Goal: Information Seeking & Learning: Check status

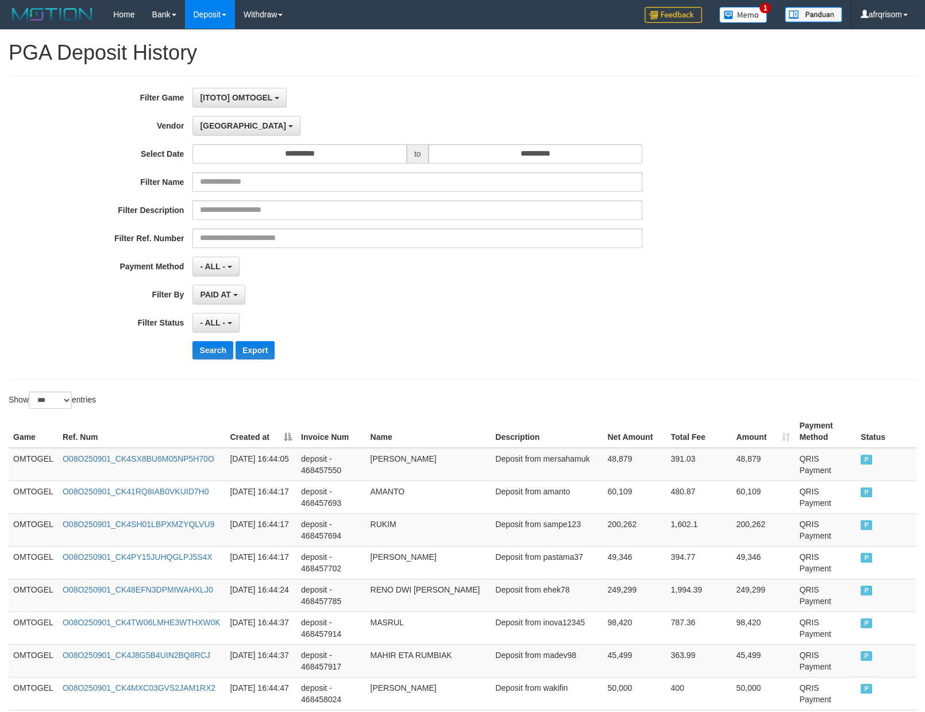
select select "**********"
select select "***"
click at [636, 342] on div "**********" at bounding box center [385, 228] width 771 height 280
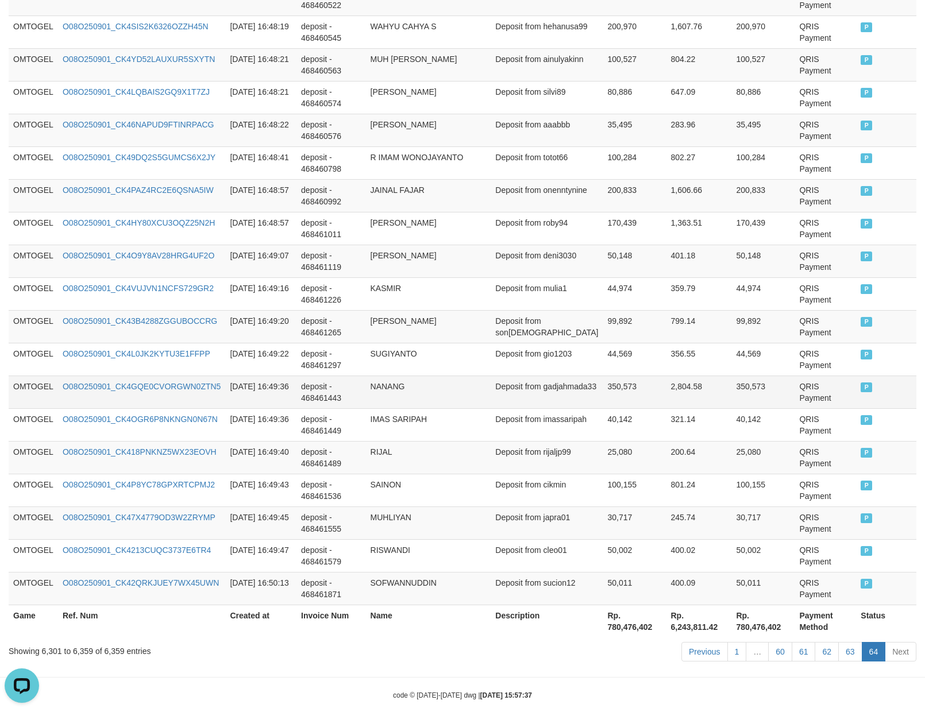
scroll to position [1802, 0]
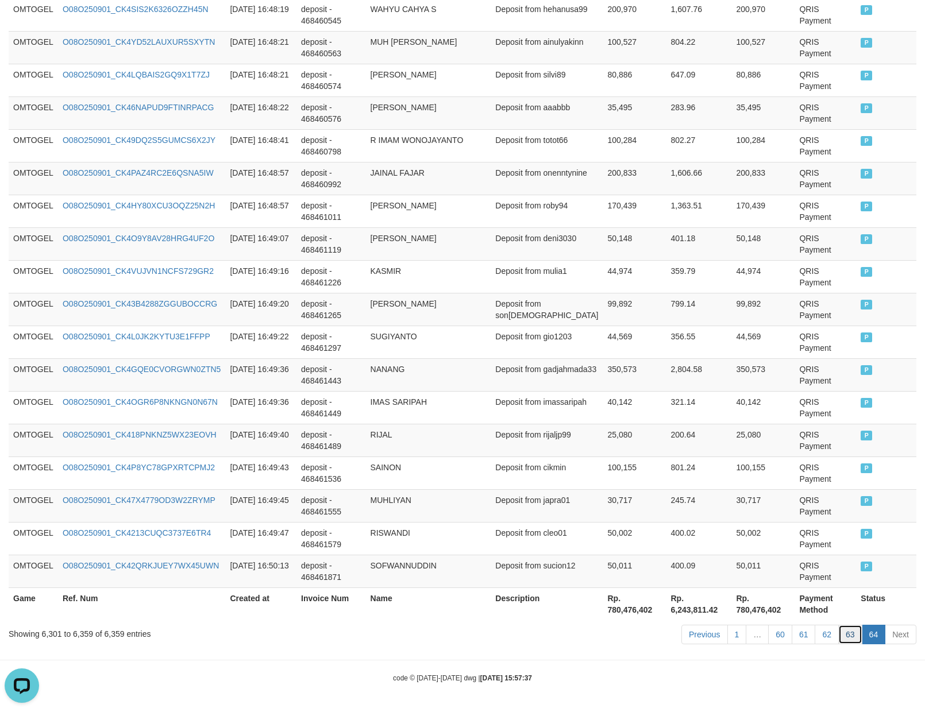
click at [849, 631] on link "63" at bounding box center [850, 635] width 24 height 20
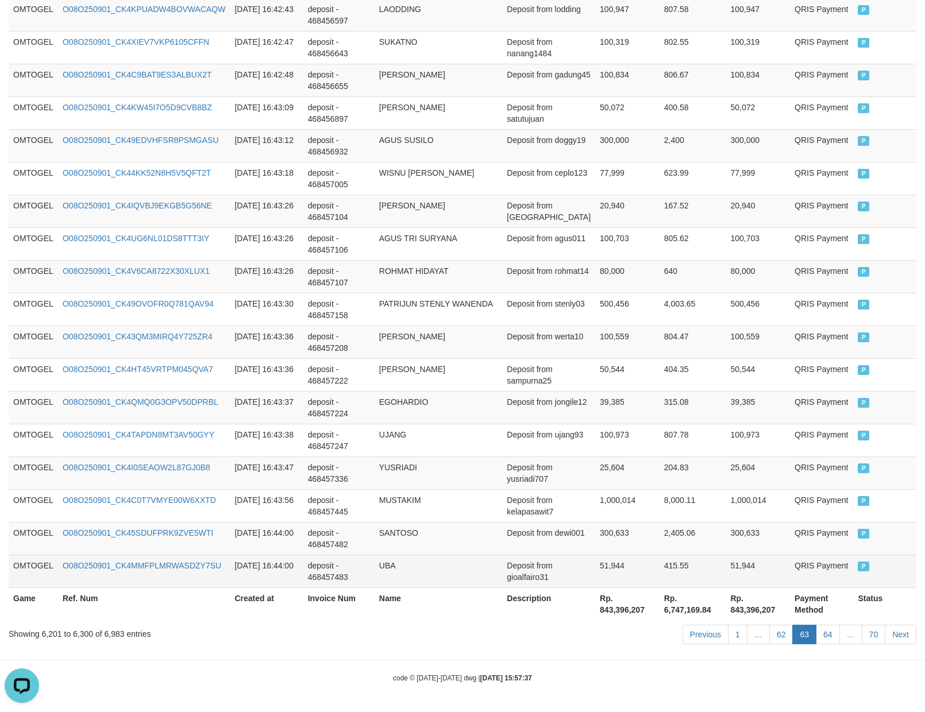
drag, startPoint x: 703, startPoint y: 573, endPoint x: 678, endPoint y: 567, distance: 25.4
click at [700, 573] on td "415.55" at bounding box center [693, 571] width 67 height 33
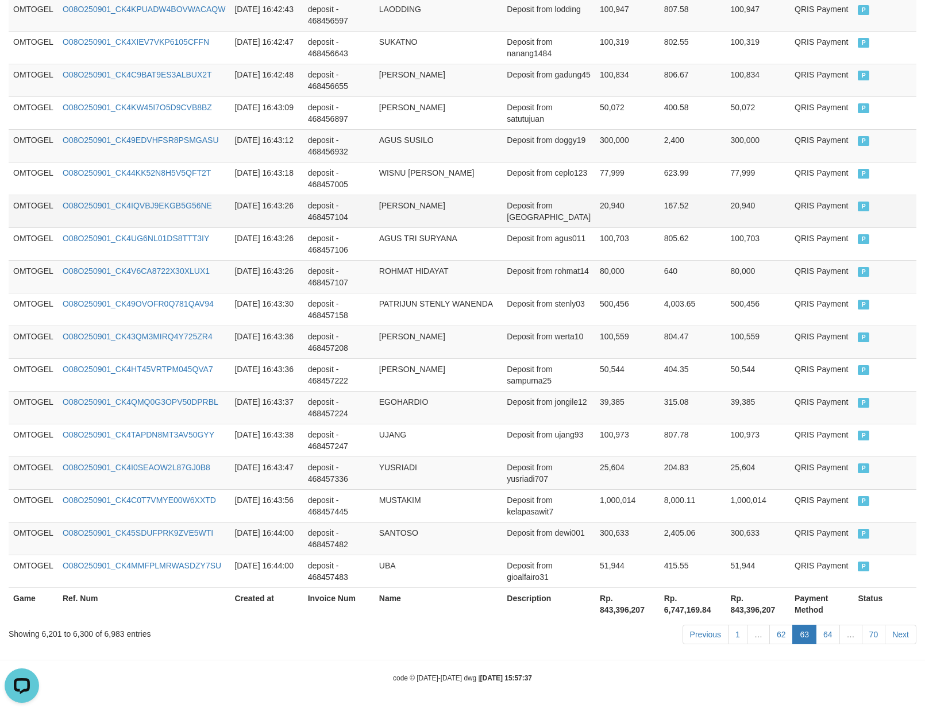
click at [660, 217] on td "167.52" at bounding box center [693, 211] width 67 height 33
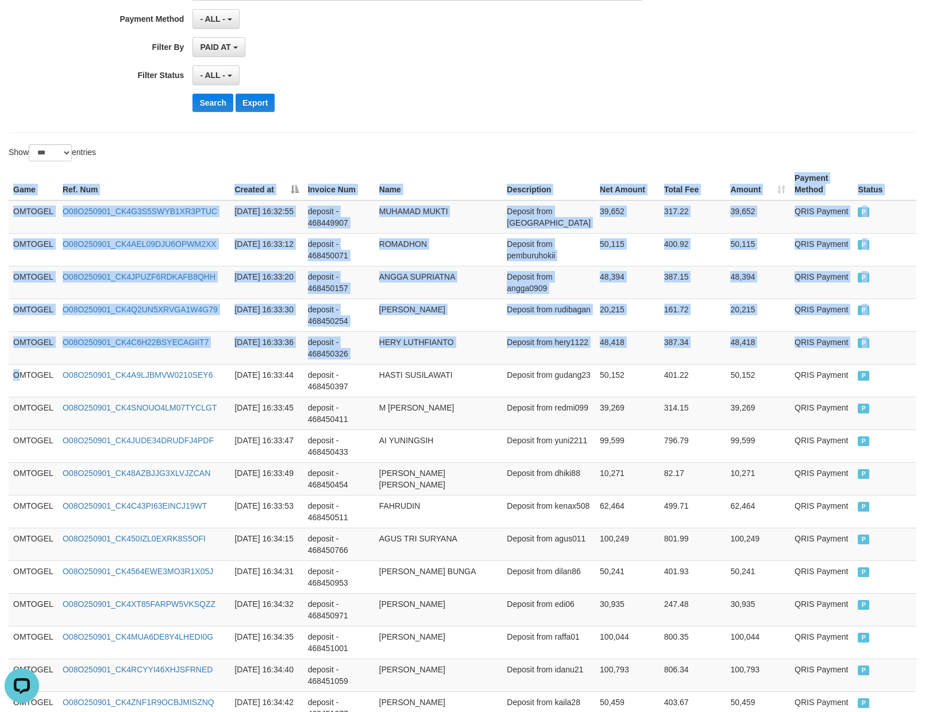
drag, startPoint x: 19, startPoint y: 377, endPoint x: 935, endPoint y: 498, distance: 923.6
copy table "Game Ref. Num Created at Invoice Num Name Description Net Amount Total Fee Amou…"
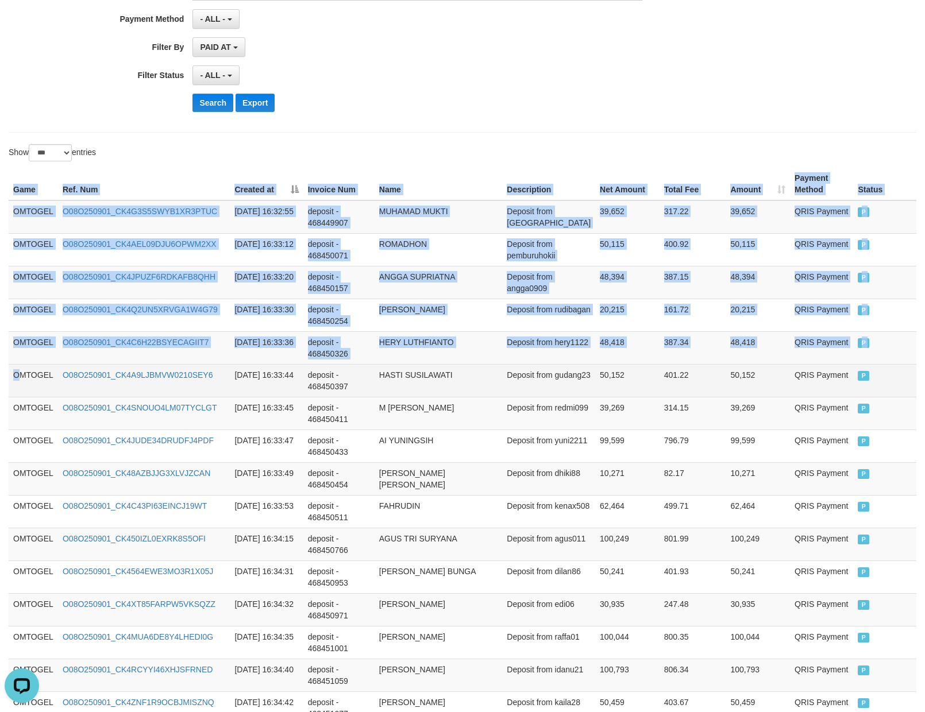
click at [513, 373] on td "Deposit from gudang23" at bounding box center [548, 380] width 93 height 33
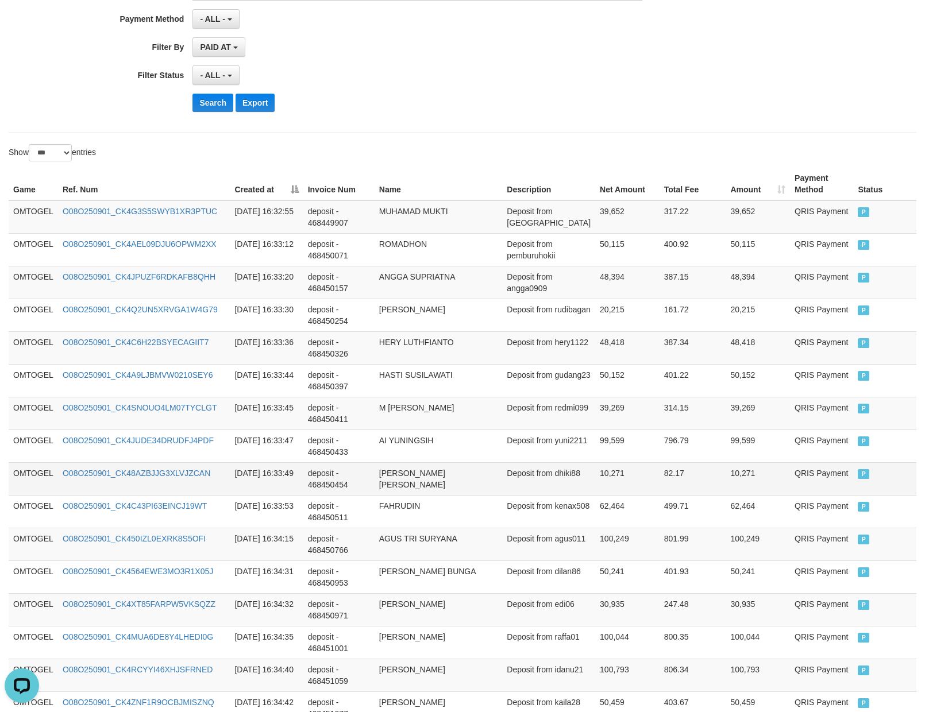
click at [472, 495] on td "[PERSON_NAME] [PERSON_NAME]" at bounding box center [439, 478] width 128 height 33
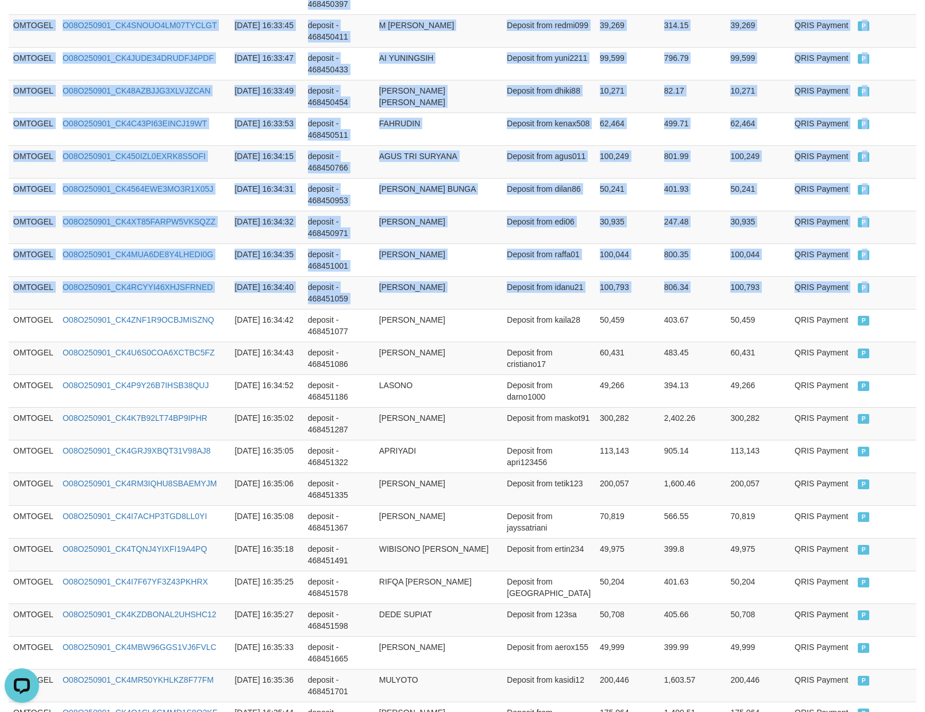
drag, startPoint x: 12, startPoint y: 326, endPoint x: 935, endPoint y: 338, distance: 922.7
copy table "Game Ref. Num Created at Invoice Num Name Description Net Amount Total Fee Amou…"
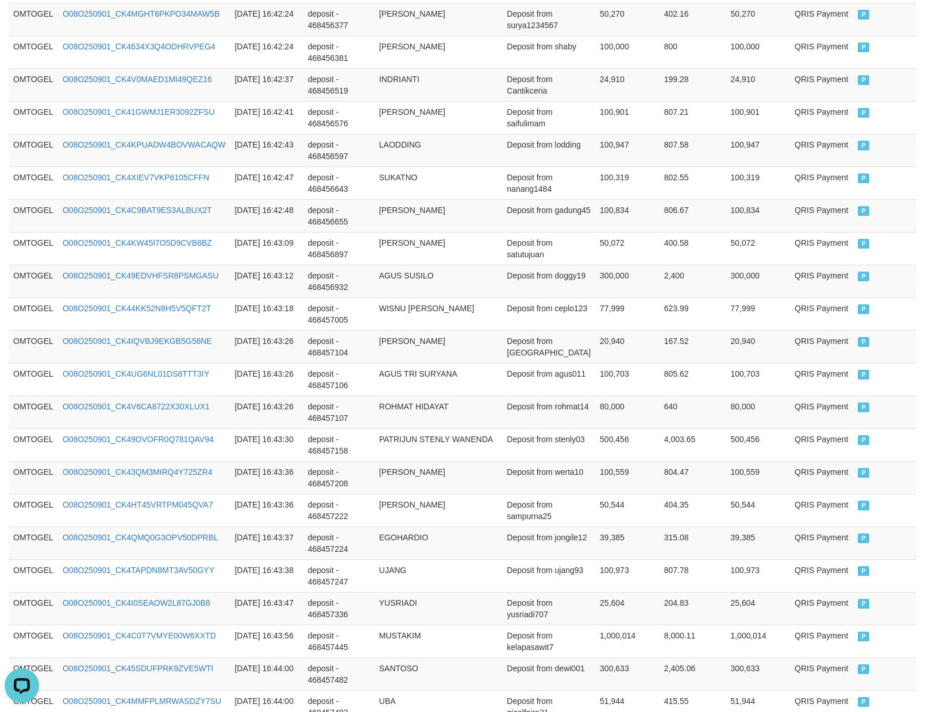
scroll to position [3149, 0]
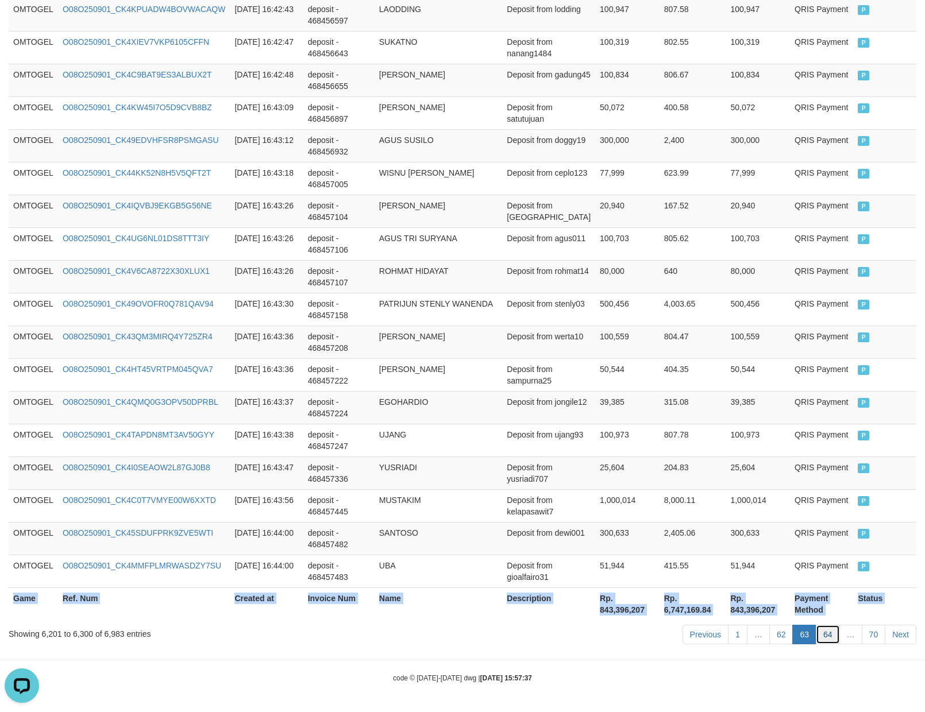
click at [833, 637] on link "64" at bounding box center [828, 635] width 24 height 20
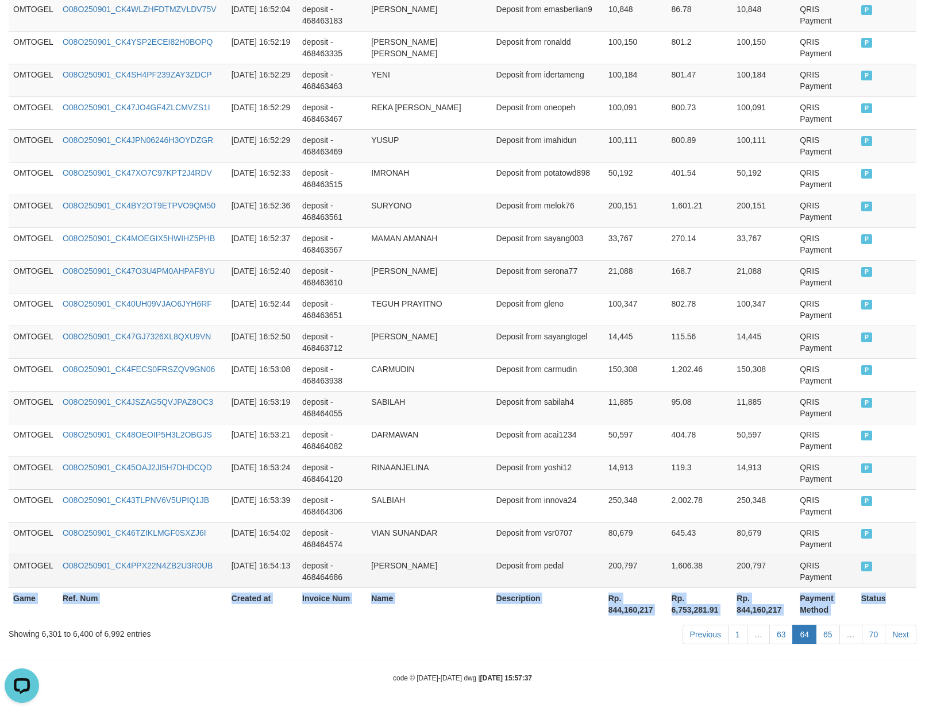
copy table "Game Ref. Num Created at Invoice Num Name Description Net Amount Total Fee Amou…"
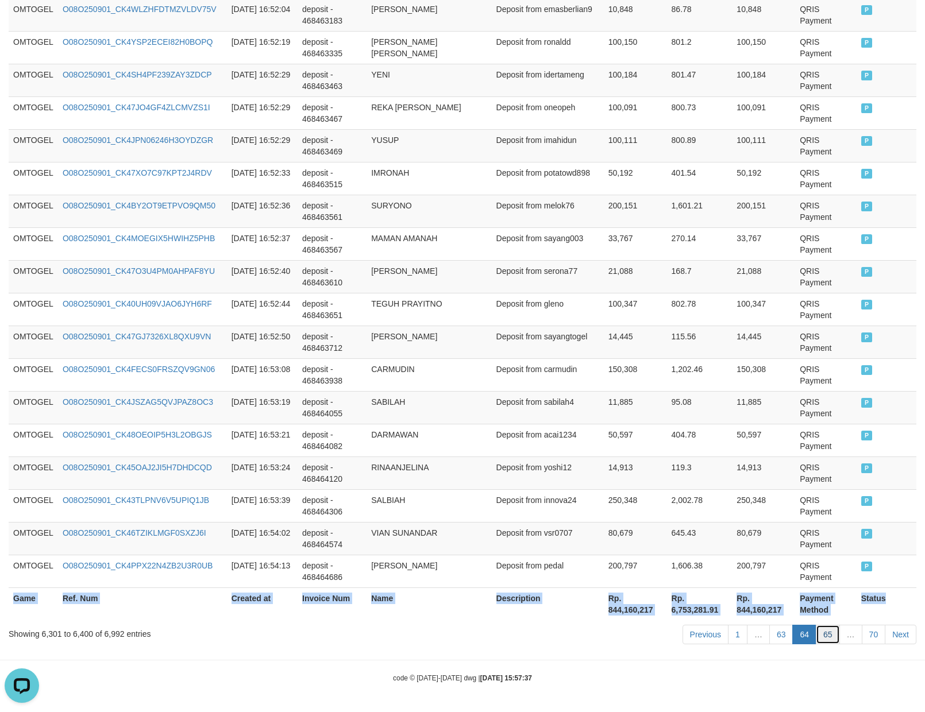
click at [831, 635] on link "65" at bounding box center [828, 635] width 24 height 20
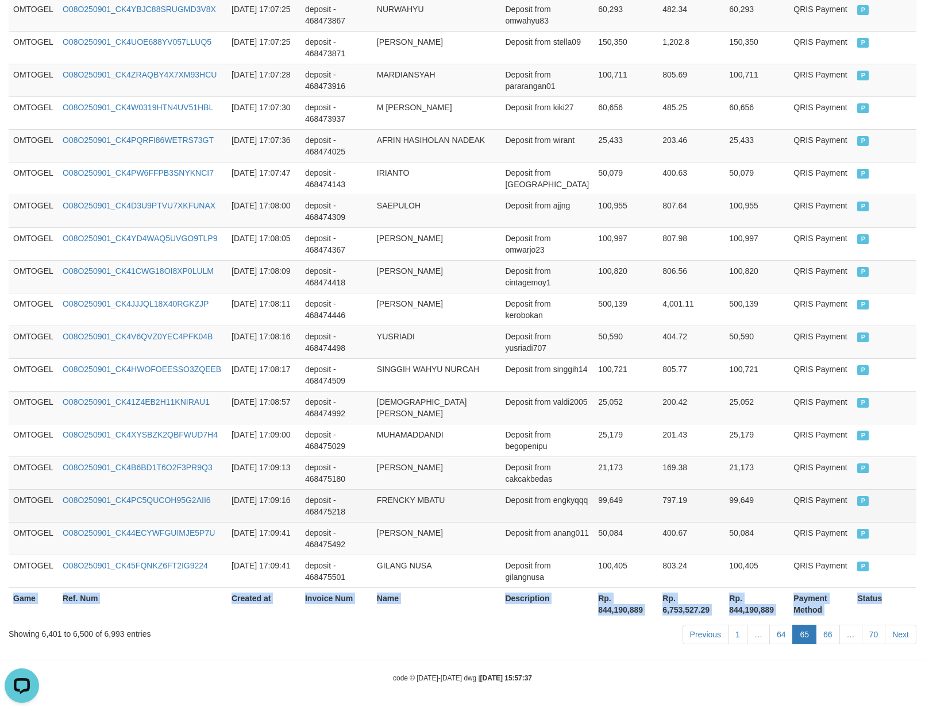
copy table "Game Ref. Num Created at Invoice Num Name Description Net Amount Total Fee Amou…"
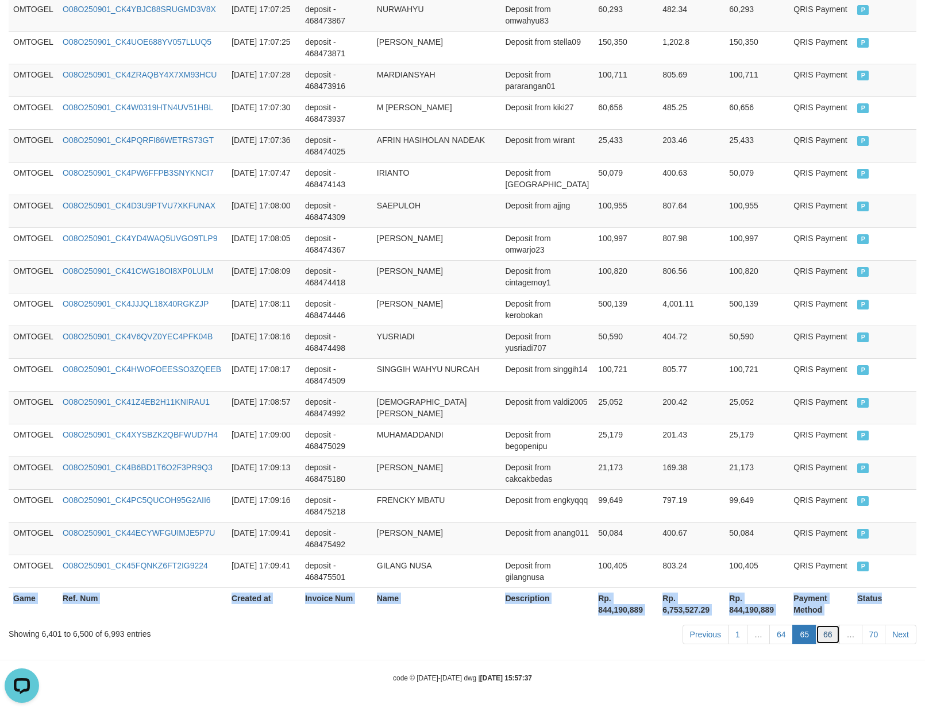
click at [820, 636] on link "66" at bounding box center [828, 635] width 24 height 20
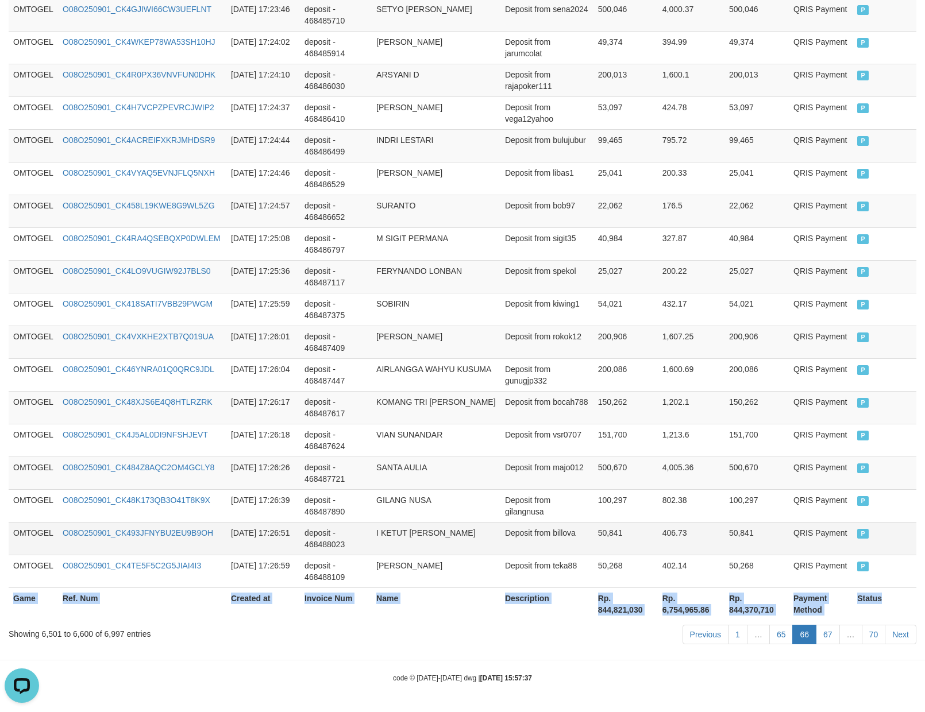
copy table "Game Ref. Num Created at Invoice Num Name Description Net Amount Total Fee Amou…"
click at [827, 635] on link "67" at bounding box center [828, 635] width 24 height 20
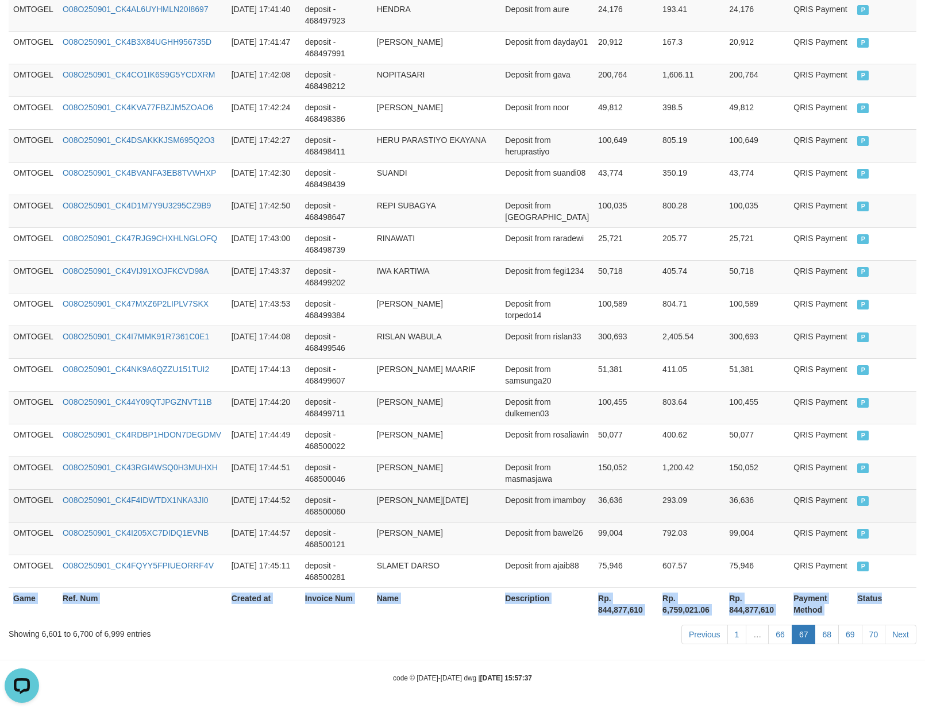
copy table "Game Ref. Num Created at Invoice Num Name Description Net Amount Total Fee Amou…"
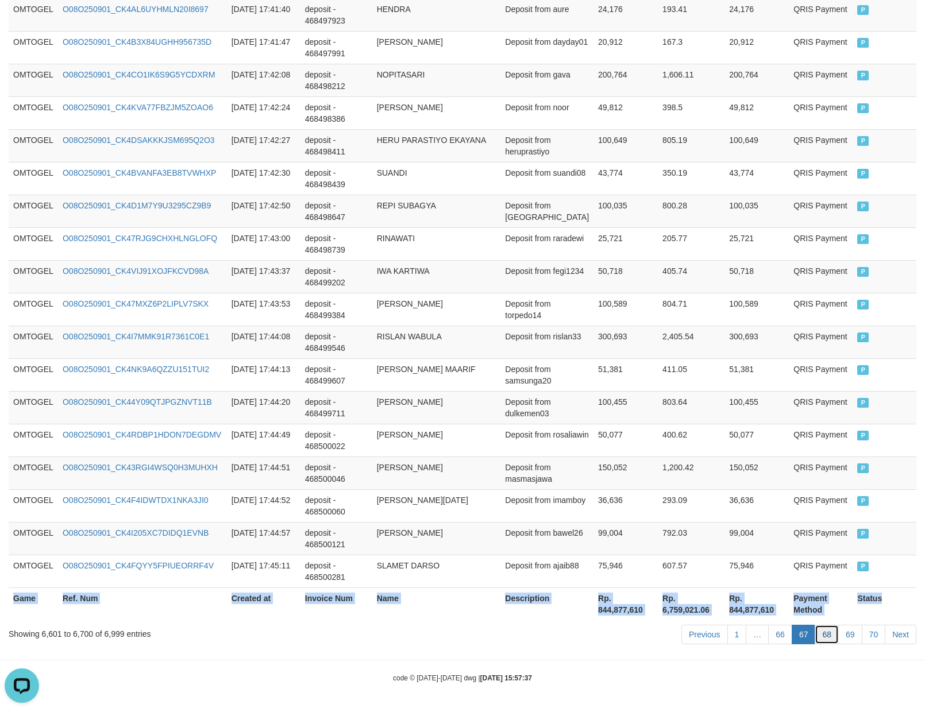
click at [820, 631] on link "68" at bounding box center [827, 635] width 24 height 20
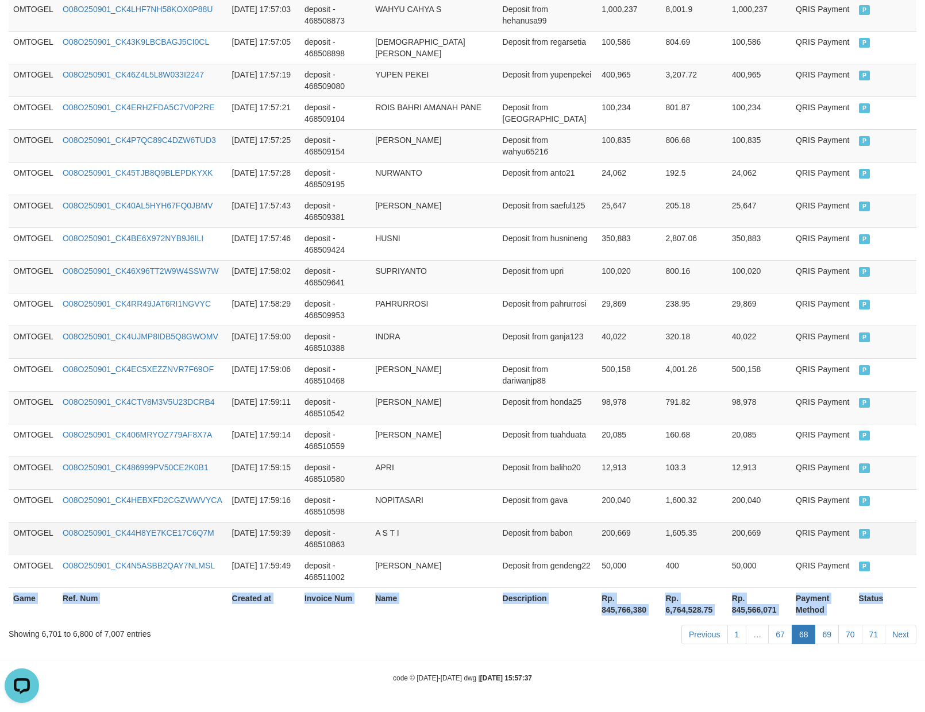
copy table "Game Ref. Num Created at Invoice Num Name Description Net Amount Total Fee Amou…"
click at [825, 635] on link "69" at bounding box center [827, 635] width 24 height 20
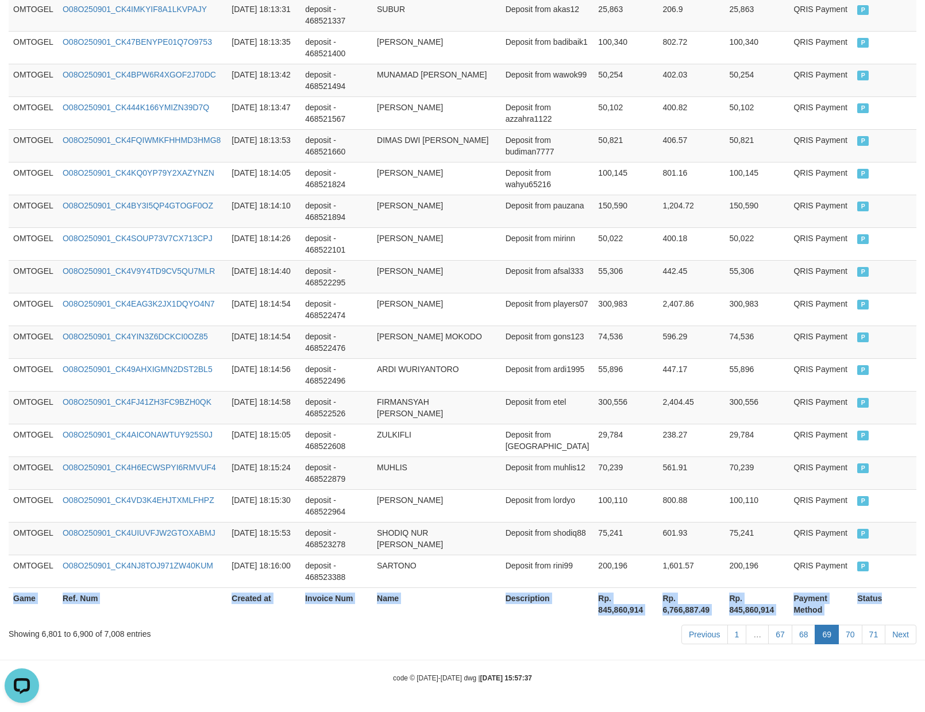
copy table "Game Ref. Num Created at Invoice Num Name Description Net Amount Total Fee Amou…"
click at [845, 632] on link "70" at bounding box center [850, 635] width 24 height 20
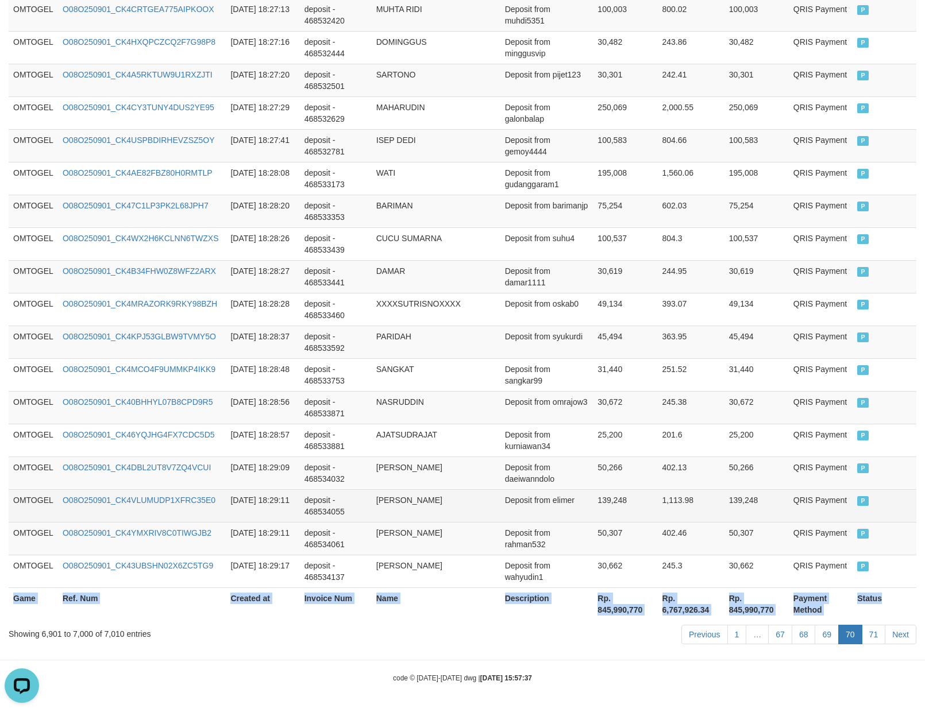
copy table "Game Ref. Num Created at Invoice Num Name Description Net Amount Total Fee Amou…"
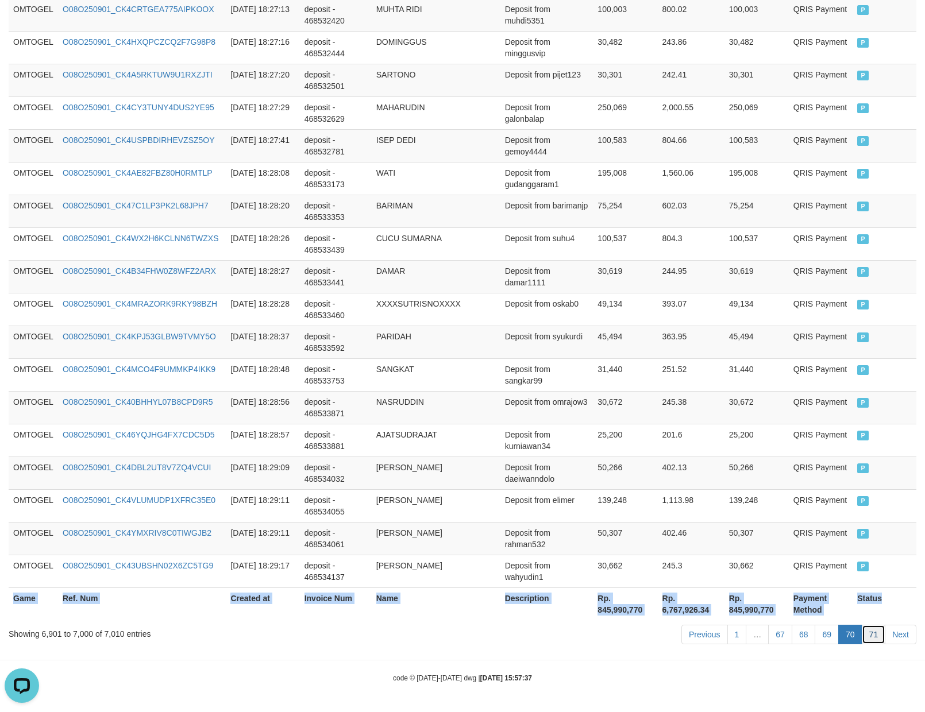
click at [870, 630] on link "71" at bounding box center [874, 635] width 24 height 20
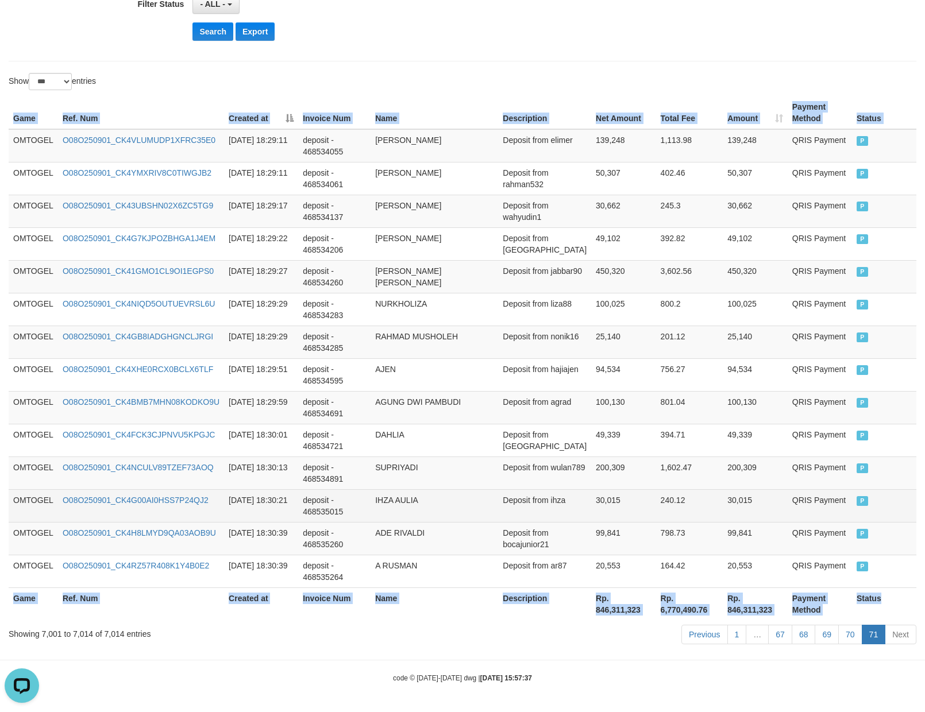
copy table "Game Ref. Num Created at Invoice Num Name Description Net Amount Total Fee Amou…"
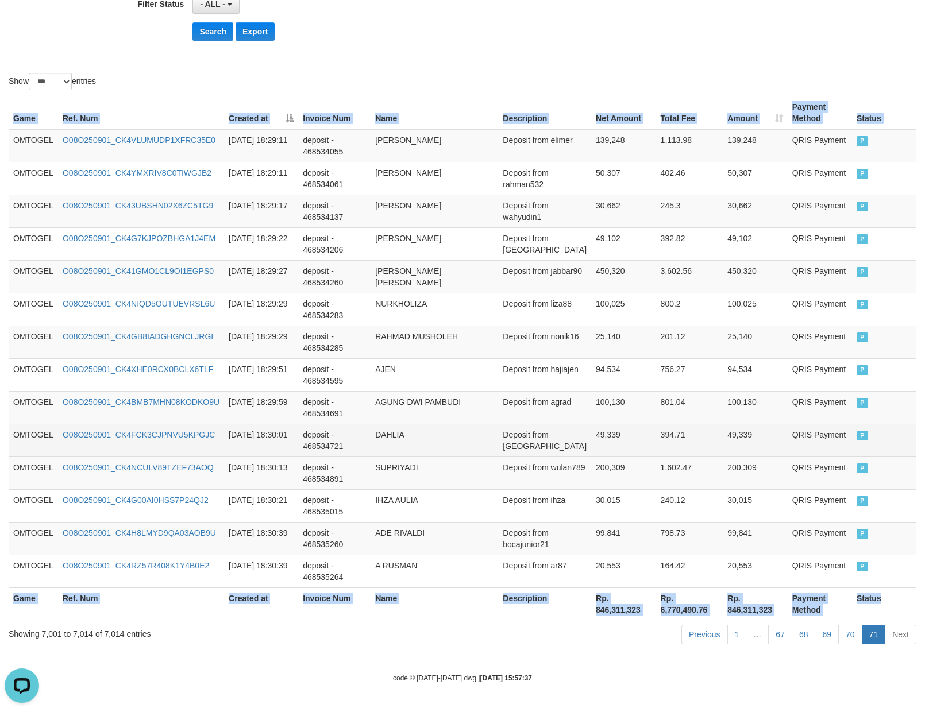
click at [543, 439] on td "Deposit from [GEOGRAPHIC_DATA]" at bounding box center [544, 440] width 93 height 33
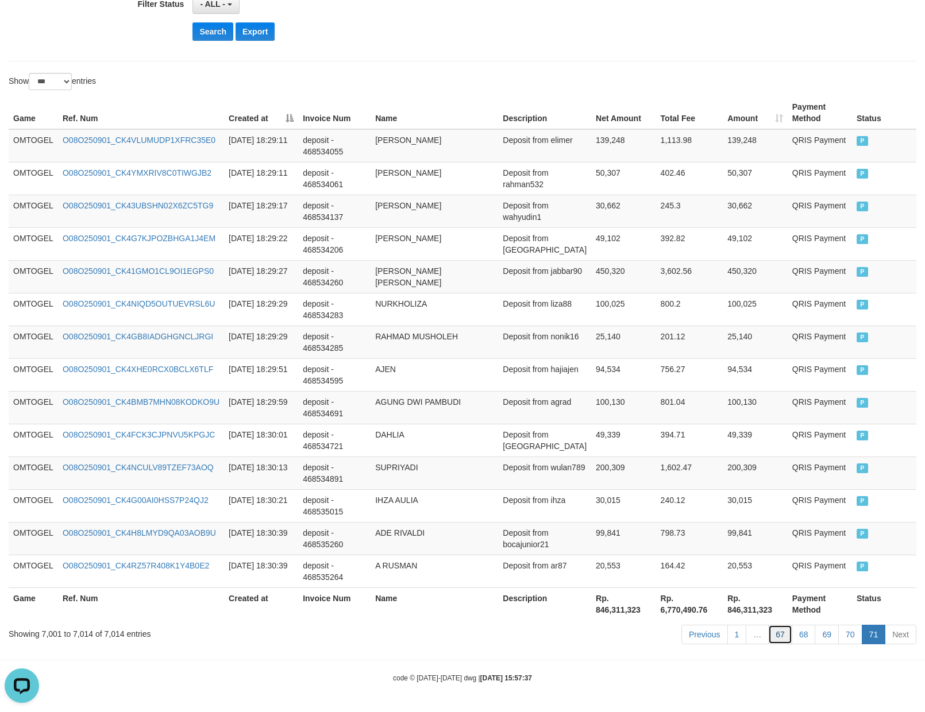
click at [776, 636] on link "67" at bounding box center [780, 635] width 24 height 20
click at [580, 420] on td "Deposit from agrad" at bounding box center [544, 407] width 93 height 33
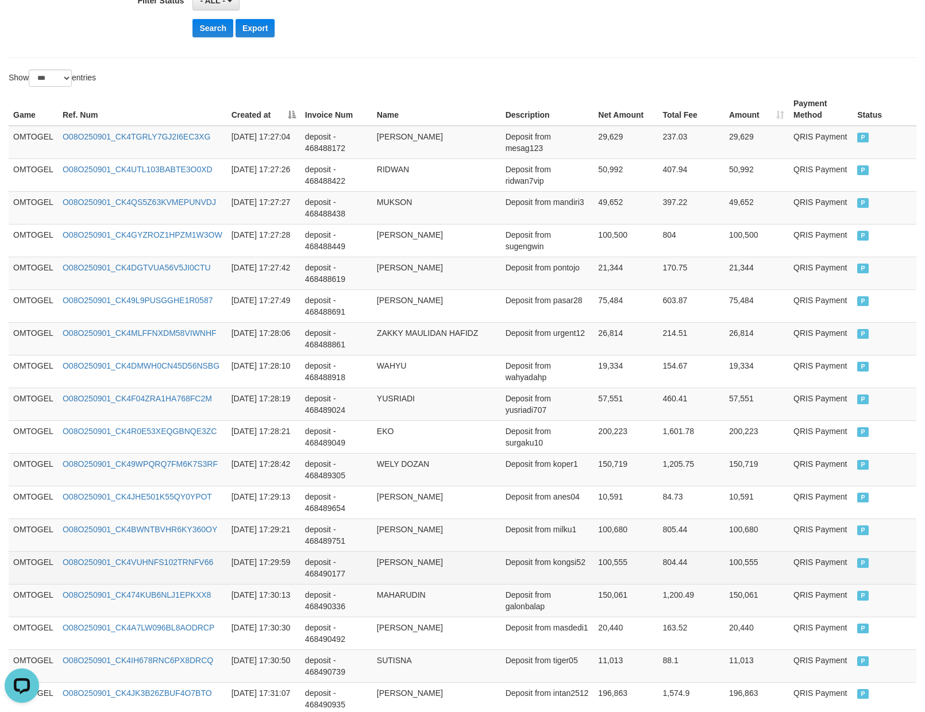
click at [764, 576] on td "100,555" at bounding box center [756, 568] width 64 height 33
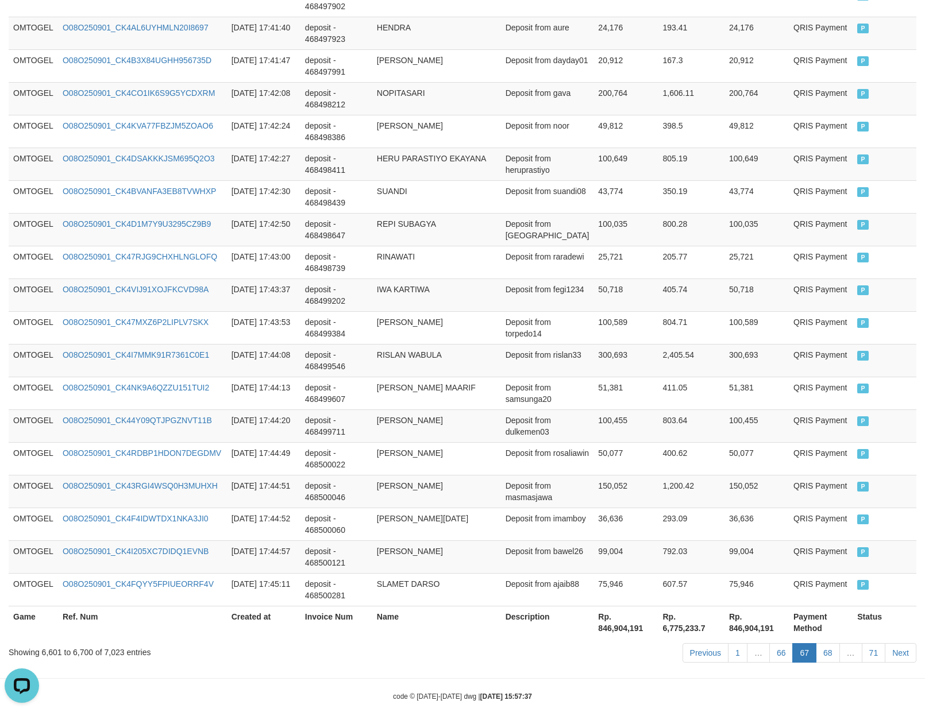
scroll to position [3149, 0]
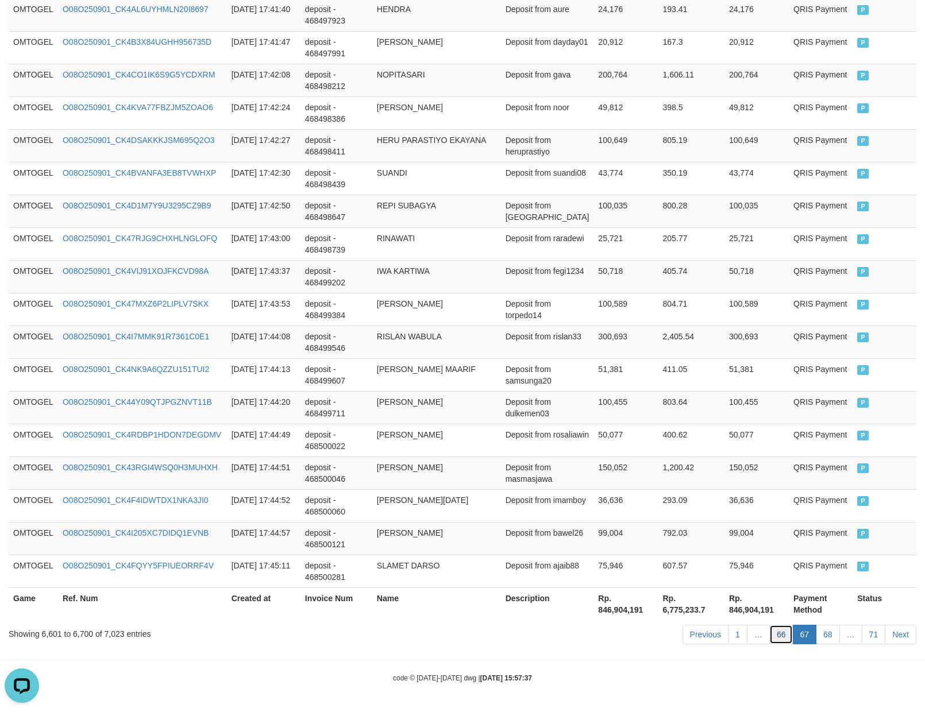
click at [773, 631] on link "66" at bounding box center [781, 635] width 24 height 20
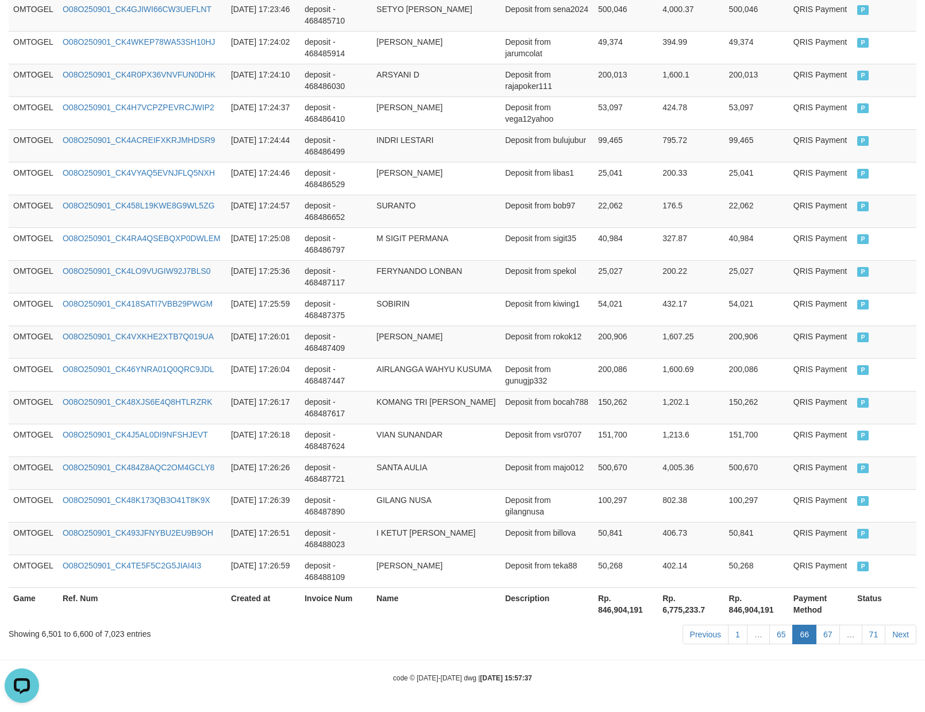
click at [773, 631] on link "65" at bounding box center [781, 635] width 24 height 20
click at [781, 627] on link "65" at bounding box center [781, 635] width 24 height 20
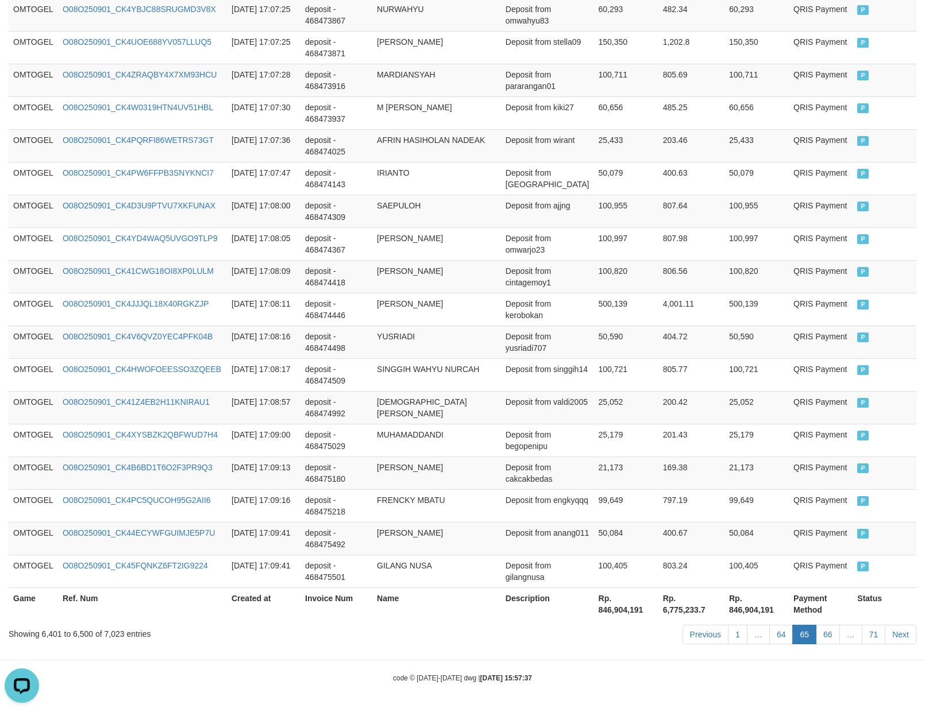
click at [782, 635] on link "64" at bounding box center [781, 635] width 24 height 20
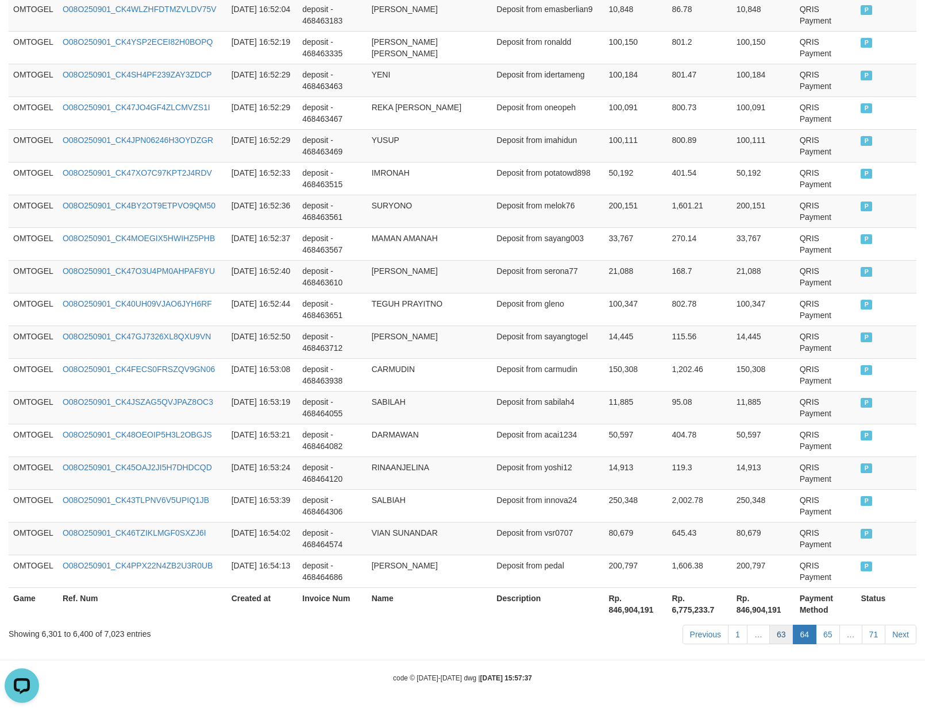
click at [779, 641] on link "63" at bounding box center [781, 635] width 24 height 20
click at [630, 414] on td "11,885" at bounding box center [635, 407] width 63 height 33
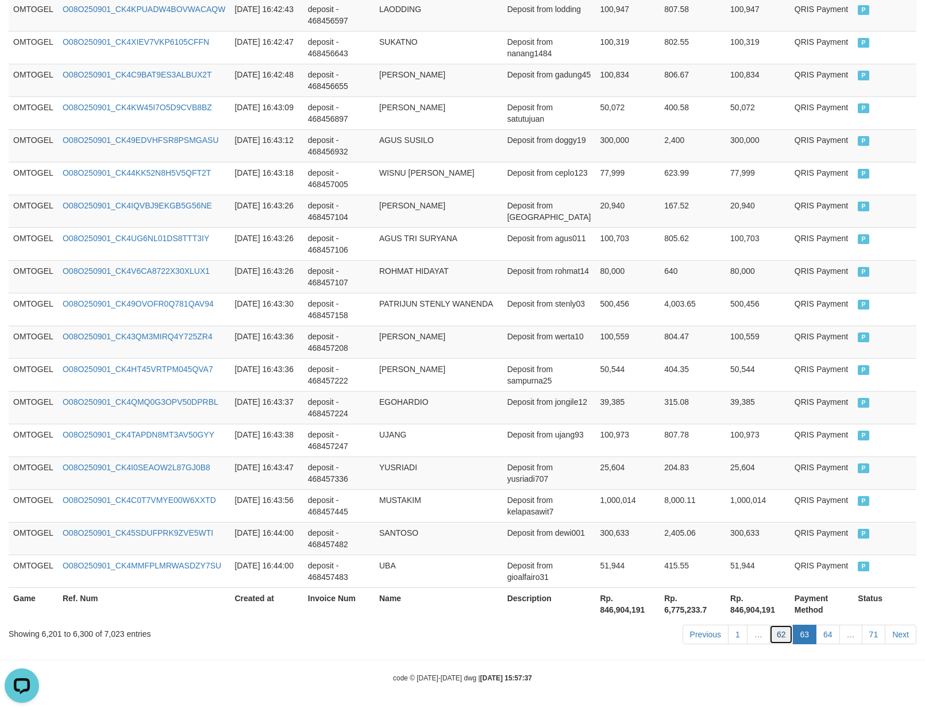
click at [781, 637] on link "62" at bounding box center [781, 635] width 24 height 20
click at [627, 474] on td "25,604" at bounding box center [627, 473] width 64 height 33
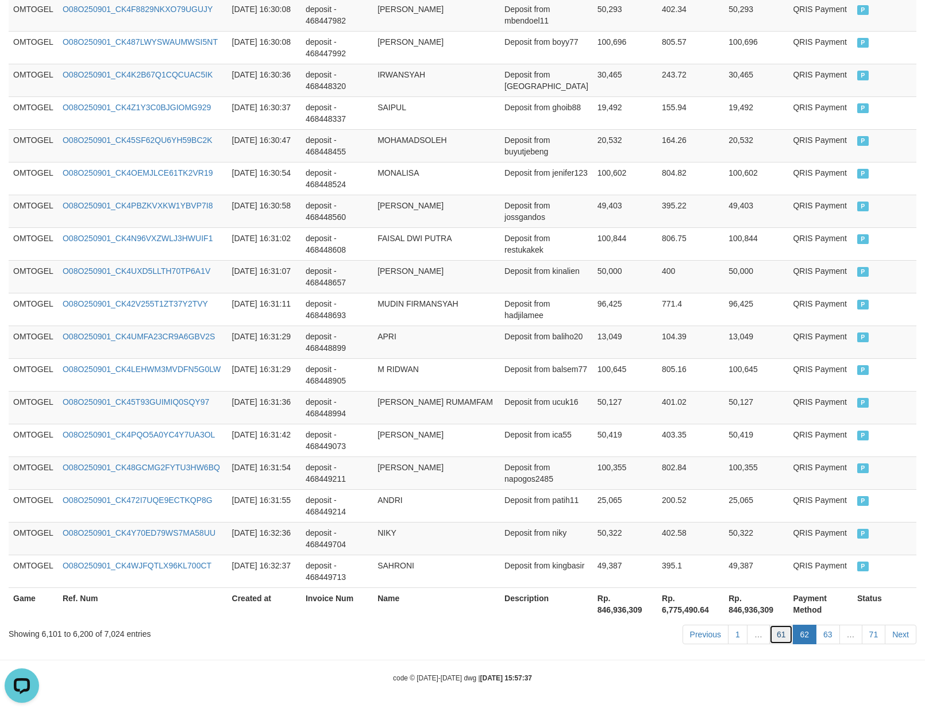
click at [783, 634] on link "61" at bounding box center [781, 635] width 24 height 20
click at [742, 538] on td "50,322" at bounding box center [756, 538] width 64 height 33
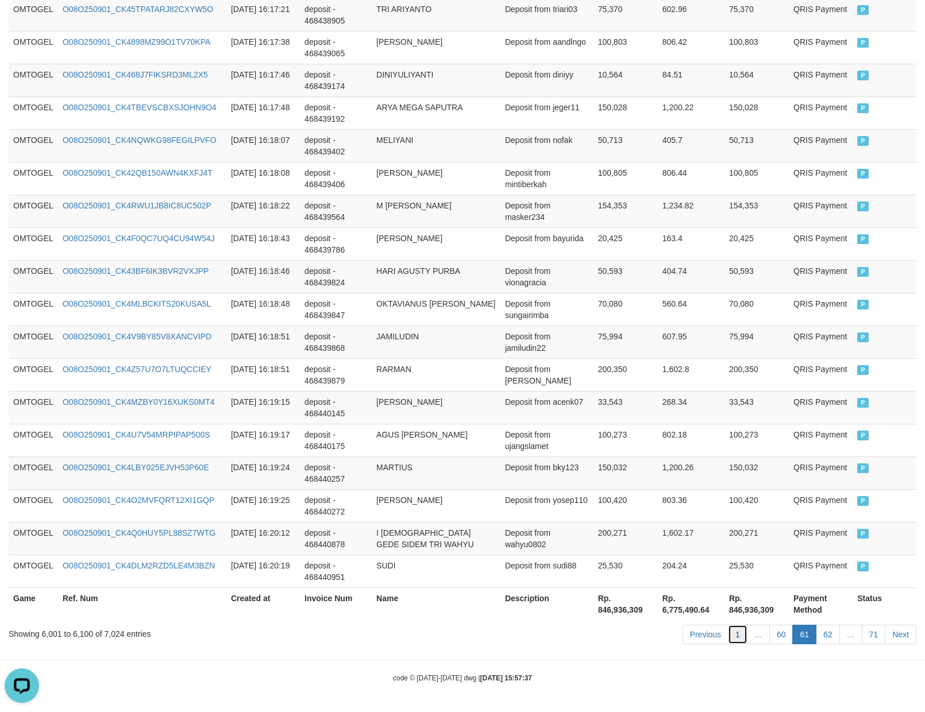
click at [740, 635] on link "1" at bounding box center [738, 635] width 20 height 20
click at [653, 406] on td "33,543" at bounding box center [625, 407] width 64 height 33
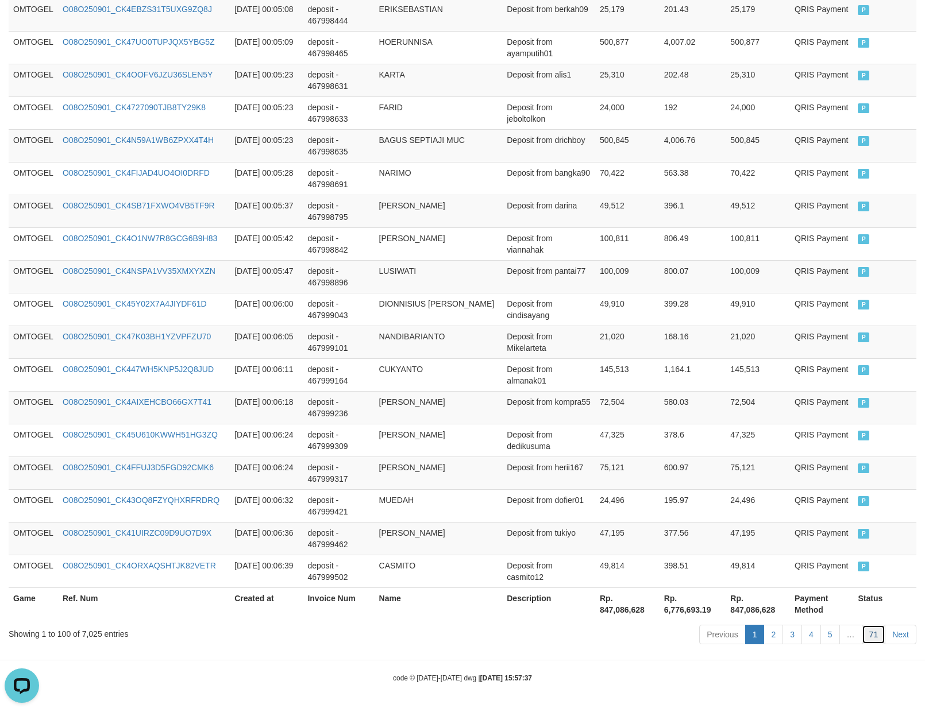
click at [870, 633] on link "71" at bounding box center [874, 635] width 24 height 20
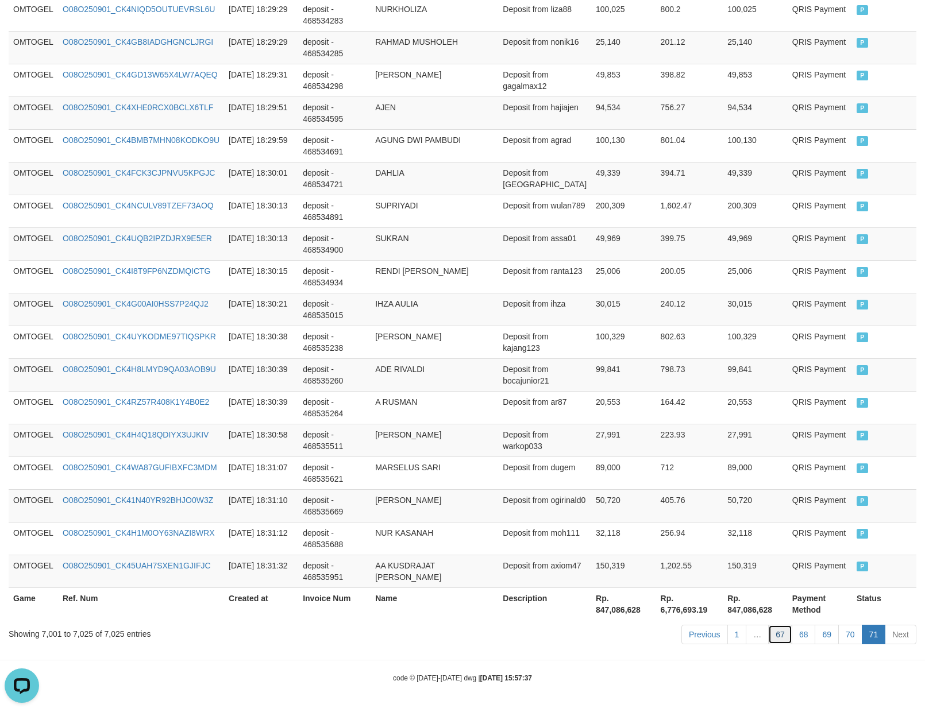
click at [784, 631] on link "67" at bounding box center [780, 635] width 24 height 20
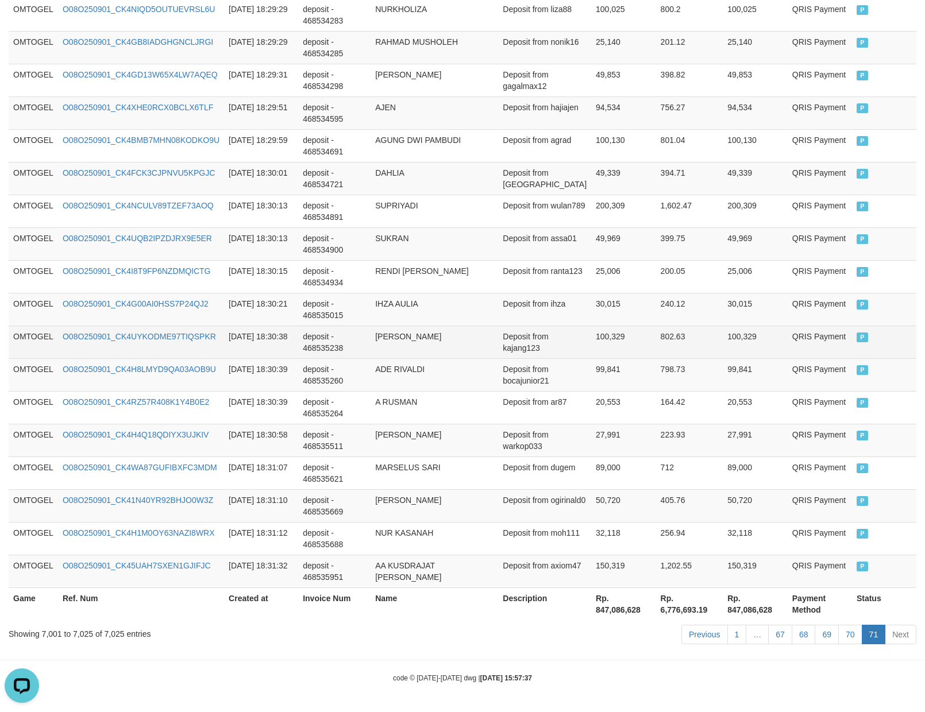
scroll to position [3149, 0]
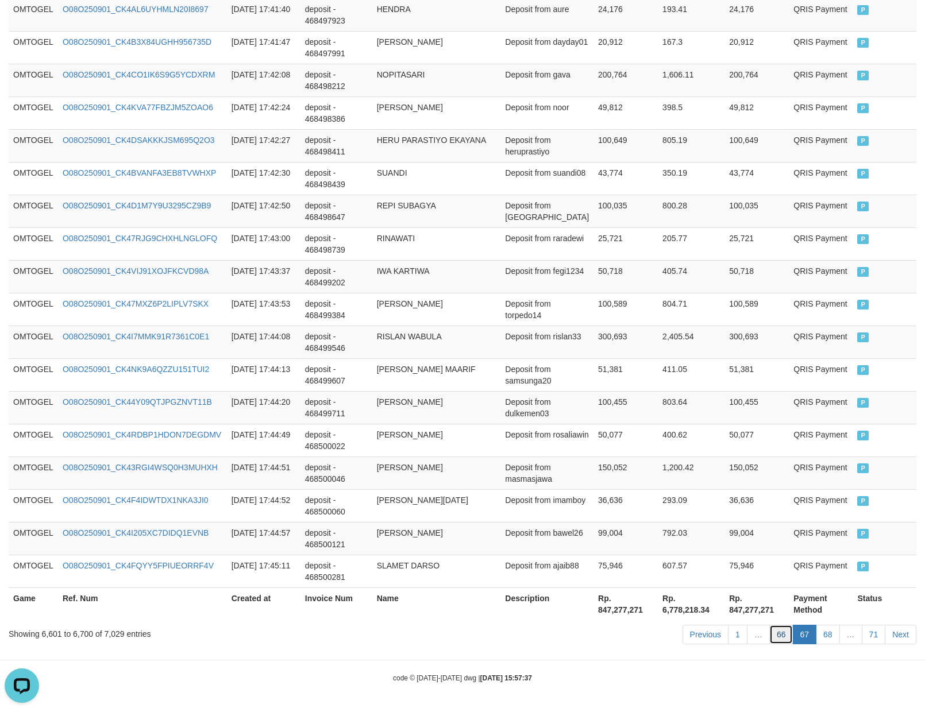
click at [777, 641] on link "66" at bounding box center [781, 635] width 24 height 20
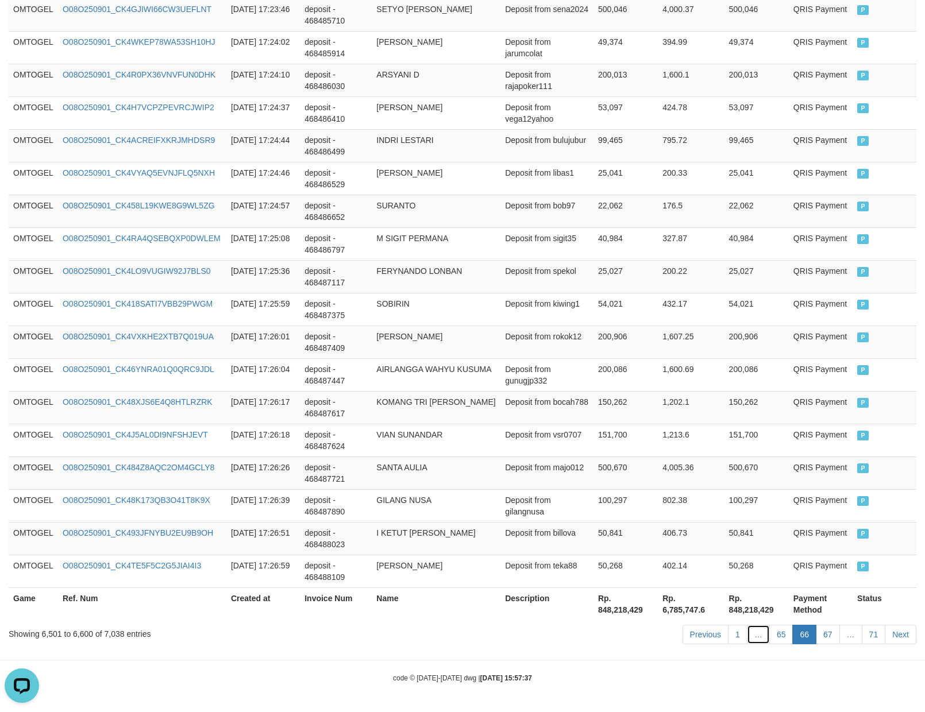
click at [762, 631] on link "…" at bounding box center [758, 635] width 23 height 20
click at [765, 629] on link "…" at bounding box center [758, 635] width 23 height 20
click at [747, 625] on link "…" at bounding box center [758, 635] width 23 height 20
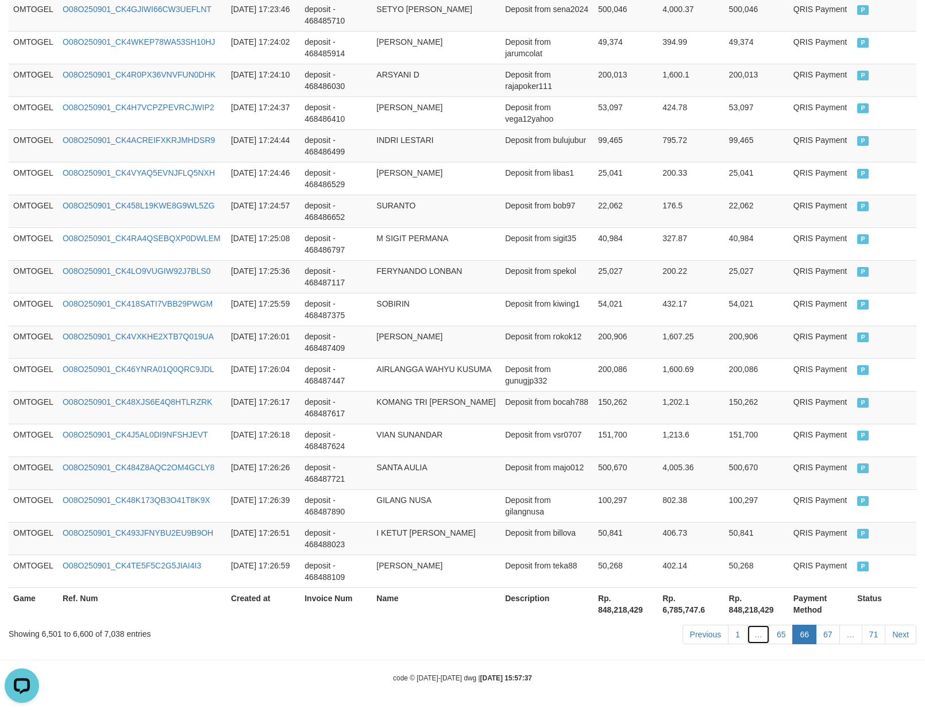
click at [747, 625] on link "…" at bounding box center [758, 635] width 23 height 20
click at [781, 637] on link "65" at bounding box center [781, 635] width 24 height 20
click at [769, 625] on link "65" at bounding box center [781, 635] width 24 height 20
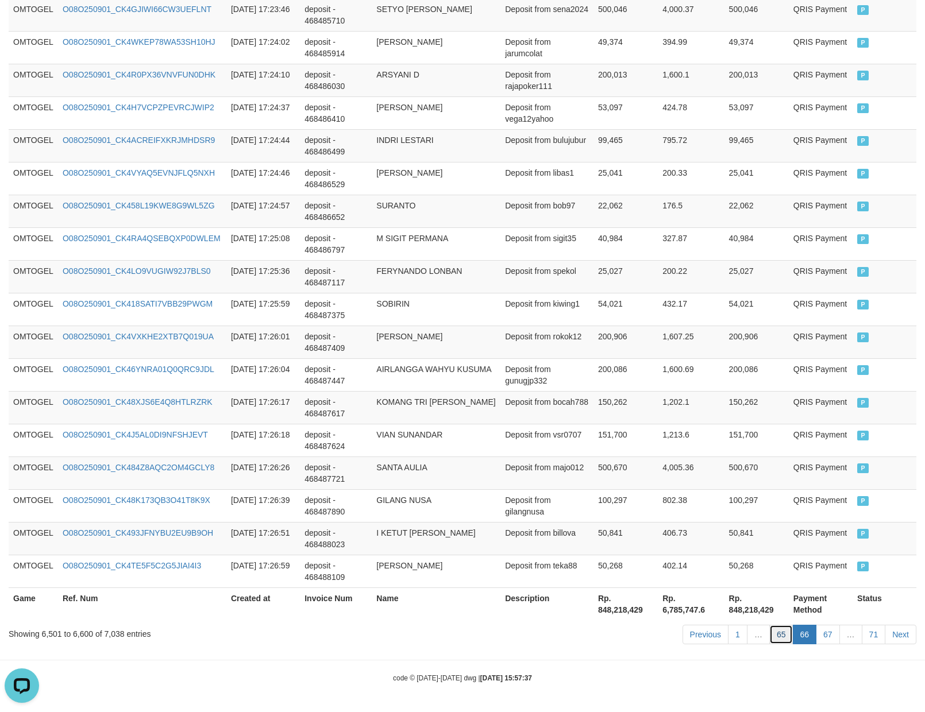
click at [769, 625] on link "65" at bounding box center [781, 635] width 24 height 20
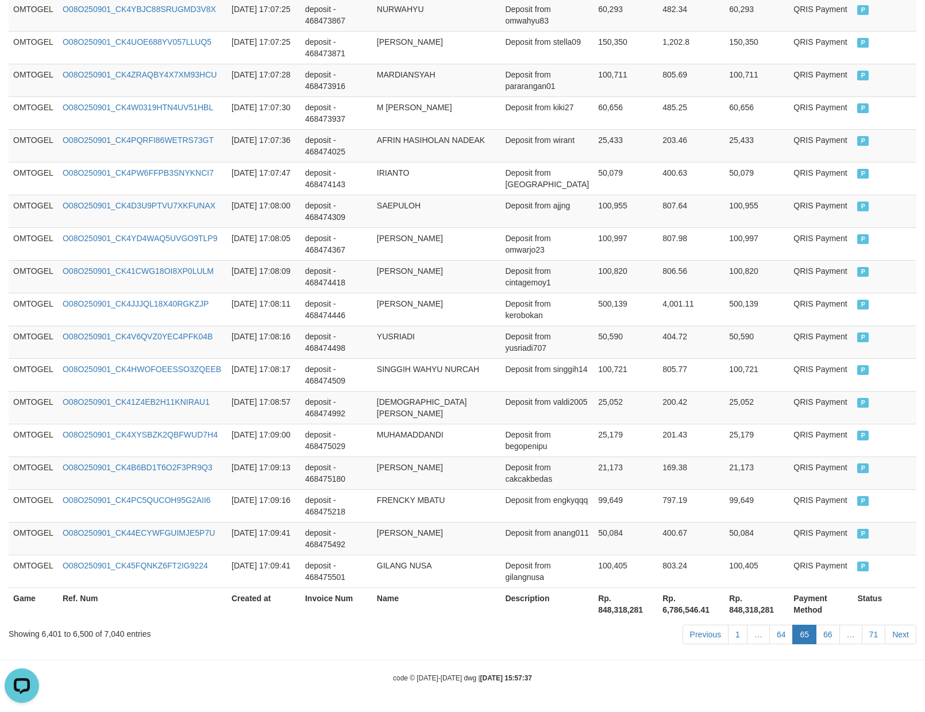
click at [769, 625] on link "64" at bounding box center [781, 635] width 24 height 20
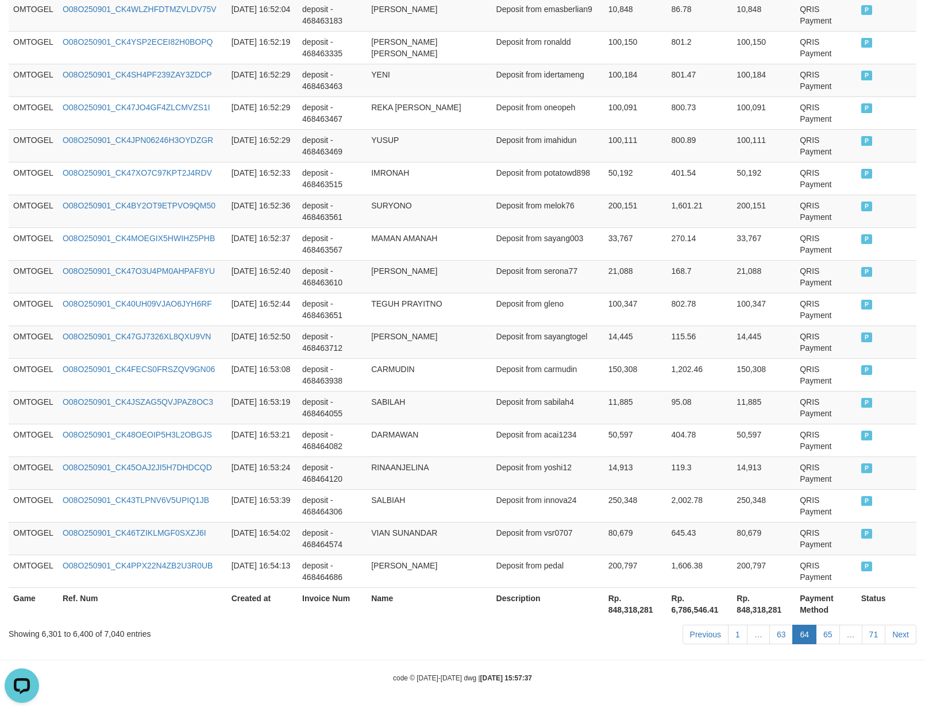
click at [769, 625] on link "63" at bounding box center [781, 635] width 24 height 20
click at [781, 637] on link "63" at bounding box center [781, 635] width 24 height 20
click at [769, 625] on link "63" at bounding box center [781, 635] width 24 height 20
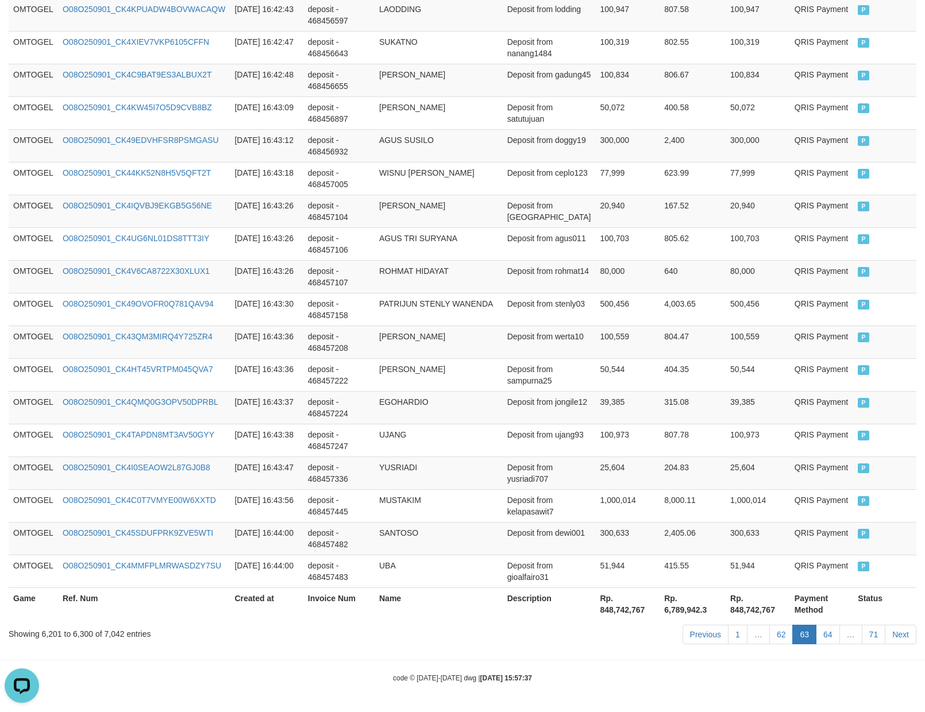
click at [769, 625] on link "62" at bounding box center [781, 635] width 24 height 20
click at [667, 464] on td "204.83" at bounding box center [693, 473] width 66 height 33
click at [678, 460] on td "204.83" at bounding box center [693, 473] width 66 height 33
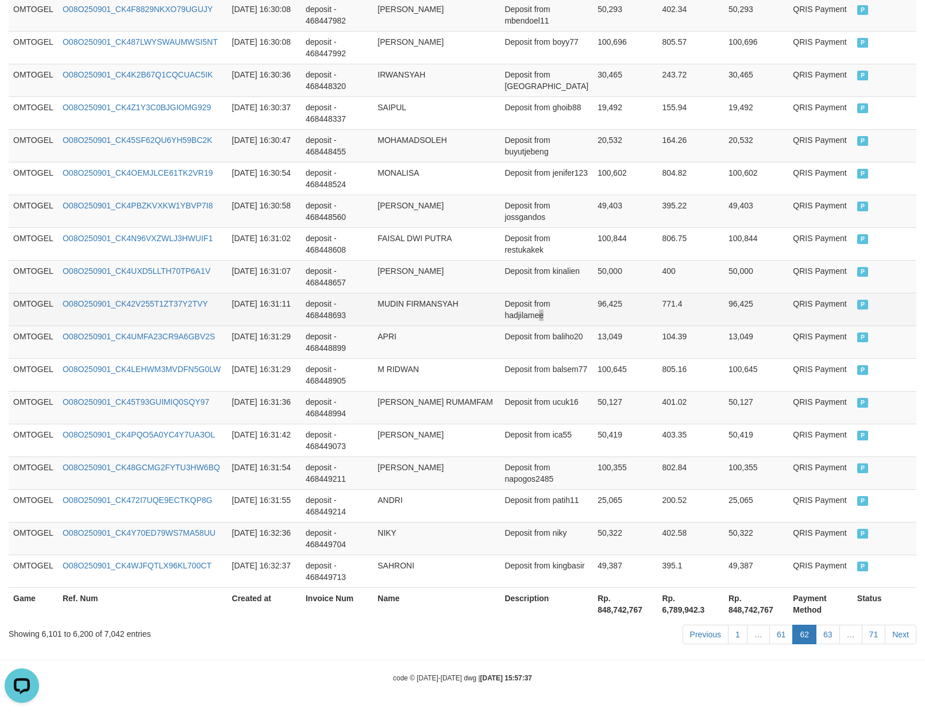
click at [549, 318] on td "Deposit from hadjilamee" at bounding box center [546, 309] width 93 height 33
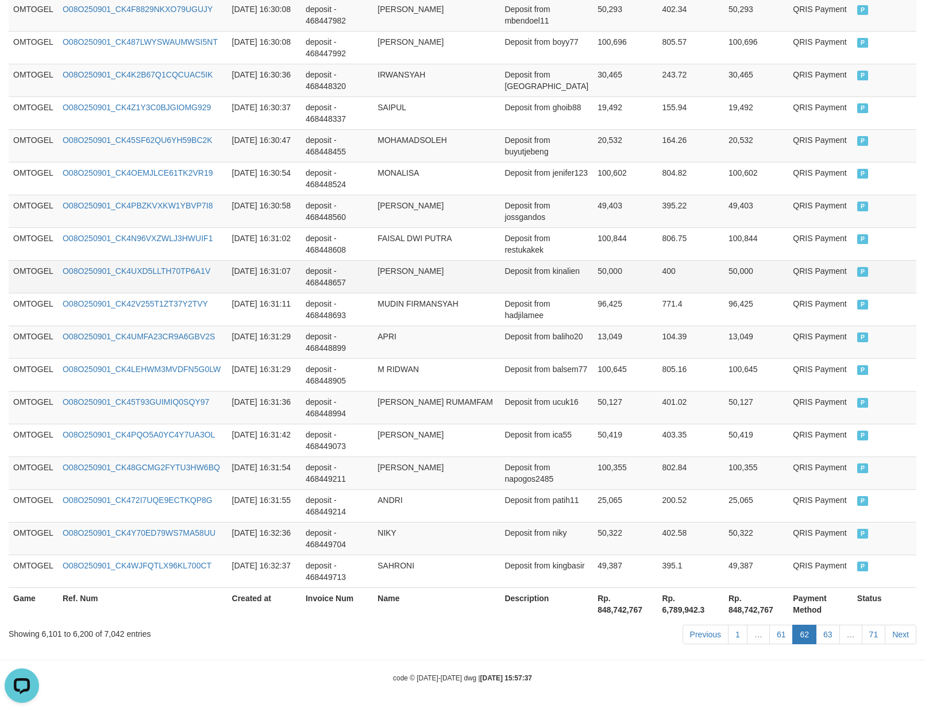
click at [570, 266] on td "Deposit from kinalien" at bounding box center [546, 276] width 93 height 33
click at [783, 330] on td "13,049" at bounding box center [756, 342] width 64 height 33
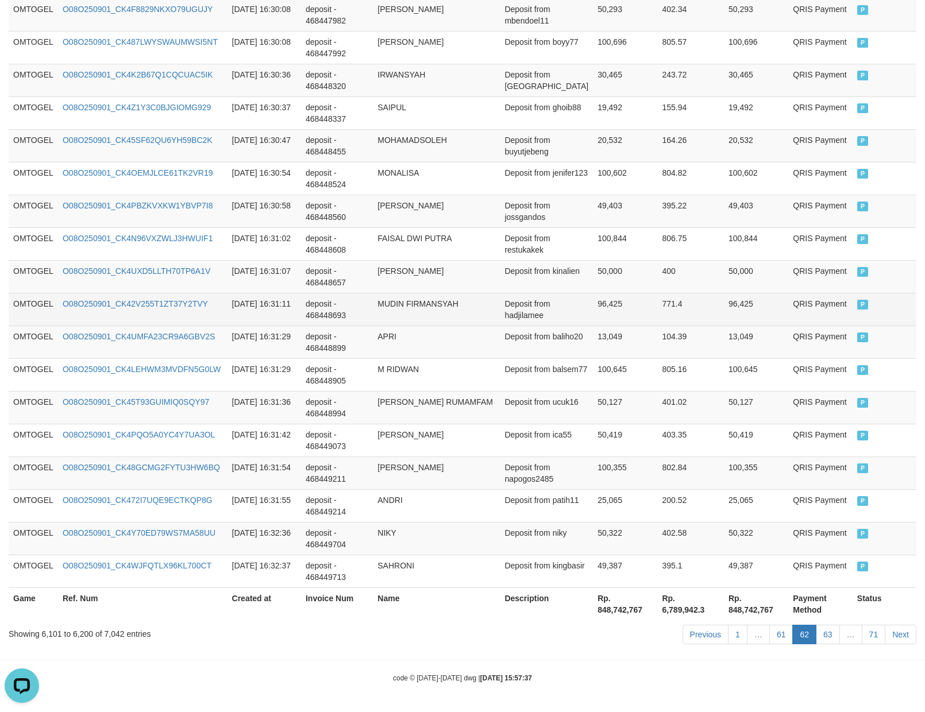
click at [431, 320] on td "MUDIN FIRMANSYAH" at bounding box center [436, 309] width 127 height 33
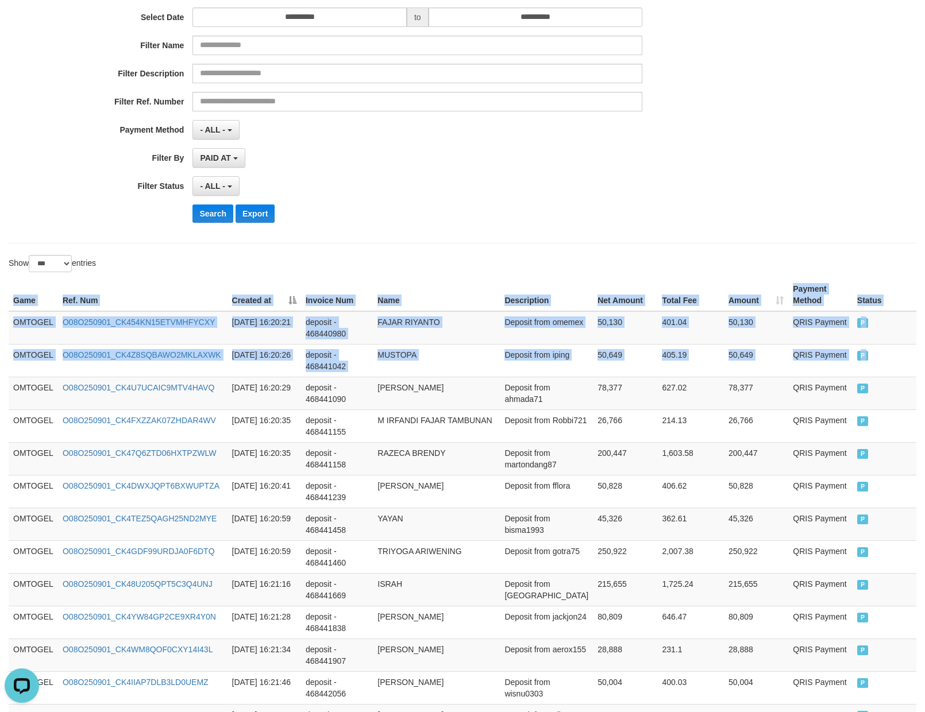
drag, startPoint x: 11, startPoint y: 391, endPoint x: 935, endPoint y: 418, distance: 923.6
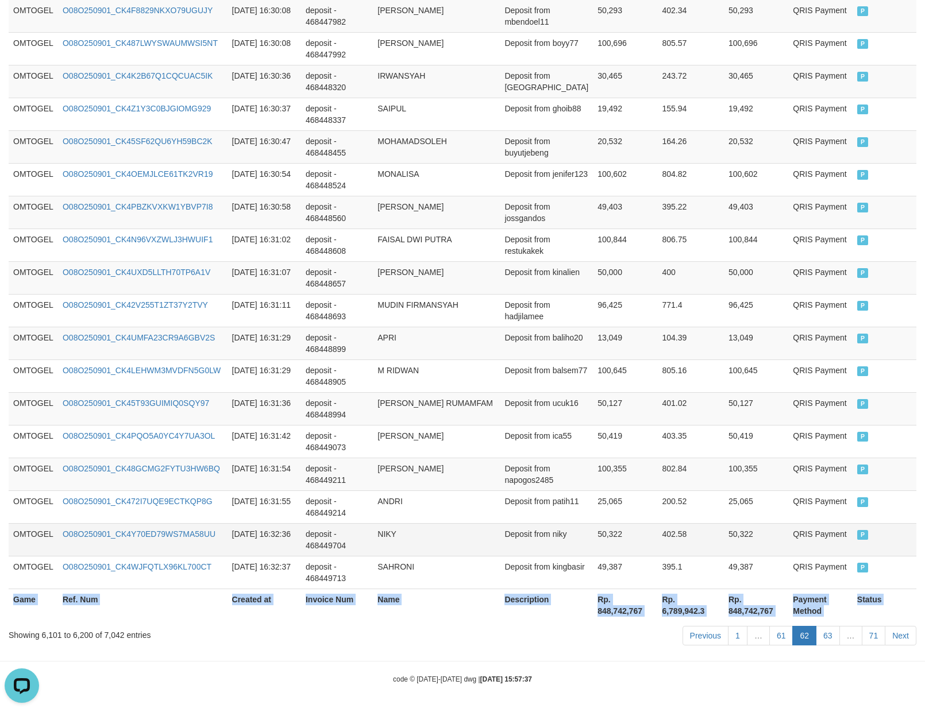
scroll to position [3149, 0]
click at [805, 633] on link "62" at bounding box center [804, 635] width 24 height 20
click at [826, 636] on link "63" at bounding box center [828, 635] width 24 height 20
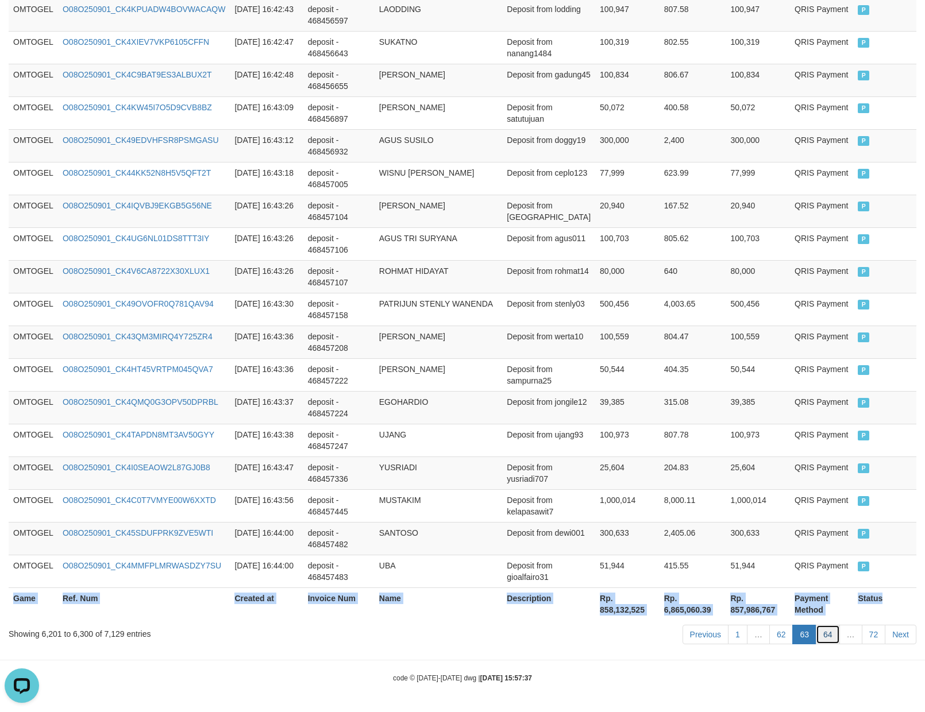
click at [825, 635] on link "64" at bounding box center [828, 635] width 24 height 20
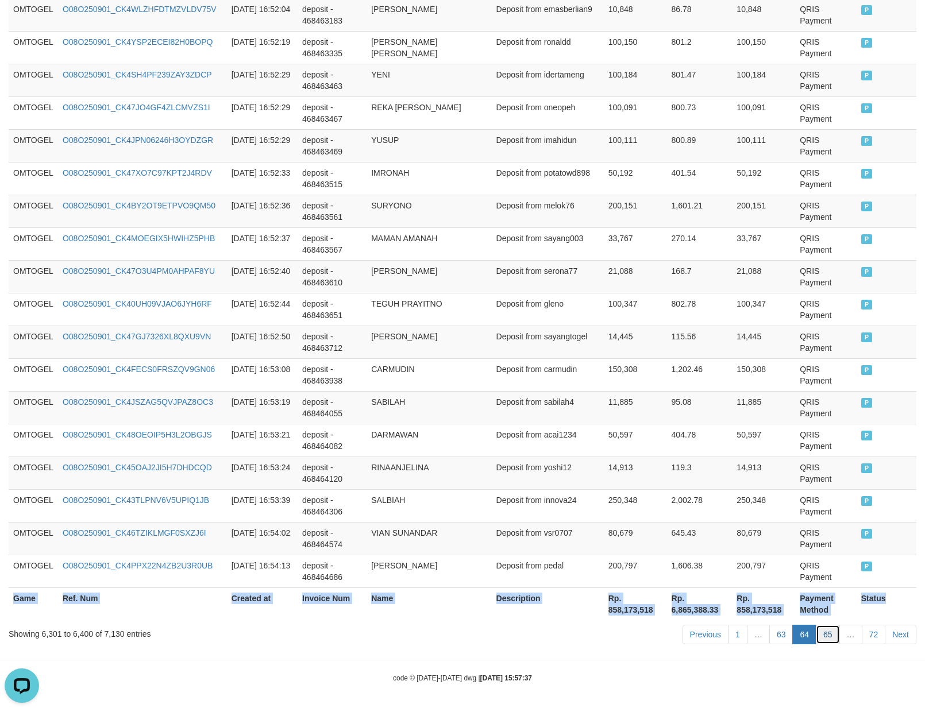
click at [819, 627] on link "65" at bounding box center [828, 635] width 24 height 20
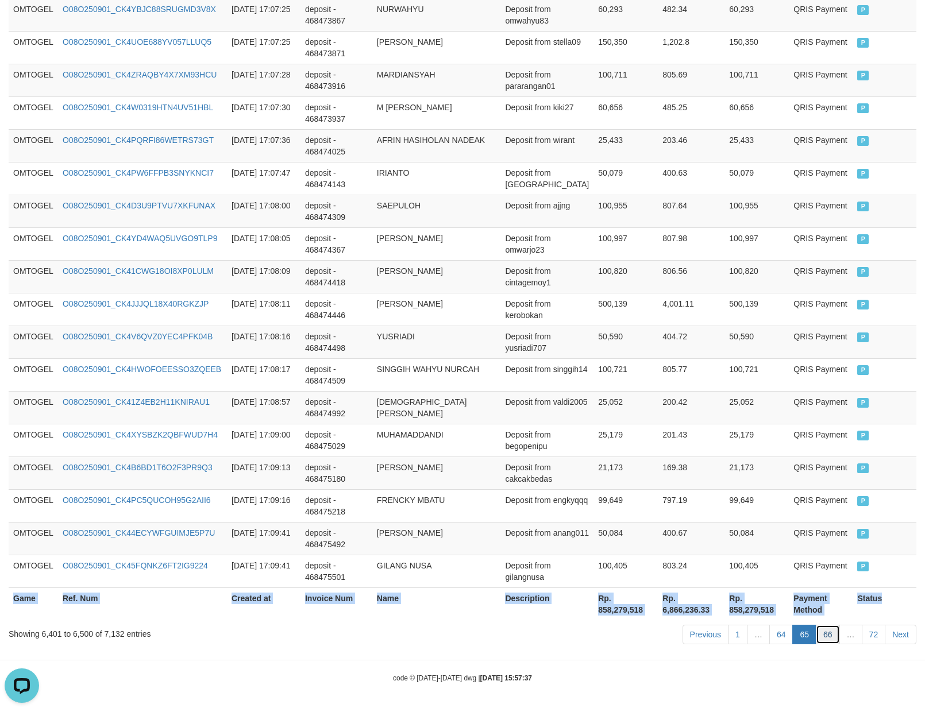
click at [823, 637] on link "66" at bounding box center [828, 635] width 24 height 20
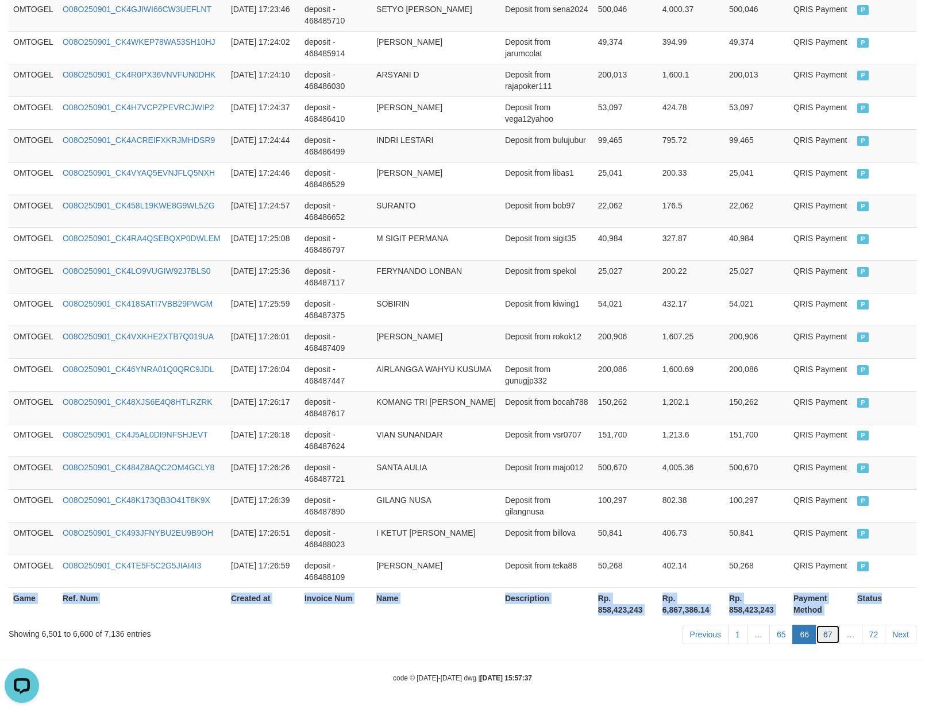
click at [831, 628] on link "67" at bounding box center [828, 635] width 24 height 20
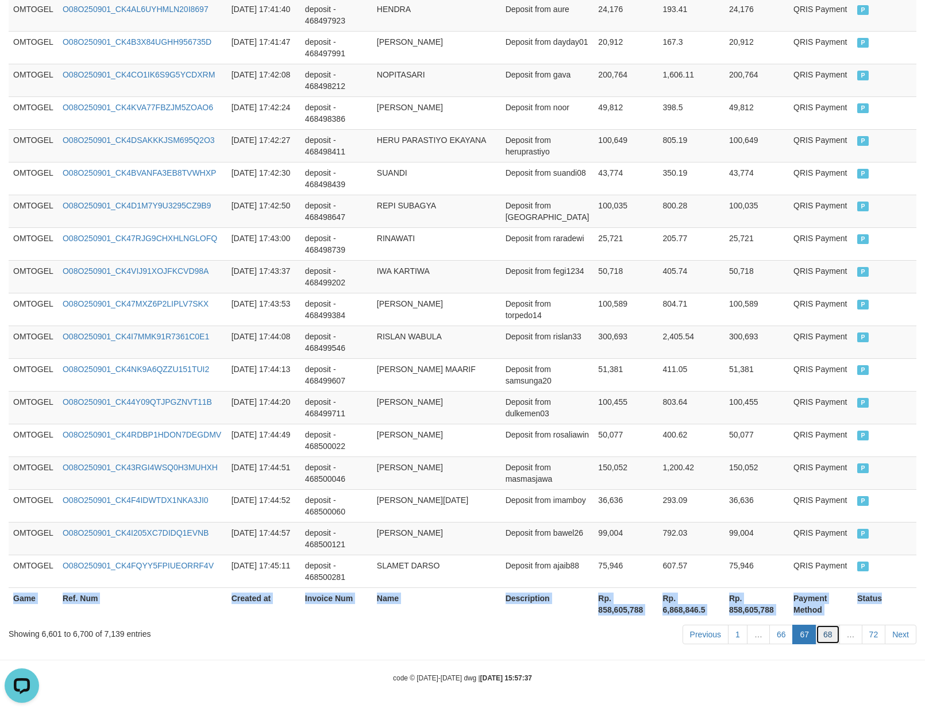
click at [833, 641] on link "68" at bounding box center [828, 635] width 24 height 20
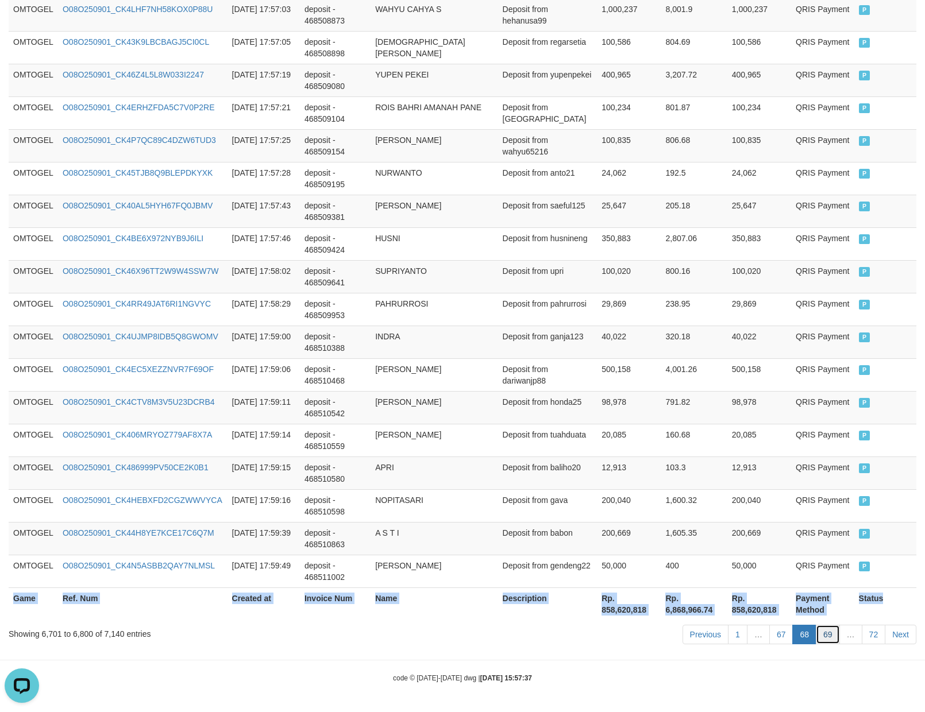
click at [820, 630] on link "69" at bounding box center [828, 635] width 24 height 20
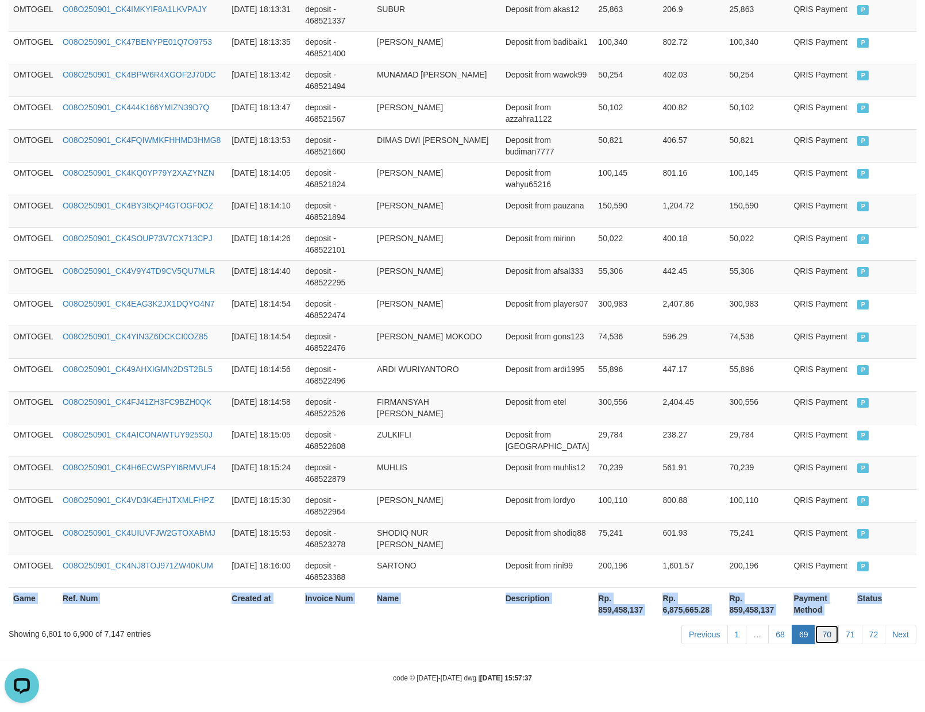
click at [816, 634] on link "70" at bounding box center [827, 635] width 24 height 20
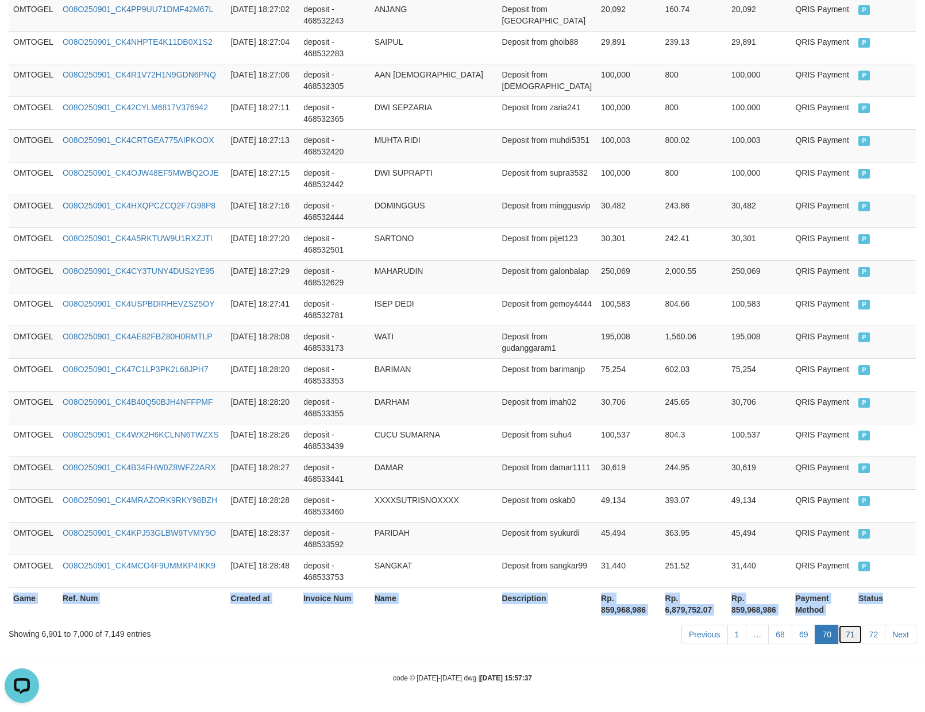
click at [852, 635] on link "71" at bounding box center [850, 635] width 24 height 20
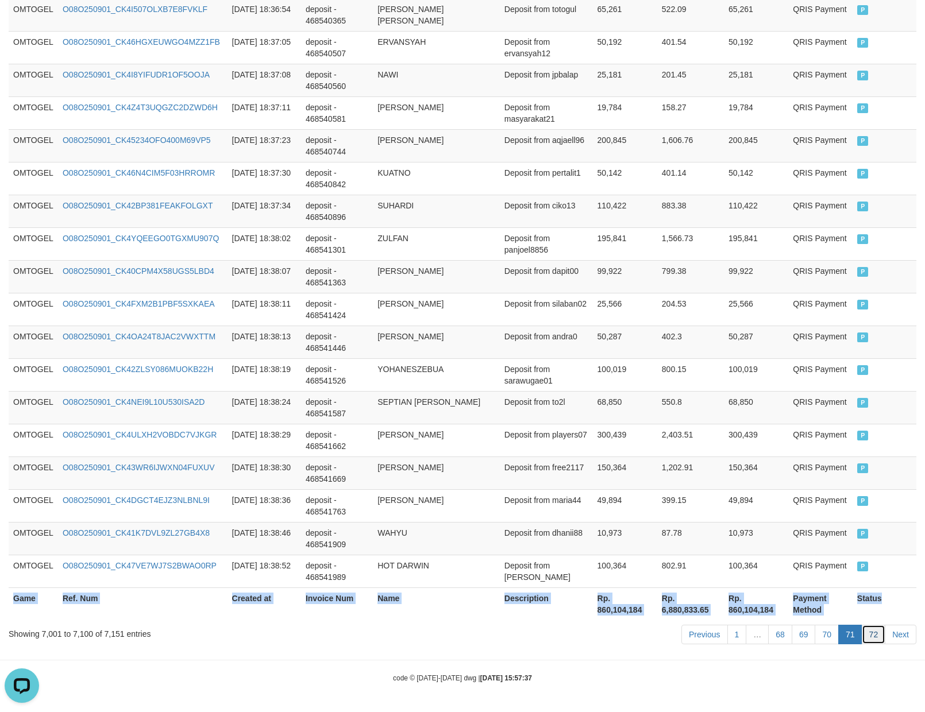
click at [870, 639] on link "72" at bounding box center [874, 635] width 24 height 20
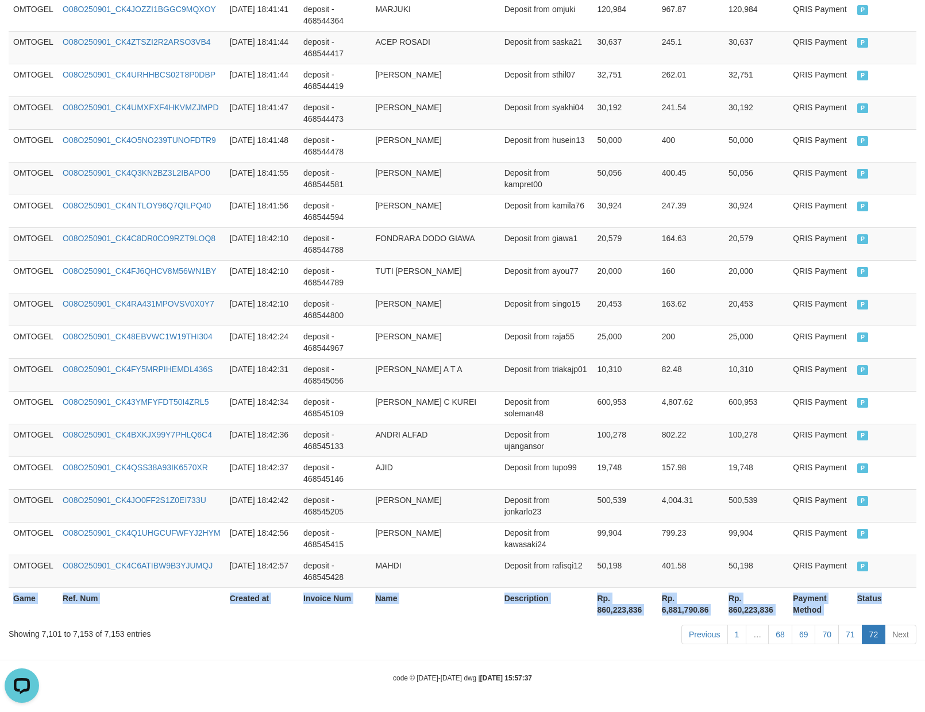
scroll to position [1604, 0]
click at [425, 293] on td "[PERSON_NAME]" at bounding box center [435, 309] width 129 height 33
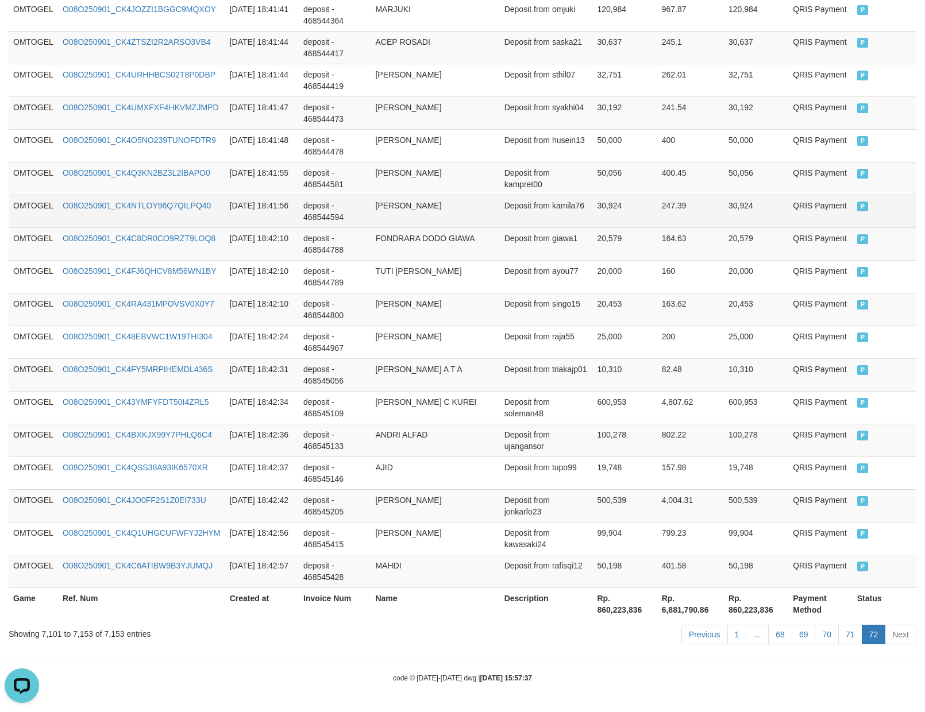
click at [514, 202] on td "Deposit from kamila76" at bounding box center [546, 211] width 93 height 33
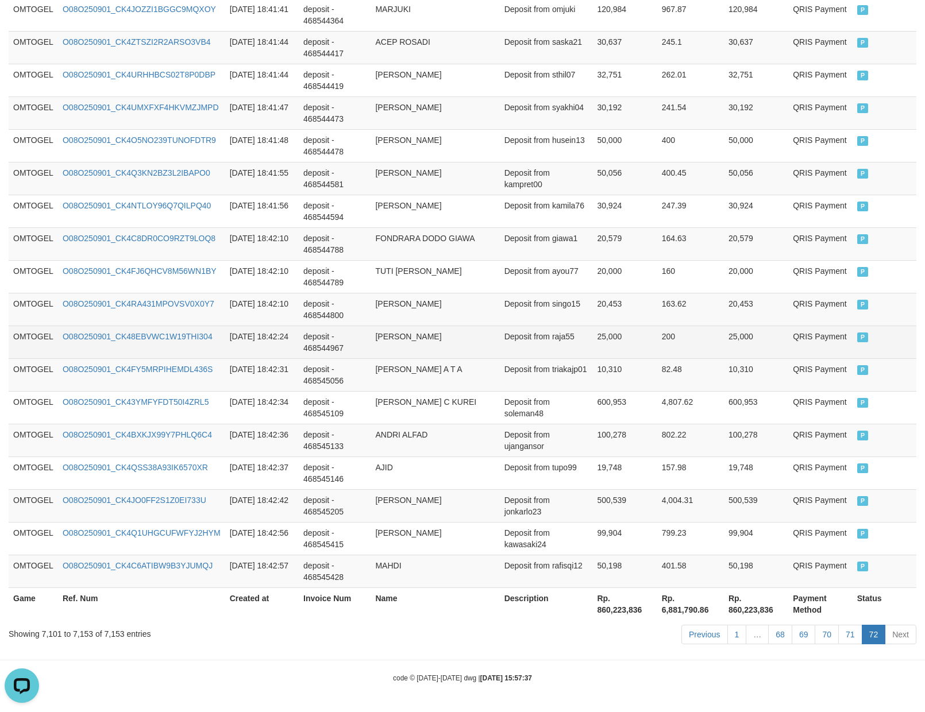
click at [614, 349] on td "25,000" at bounding box center [624, 342] width 64 height 33
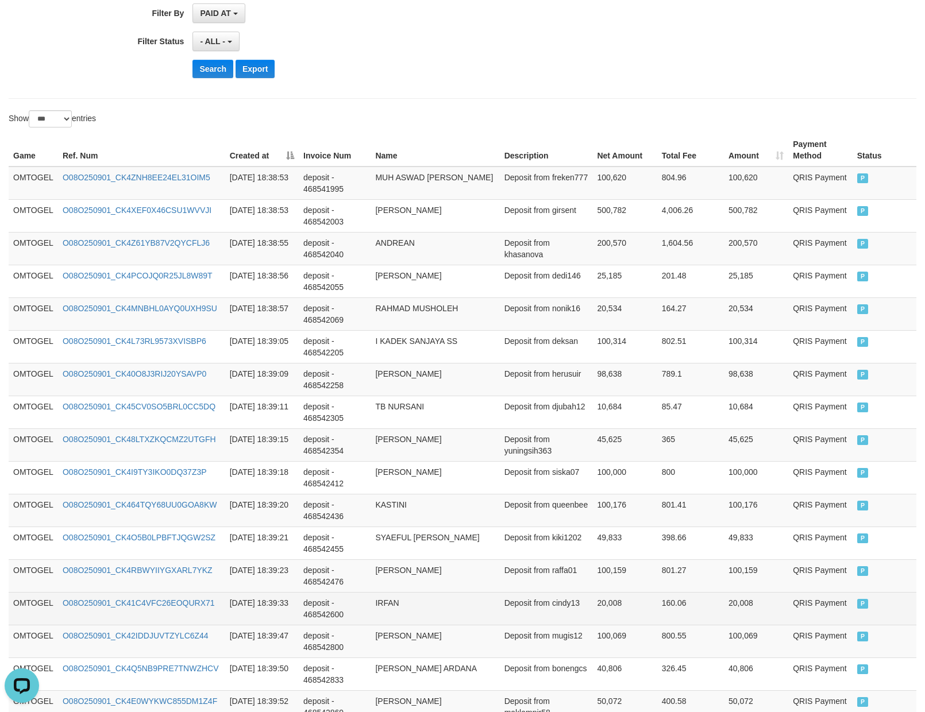
scroll to position [0, 0]
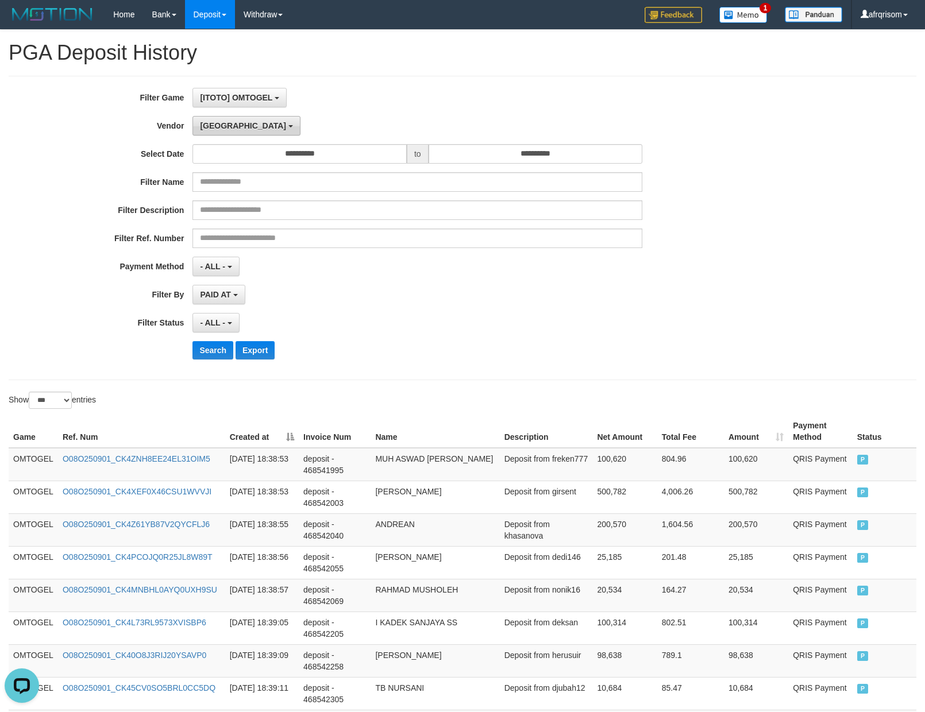
click at [217, 128] on span "[GEOGRAPHIC_DATA]" at bounding box center [243, 125] width 86 height 9
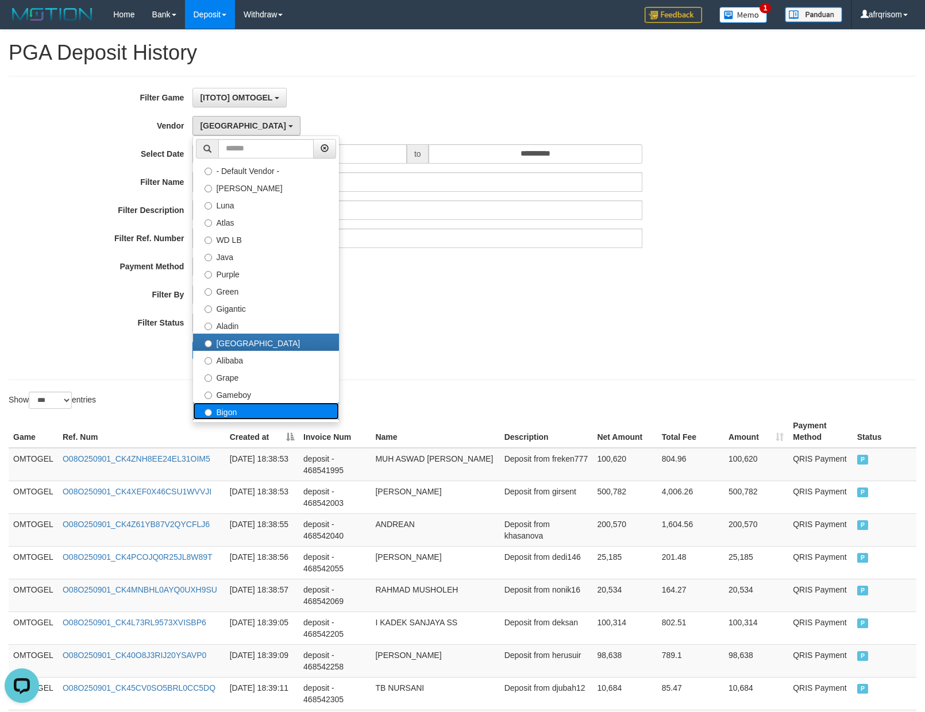
click at [228, 414] on label "Bigon" at bounding box center [266, 411] width 146 height 17
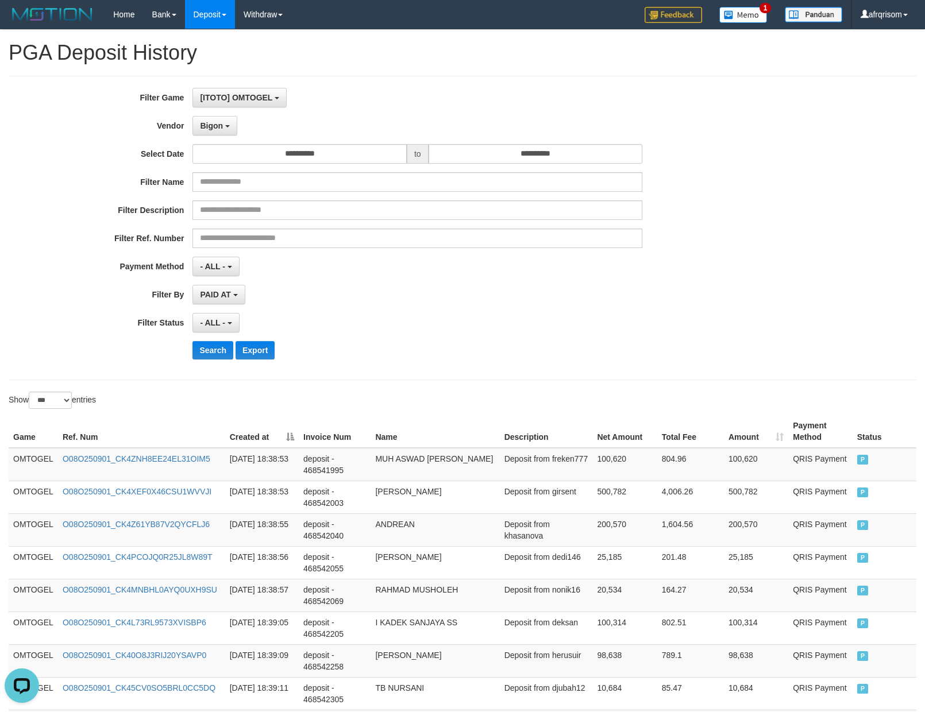
click at [469, 343] on div "Search Export" at bounding box center [481, 350] width 578 height 18
click at [193, 363] on div "**********" at bounding box center [385, 228] width 771 height 280
click at [203, 349] on button "Search" at bounding box center [212, 350] width 41 height 18
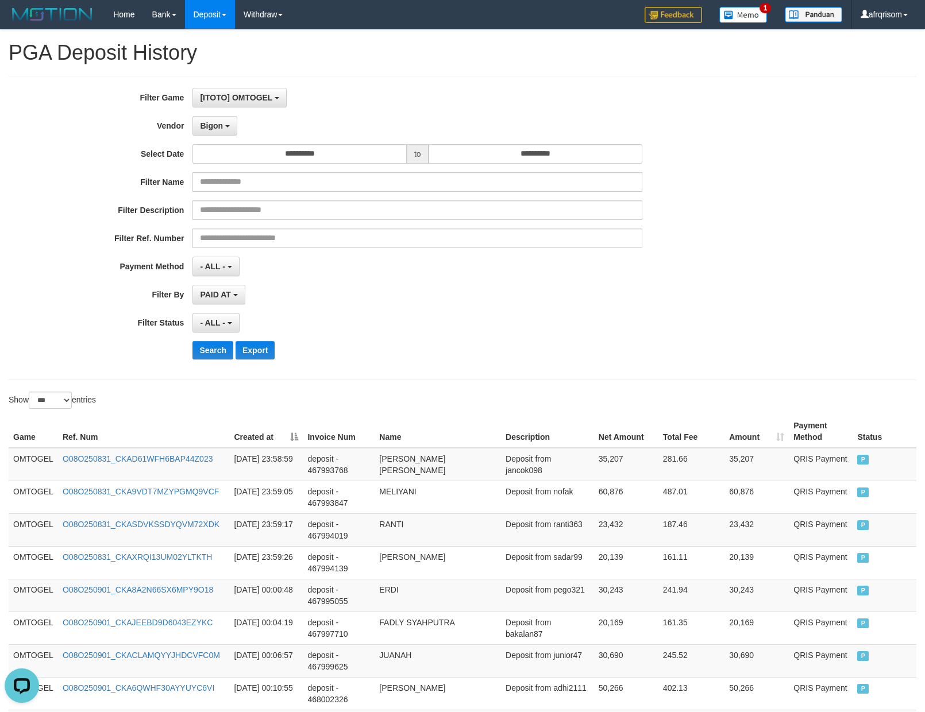
click at [450, 339] on div "**********" at bounding box center [385, 228] width 771 height 280
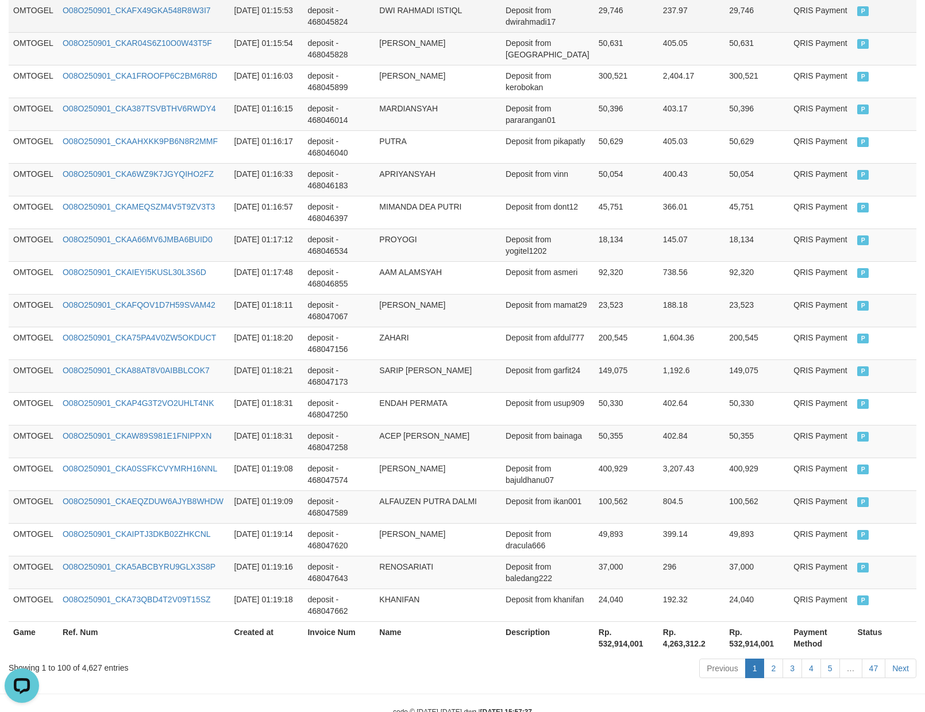
scroll to position [3149, 0]
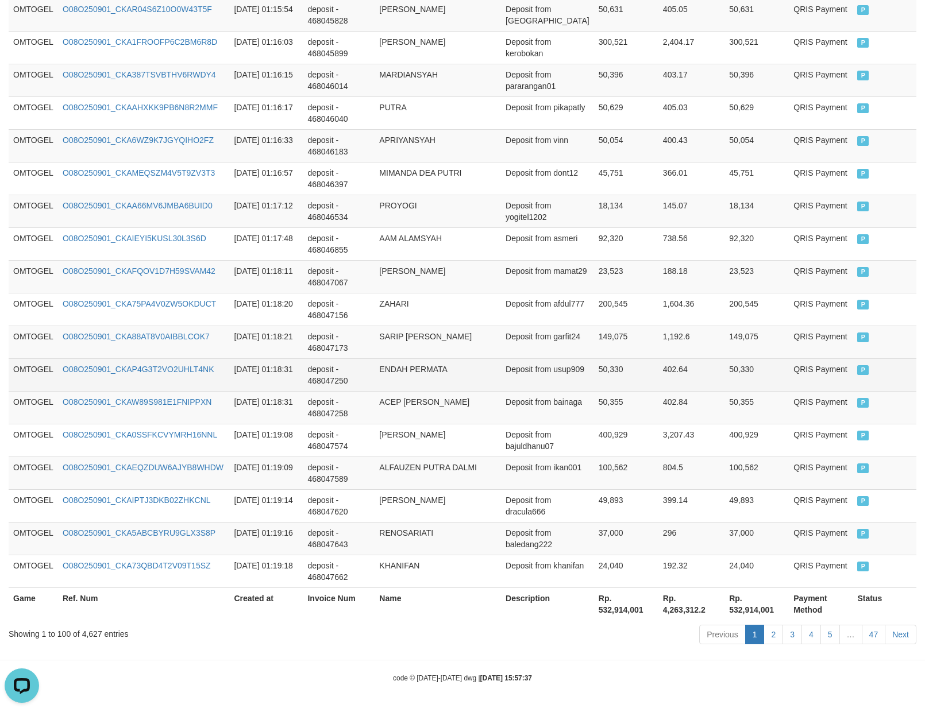
click at [470, 359] on td "ENDAH PERMATA" at bounding box center [438, 374] width 126 height 33
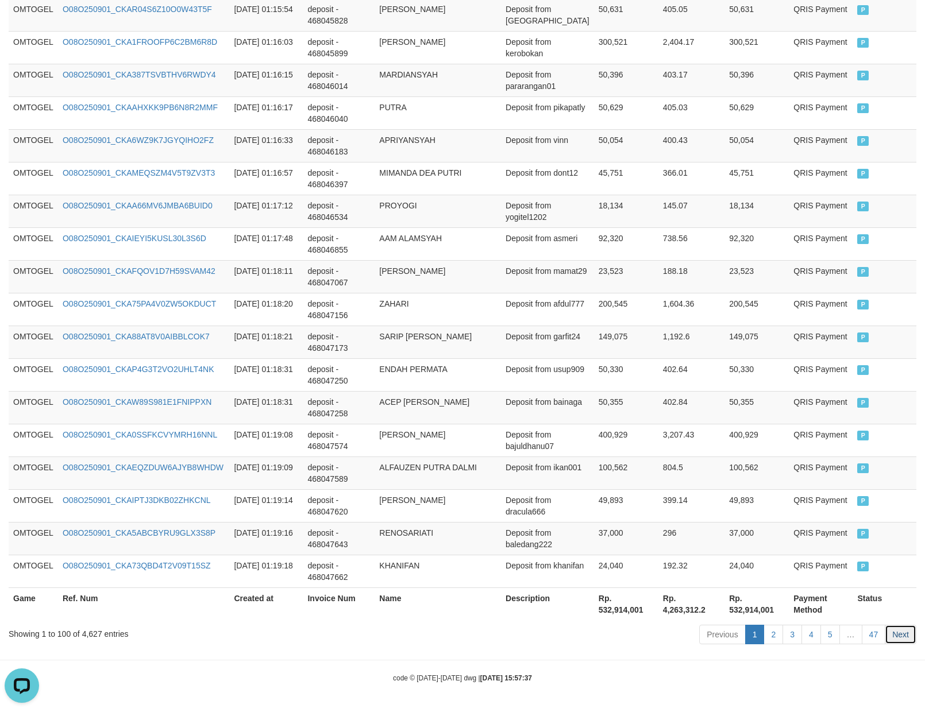
click at [886, 639] on link "Next" at bounding box center [901, 635] width 32 height 20
click at [879, 638] on link "47" at bounding box center [874, 635] width 24 height 20
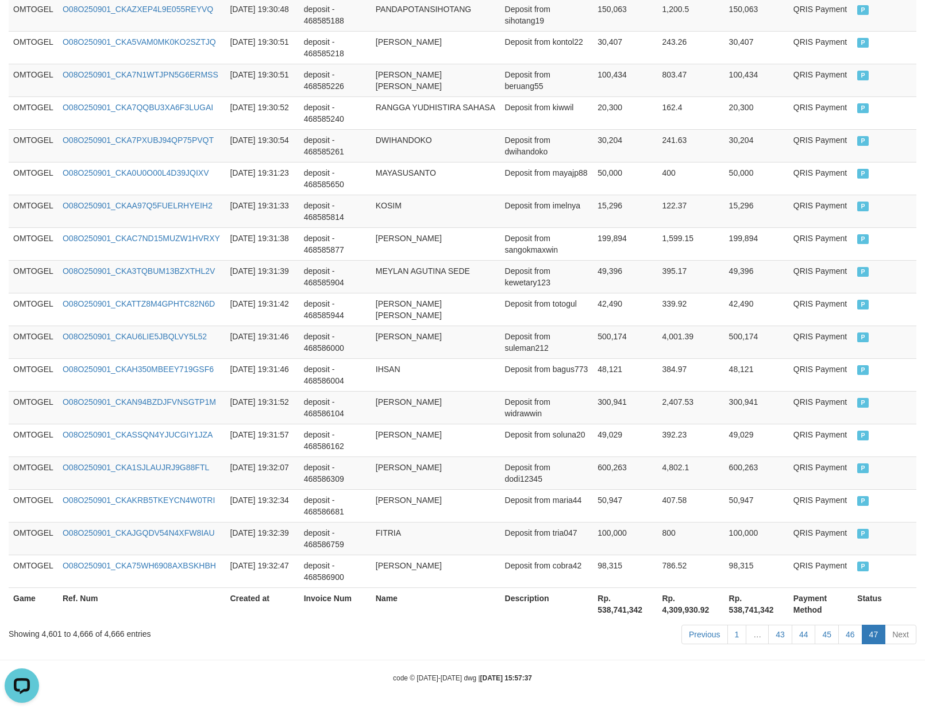
scroll to position [2032, 0]
click at [777, 630] on link "43" at bounding box center [780, 635] width 24 height 20
click at [768, 625] on link "43" at bounding box center [780, 635] width 24 height 20
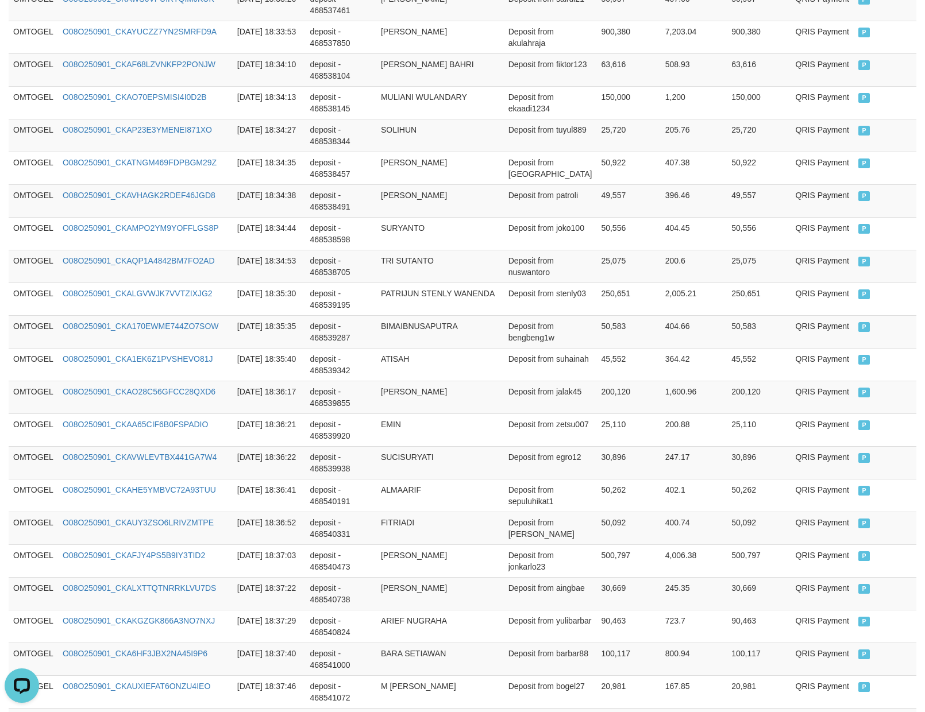
scroll to position [3149, 0]
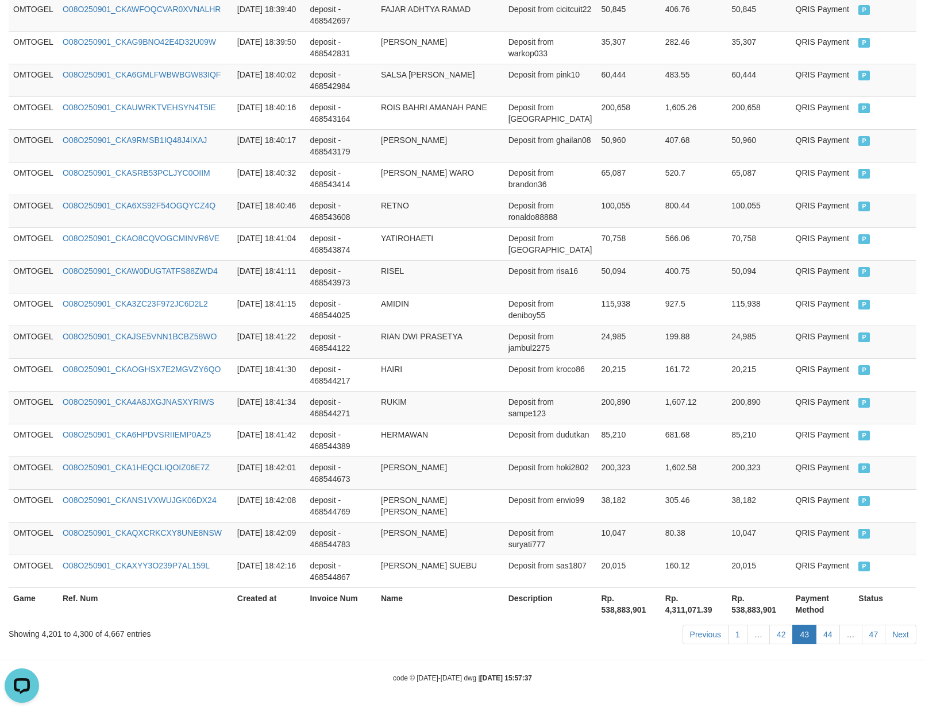
click at [769, 638] on link "42" at bounding box center [781, 635] width 24 height 20
click at [769, 625] on link "42" at bounding box center [781, 635] width 24 height 20
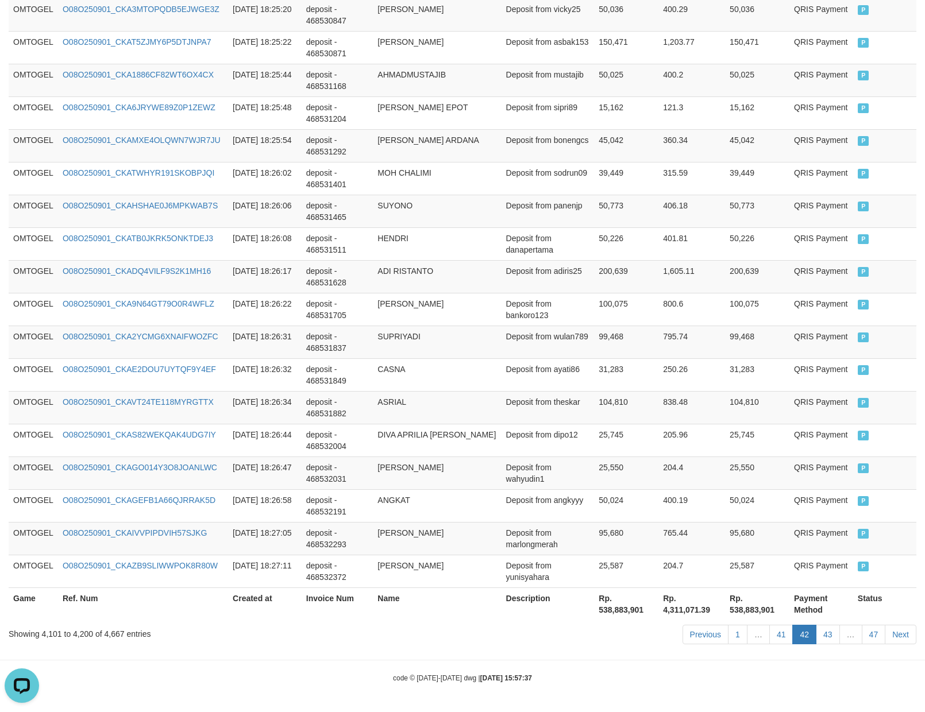
click at [769, 625] on link "41" at bounding box center [781, 635] width 24 height 20
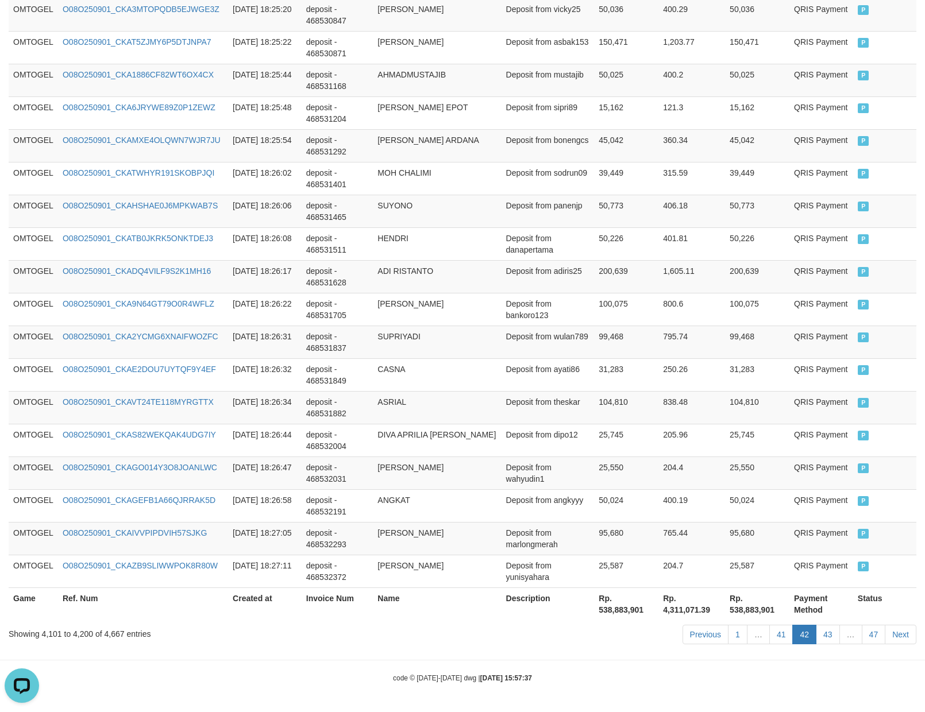
click at [769, 625] on link "41" at bounding box center [781, 635] width 24 height 20
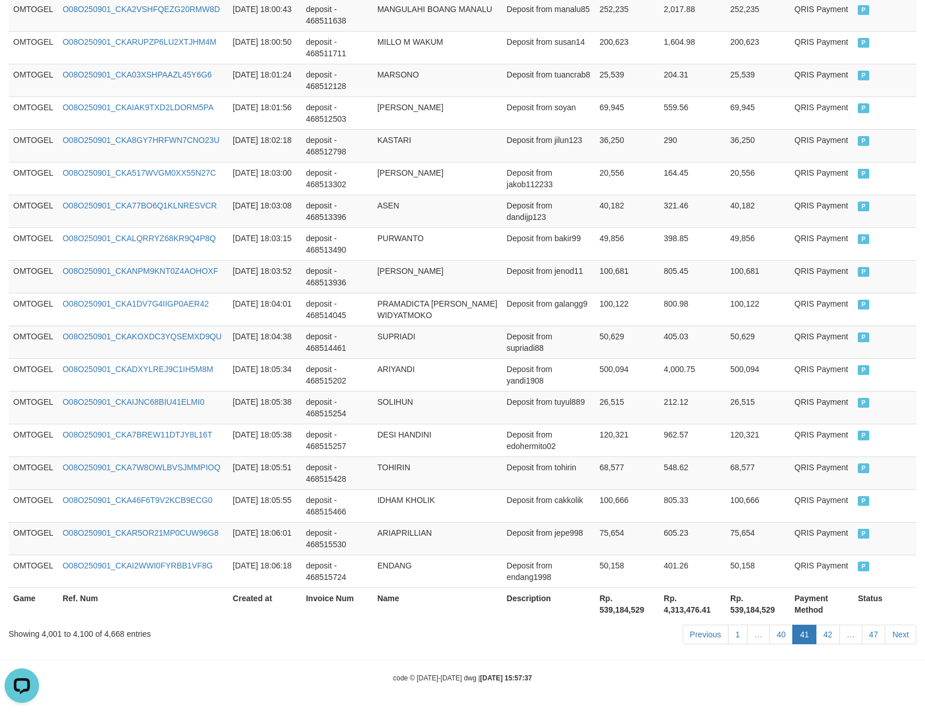
click at [769, 625] on link "40" at bounding box center [781, 635] width 24 height 20
click at [769, 638] on link "40" at bounding box center [781, 635] width 24 height 20
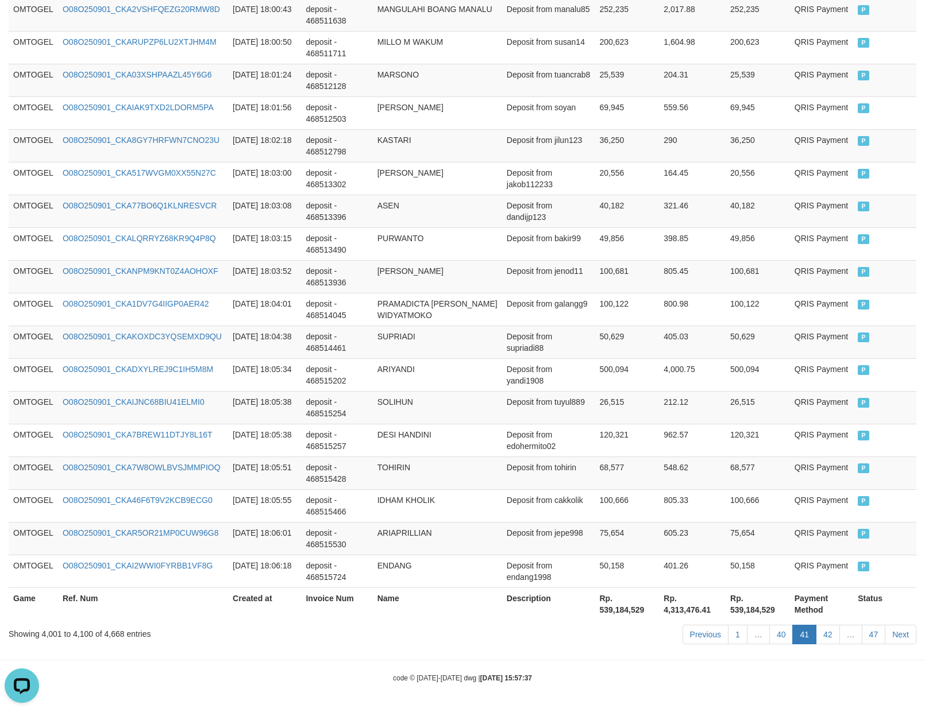
click at [769, 625] on link "40" at bounding box center [781, 635] width 24 height 20
click link "40" at bounding box center [781, 635] width 24 height 20
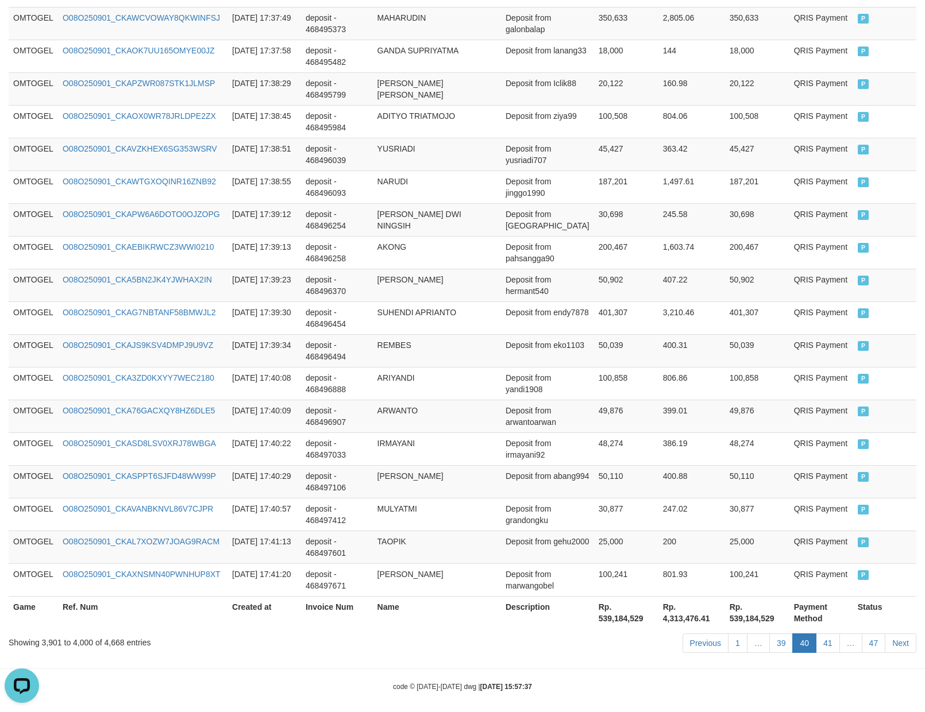
click at [769, 634] on link "39" at bounding box center [781, 644] width 24 height 20
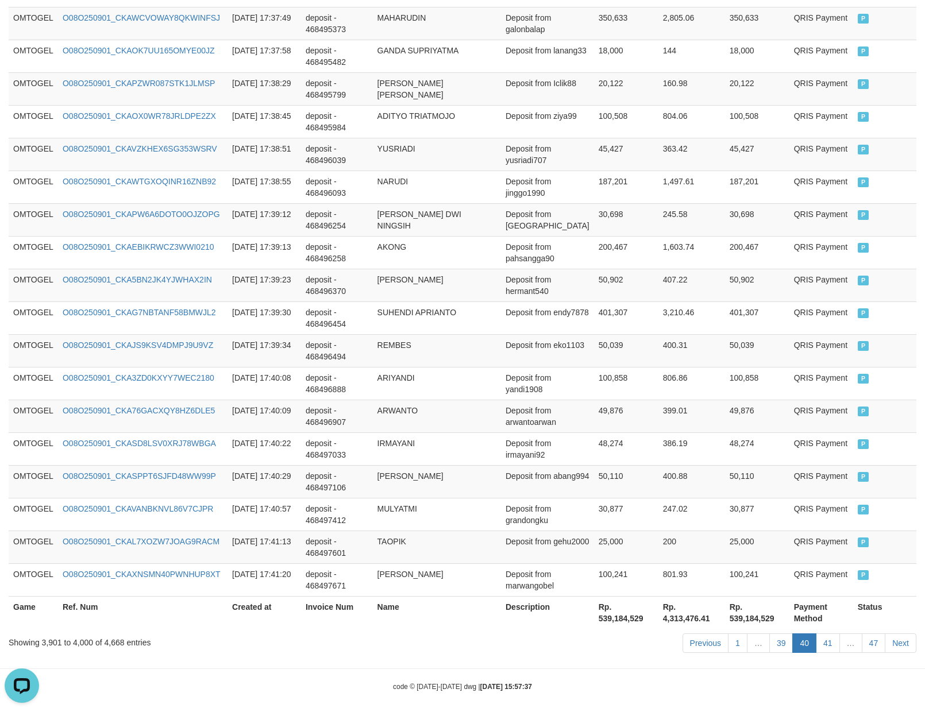
click at [769, 634] on link "39" at bounding box center [781, 644] width 24 height 20
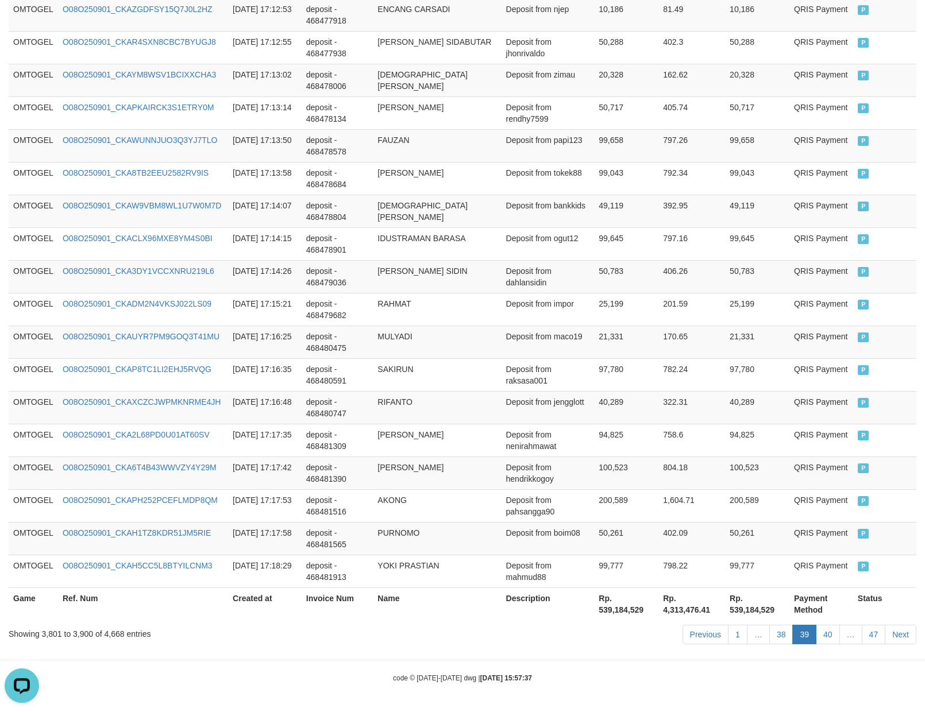
click at [769, 625] on link "38" at bounding box center [781, 635] width 24 height 20
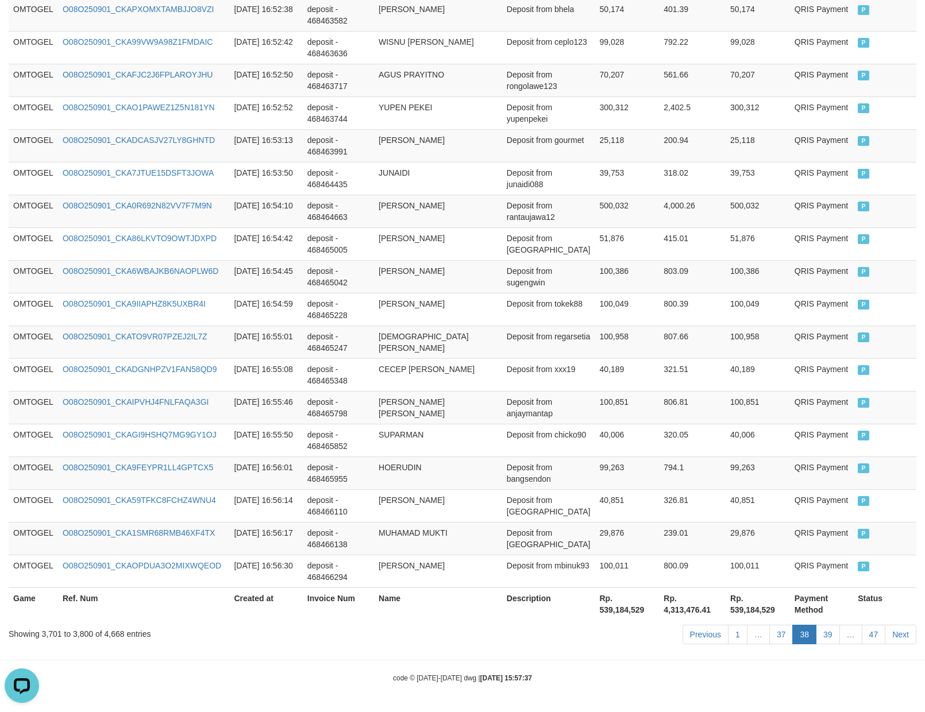
click at [769, 625] on link "37" at bounding box center [781, 635] width 24 height 20
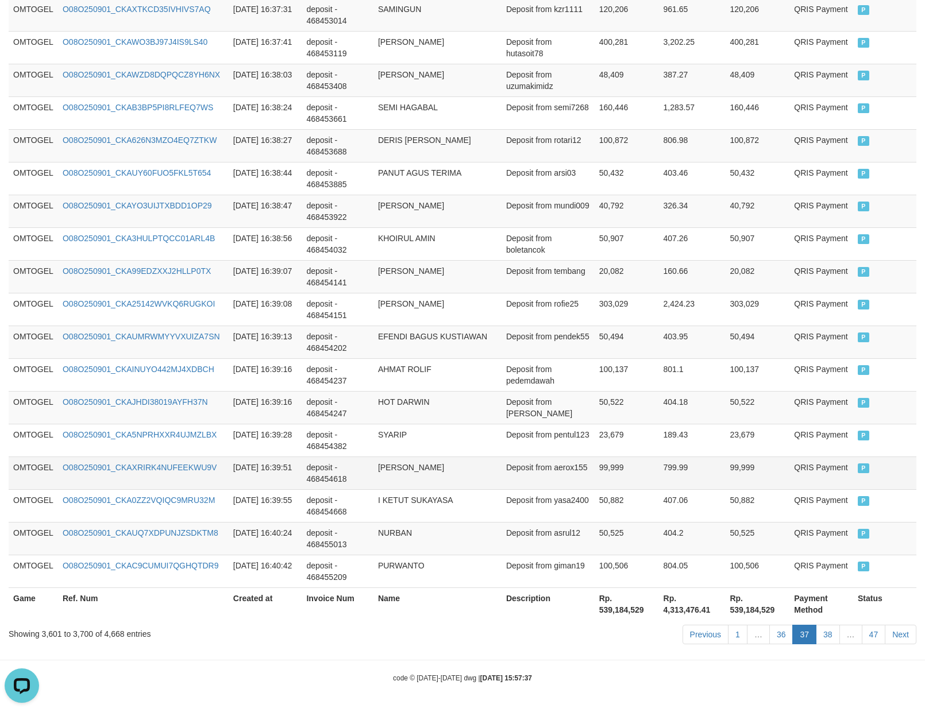
click at [659, 485] on td "799.99" at bounding box center [692, 473] width 67 height 33
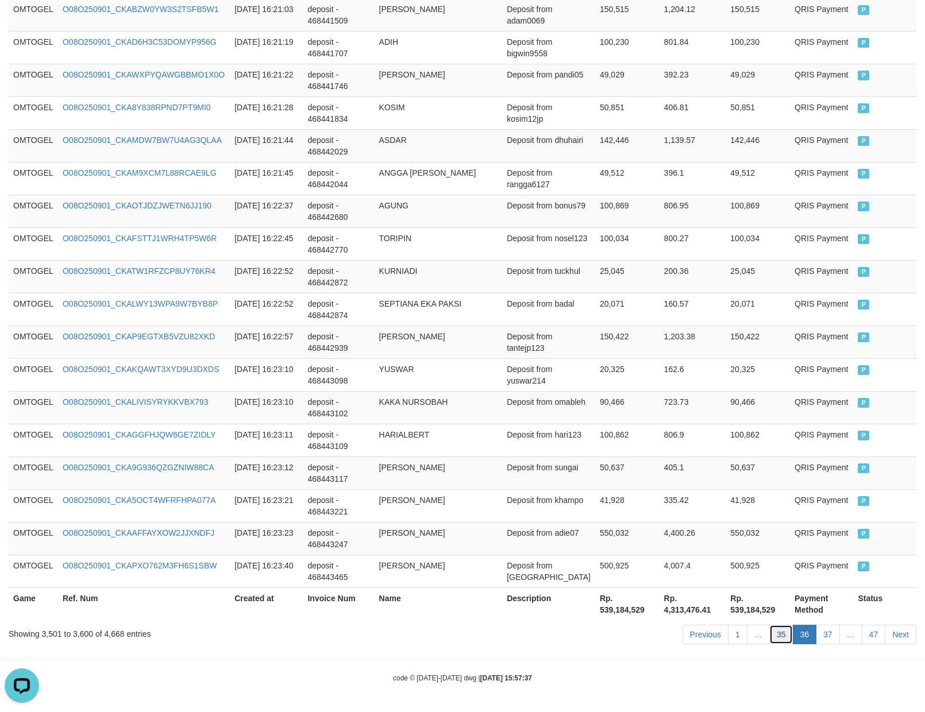
click at [779, 636] on link "35" at bounding box center [781, 635] width 24 height 20
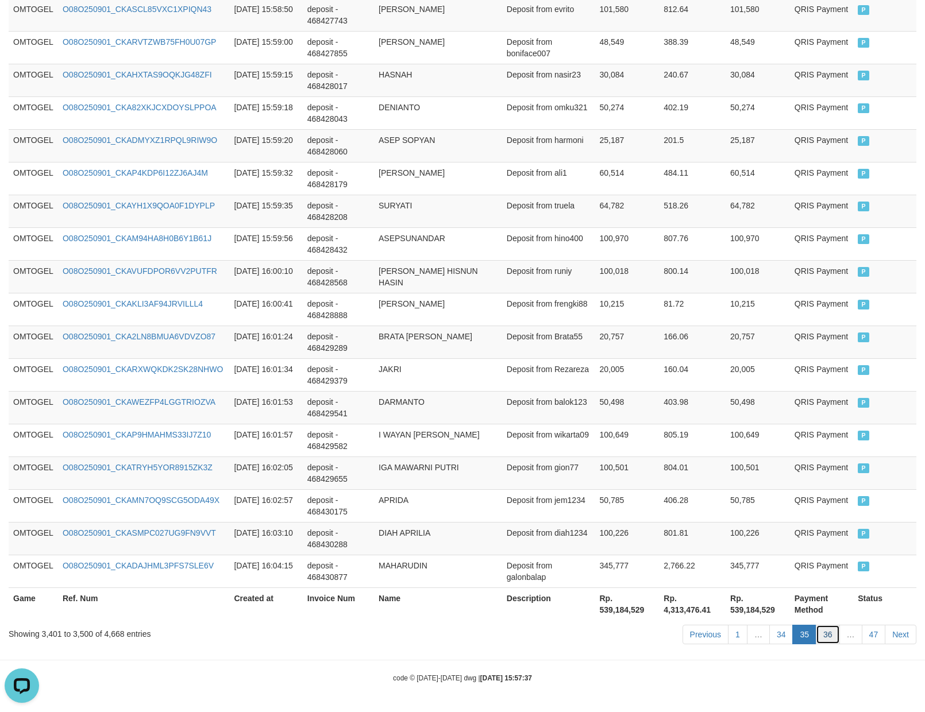
click at [829, 639] on link "36" at bounding box center [828, 635] width 24 height 20
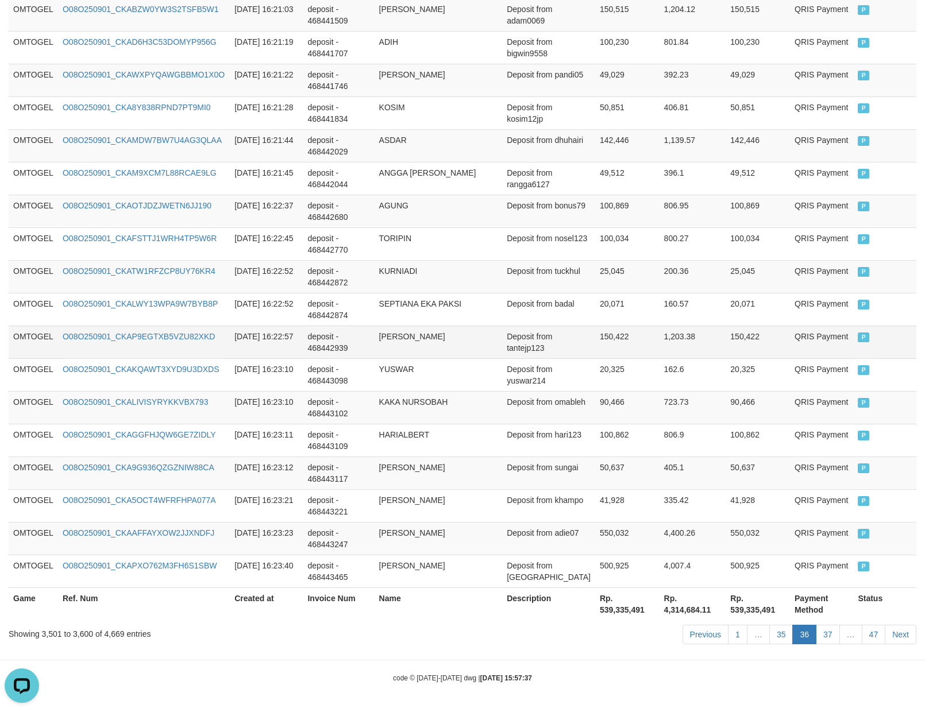
click at [585, 354] on td "Deposit from tantejp123" at bounding box center [548, 342] width 93 height 33
click at [699, 263] on td "200.36" at bounding box center [693, 276] width 67 height 33
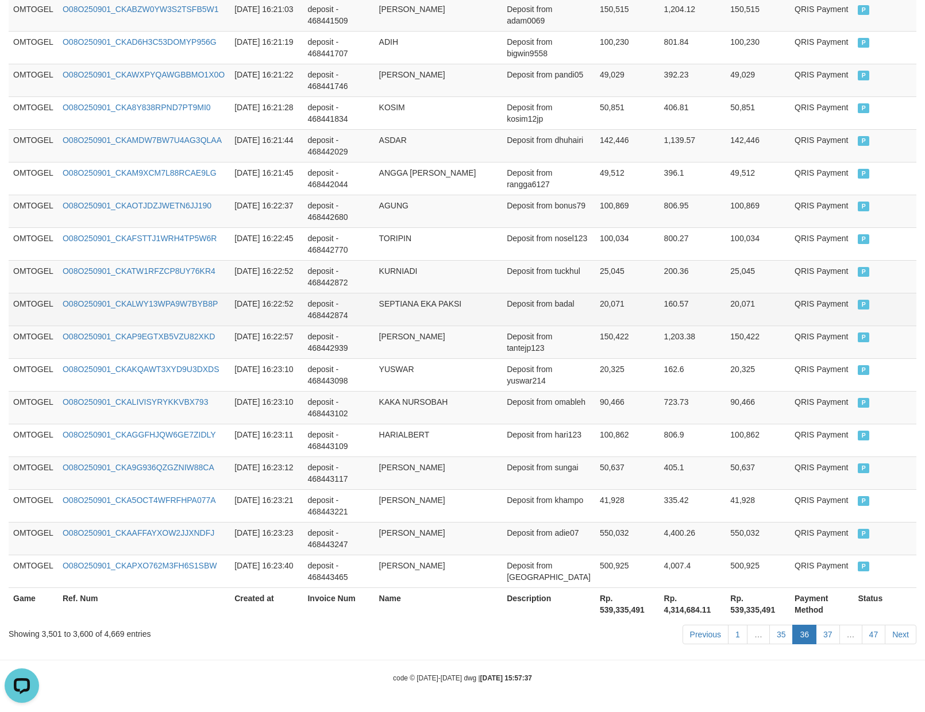
click at [387, 294] on td "SEPTIANA EKA PAKSI" at bounding box center [439, 309] width 128 height 33
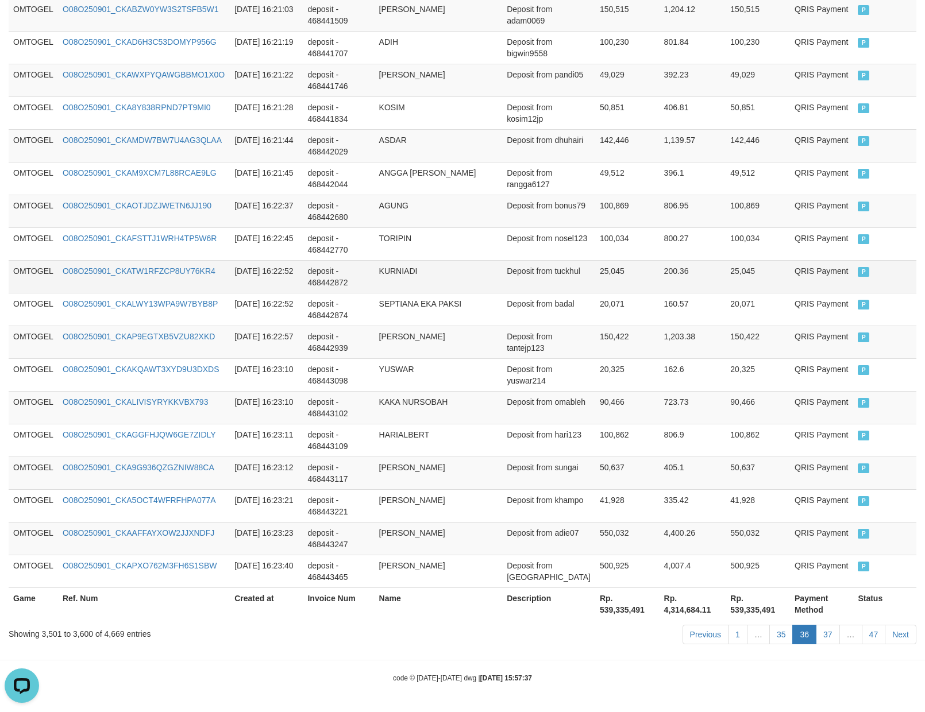
scroll to position [708, 0]
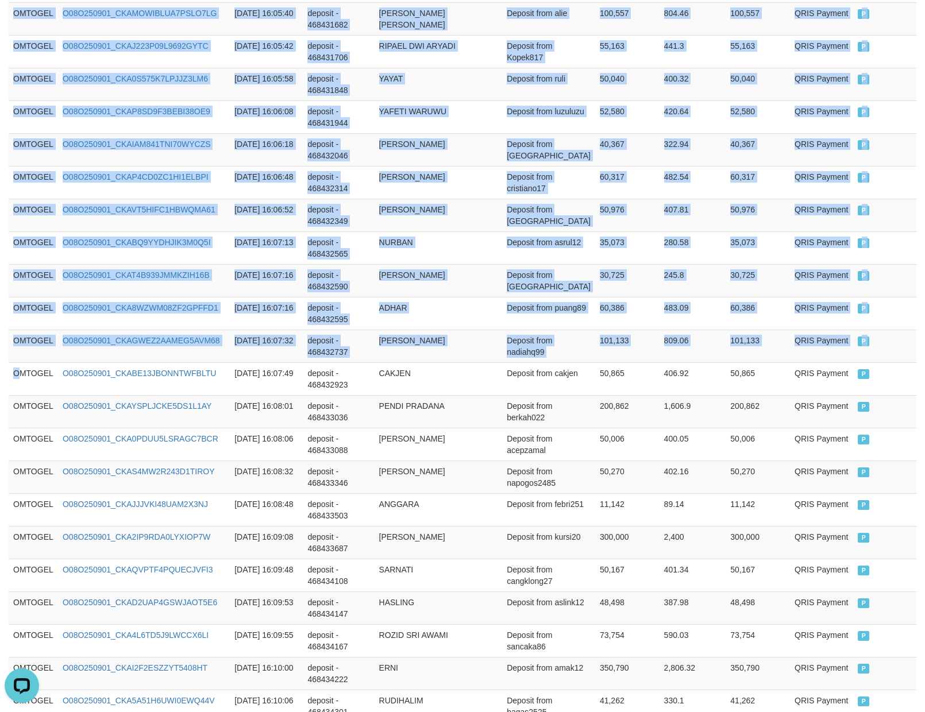
drag, startPoint x: 18, startPoint y: 383, endPoint x: 935, endPoint y: 414, distance: 917.4
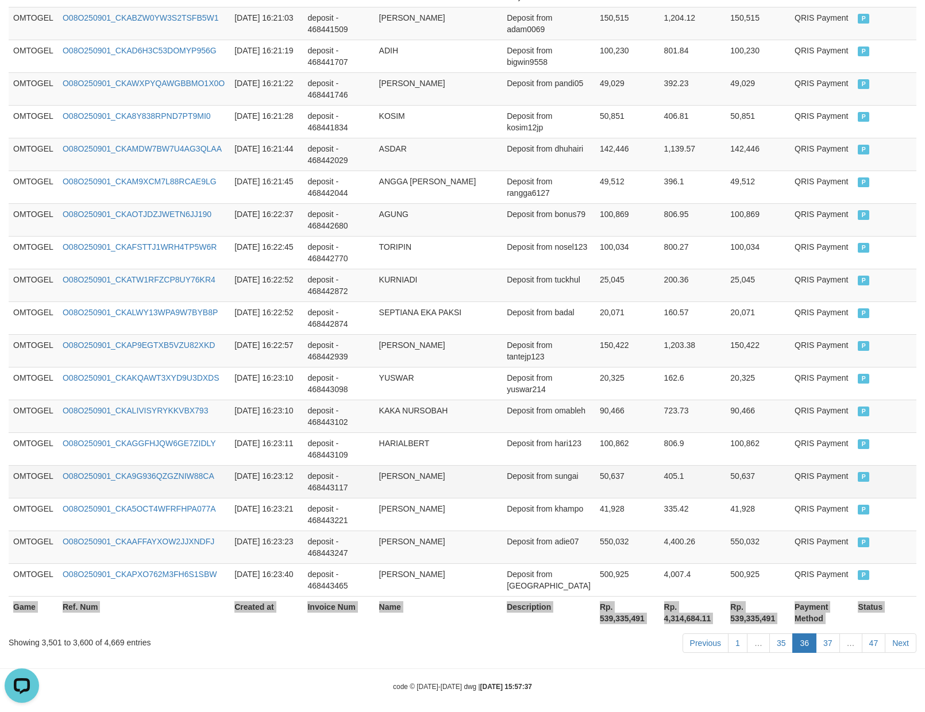
scroll to position [3149, 0]
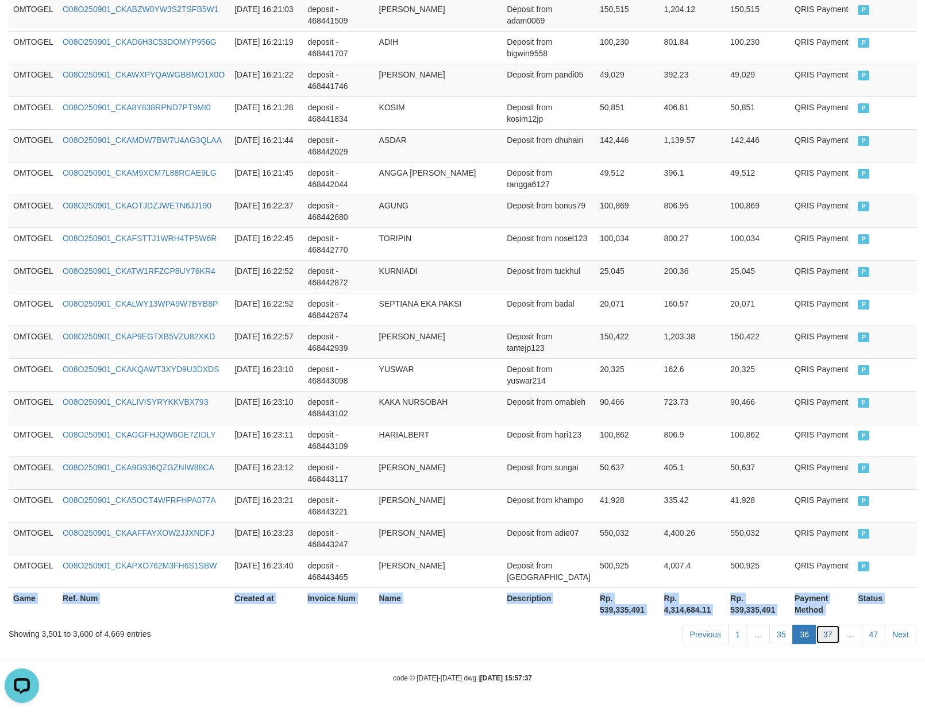
click at [826, 633] on link "37" at bounding box center [828, 635] width 24 height 20
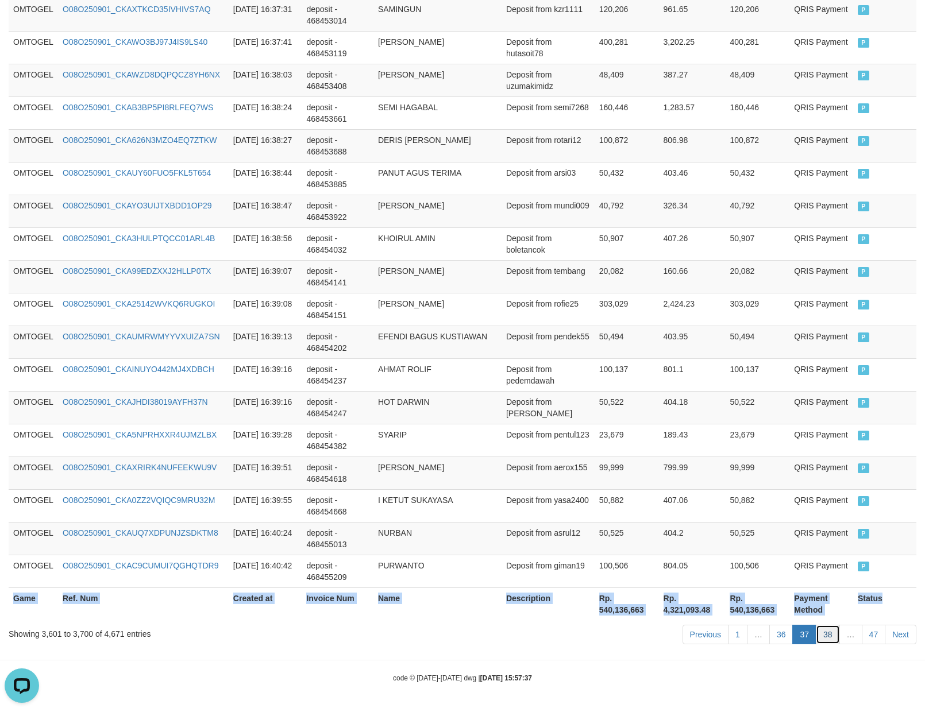
click at [822, 635] on link "38" at bounding box center [828, 635] width 24 height 20
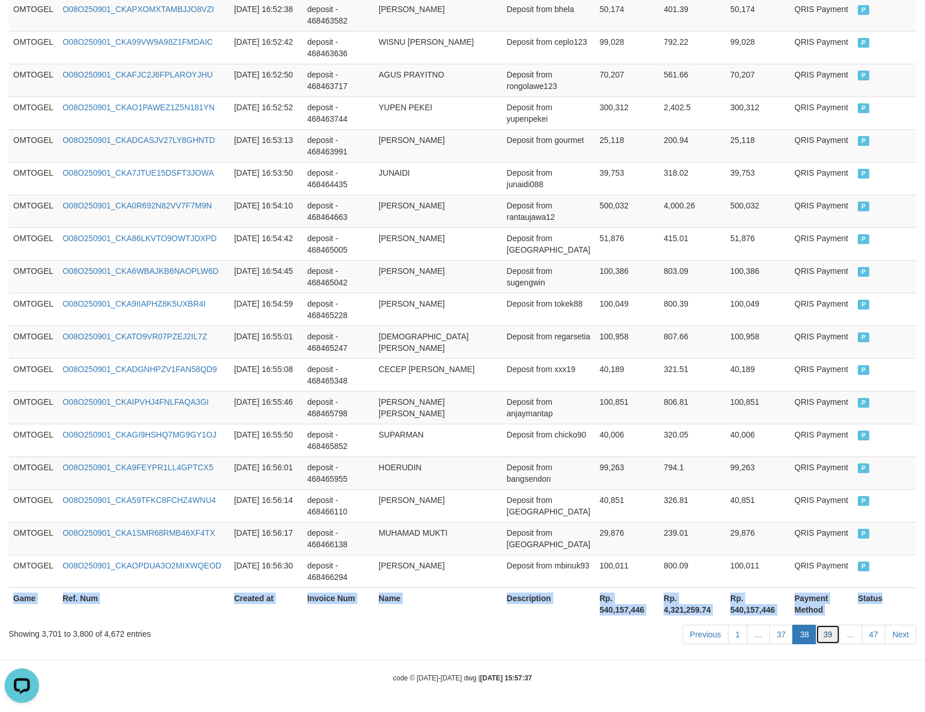
click at [827, 638] on link "39" at bounding box center [828, 635] width 24 height 20
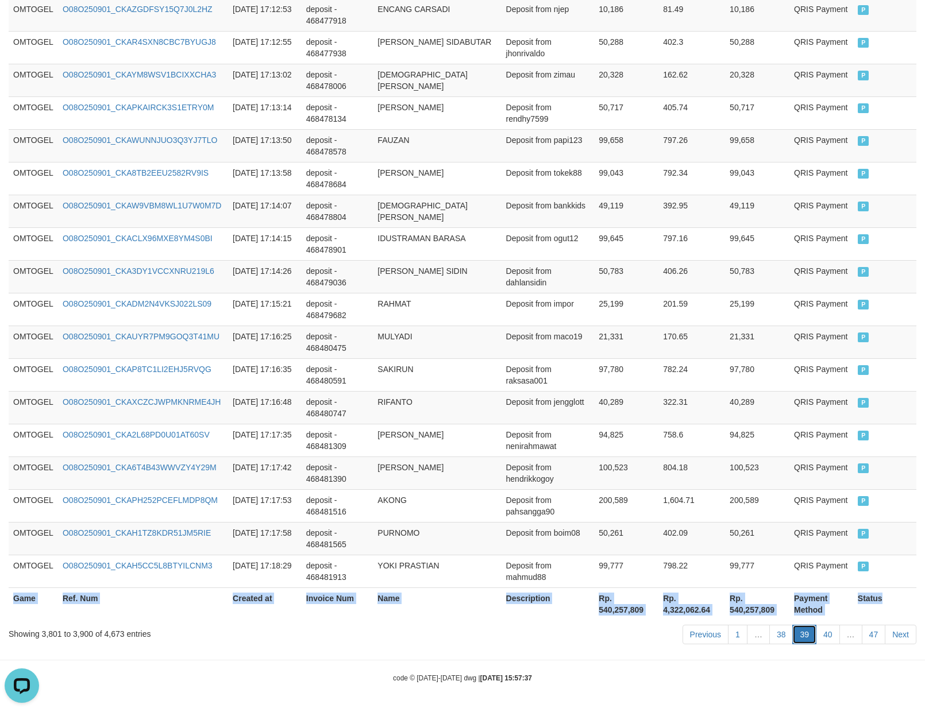
click at [799, 639] on link "39" at bounding box center [804, 635] width 24 height 20
click at [820, 633] on link "40" at bounding box center [828, 635] width 24 height 20
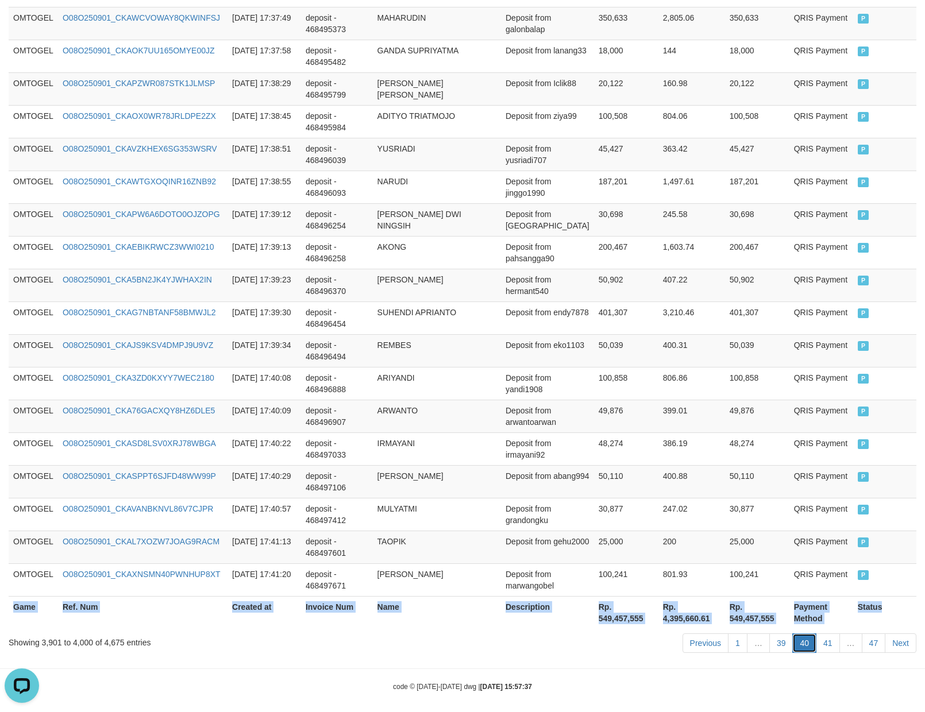
click at [797, 634] on link "40" at bounding box center [804, 644] width 24 height 20
click at [826, 635] on link "41" at bounding box center [828, 644] width 24 height 20
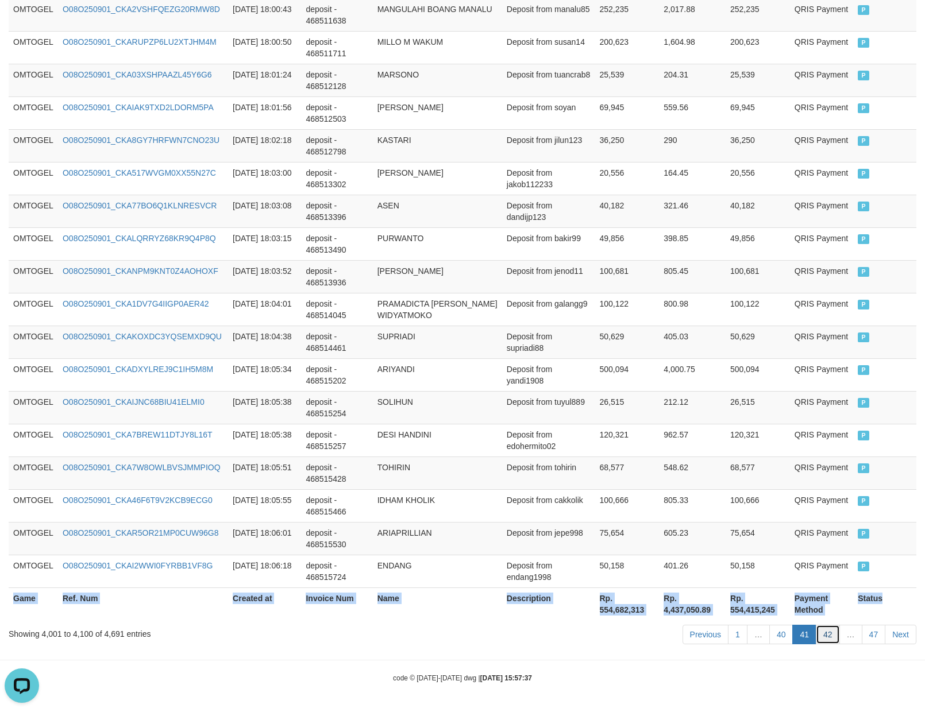
click at [828, 635] on link "42" at bounding box center [828, 635] width 24 height 20
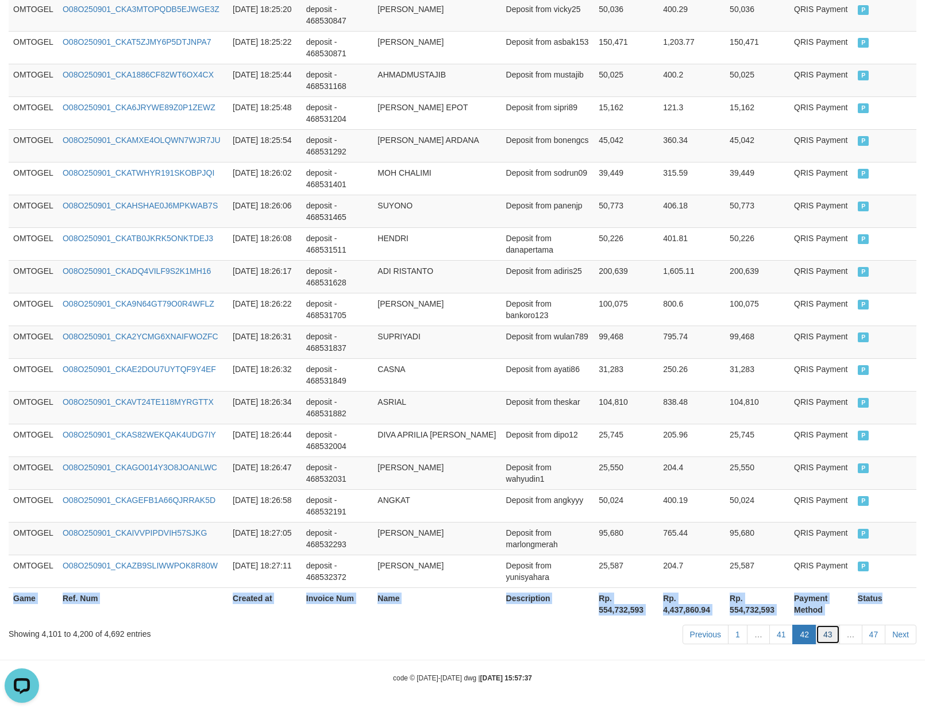
click at [820, 635] on link "43" at bounding box center [828, 635] width 24 height 20
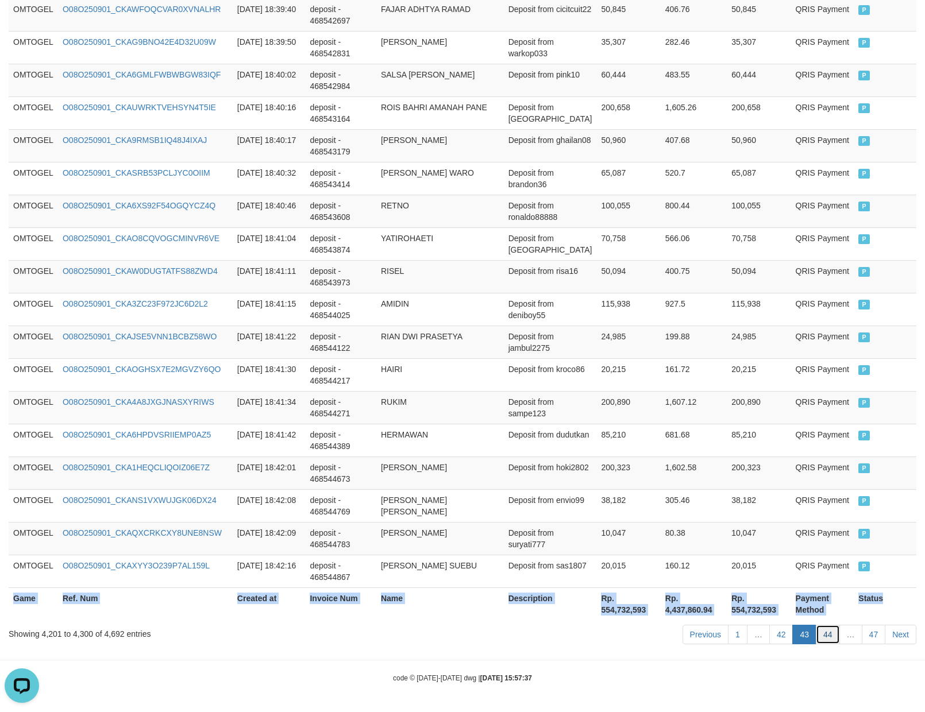
click at [820, 630] on link "44" at bounding box center [828, 635] width 24 height 20
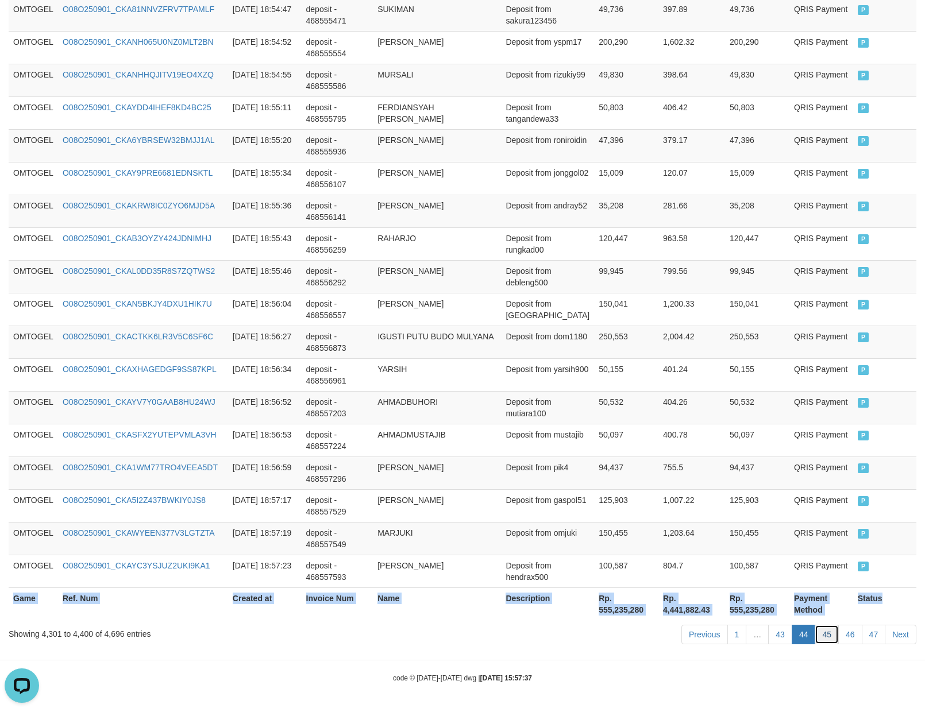
click at [823, 630] on link "45" at bounding box center [827, 635] width 24 height 20
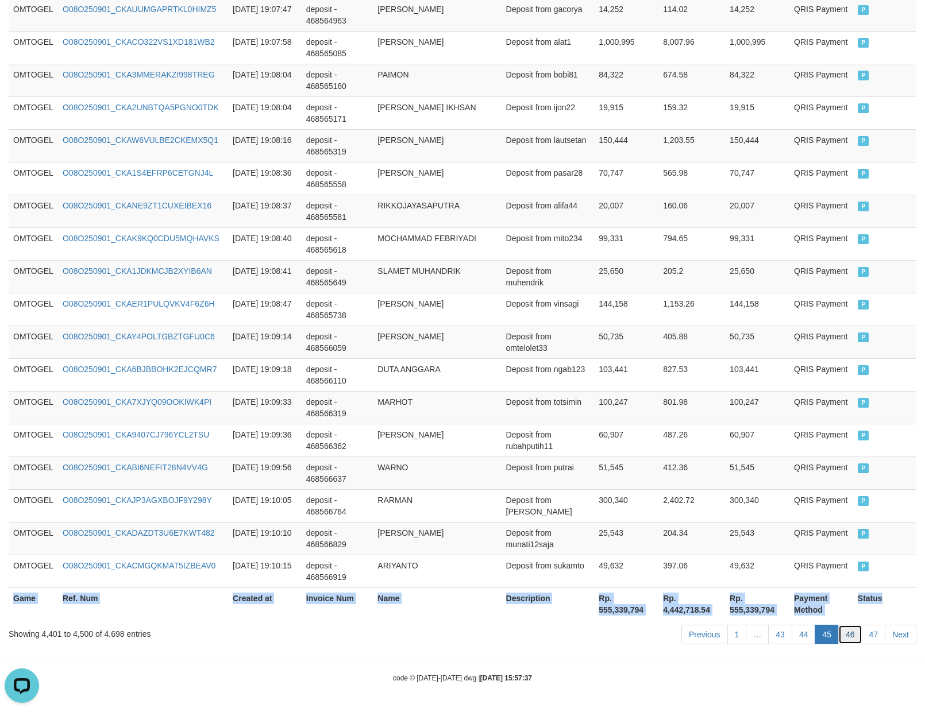
click at [845, 632] on link "46" at bounding box center [850, 635] width 24 height 20
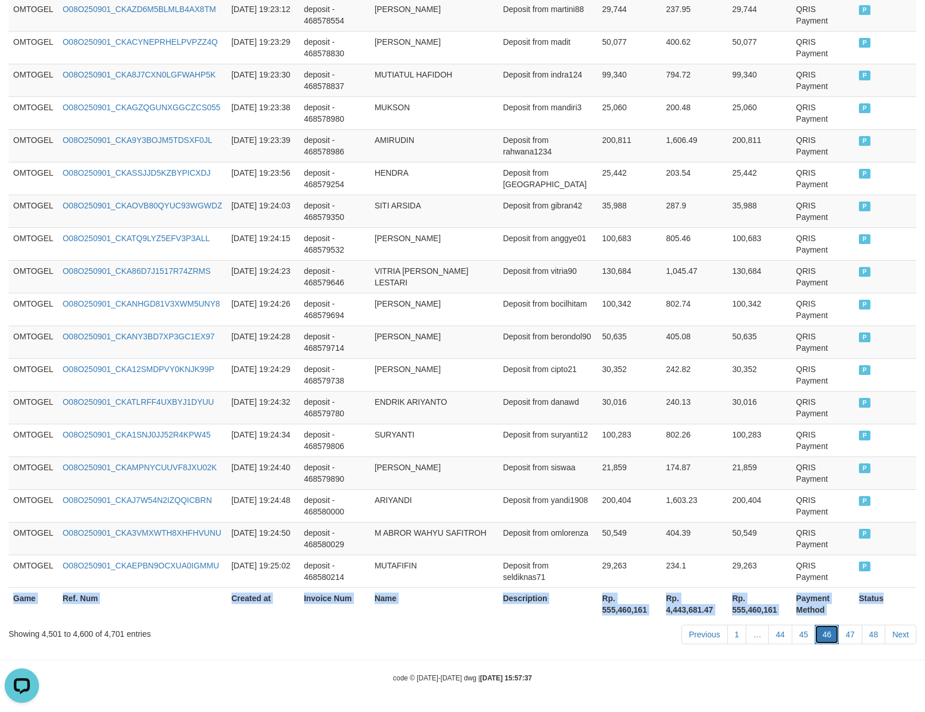
click at [831, 639] on link "46" at bounding box center [827, 635] width 24 height 20
click at [856, 637] on link "47" at bounding box center [850, 635] width 24 height 20
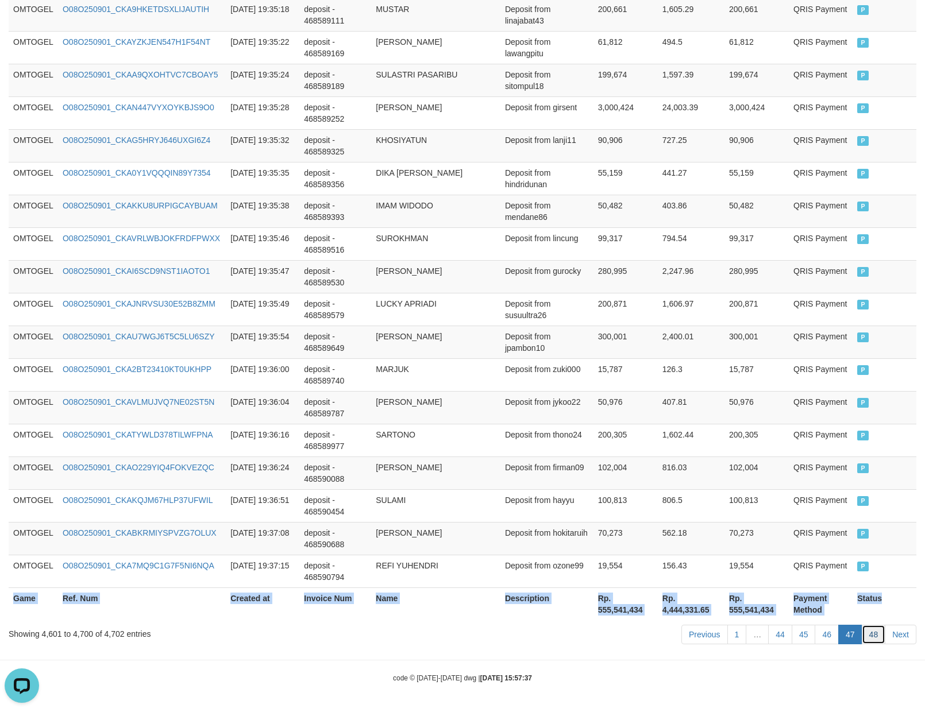
click at [869, 634] on link "48" at bounding box center [874, 635] width 24 height 20
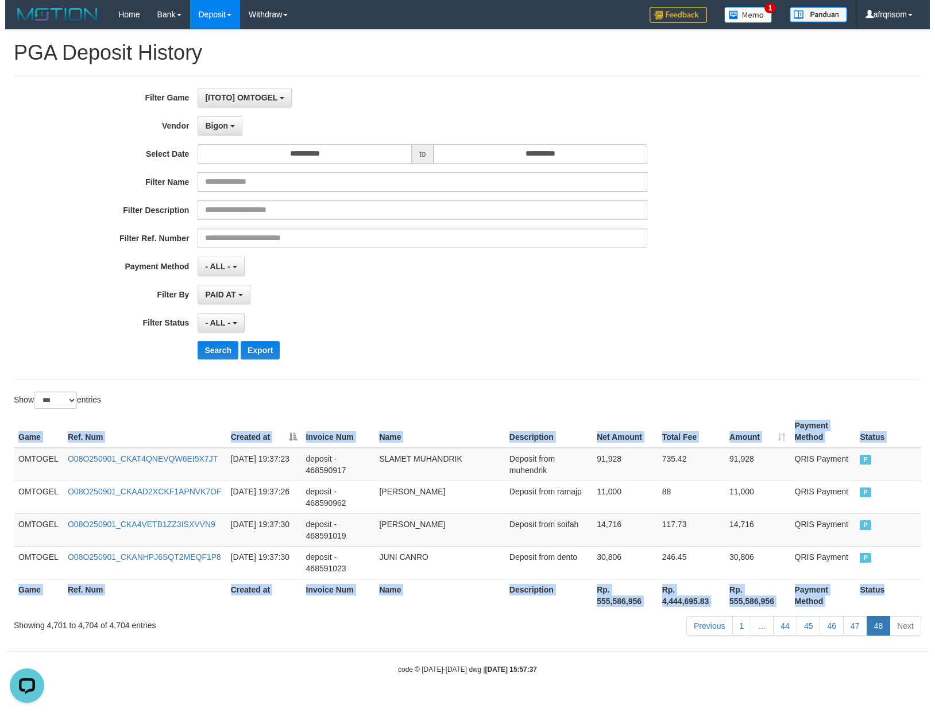
scroll to position [0, 0]
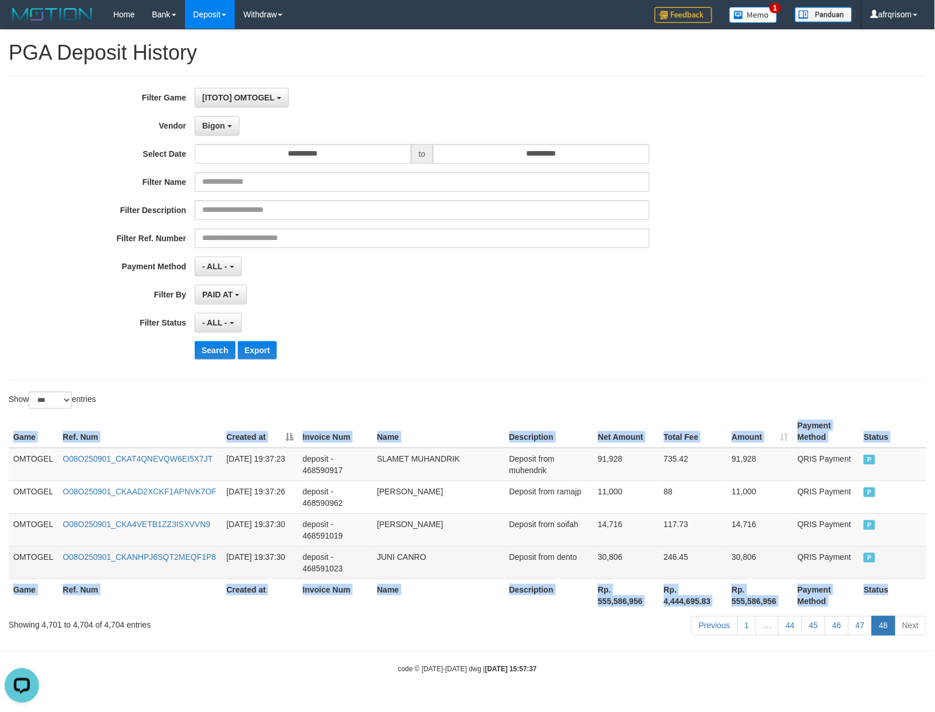
click at [538, 554] on td "Deposit from dento" at bounding box center [549, 562] width 89 height 33
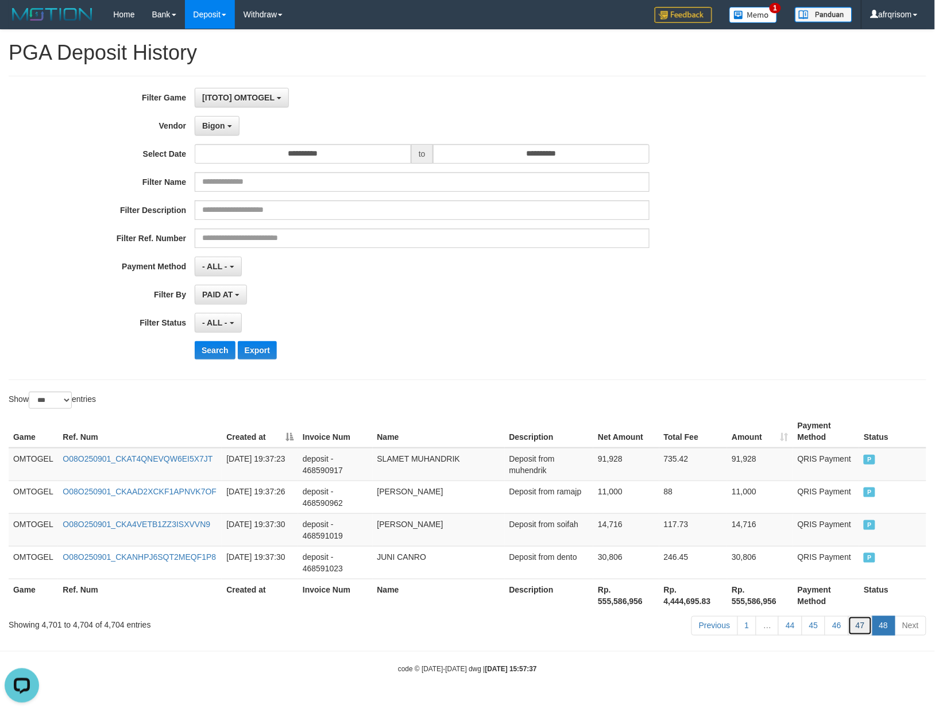
click at [857, 628] on link "47" at bounding box center [861, 626] width 24 height 20
click at [849, 616] on link "47" at bounding box center [861, 626] width 24 height 20
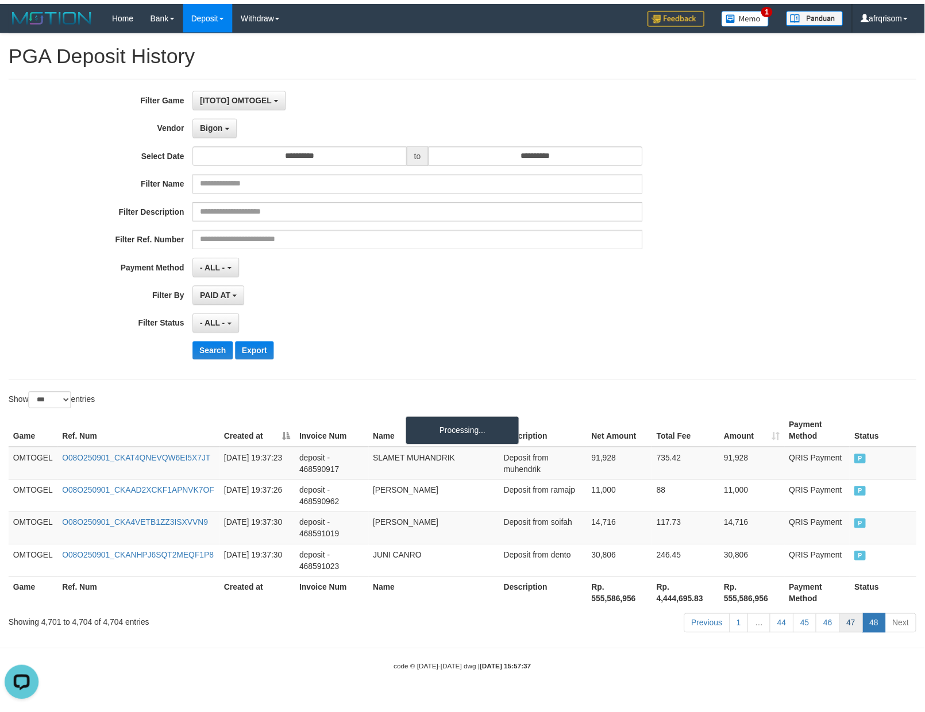
scroll to position [3149, 0]
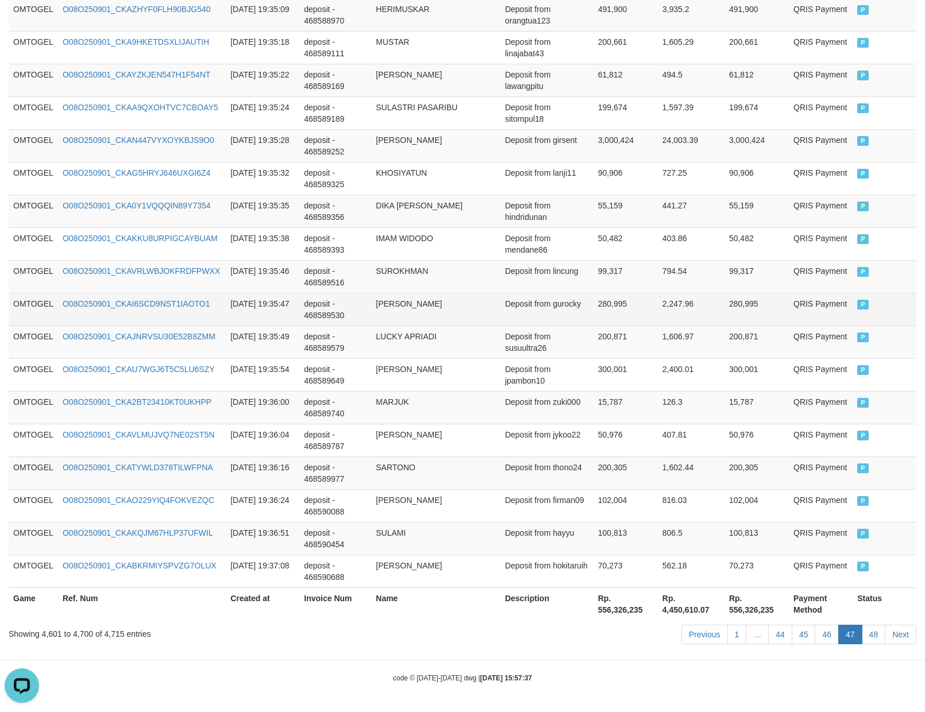
click at [624, 297] on td "280,995" at bounding box center [625, 309] width 64 height 33
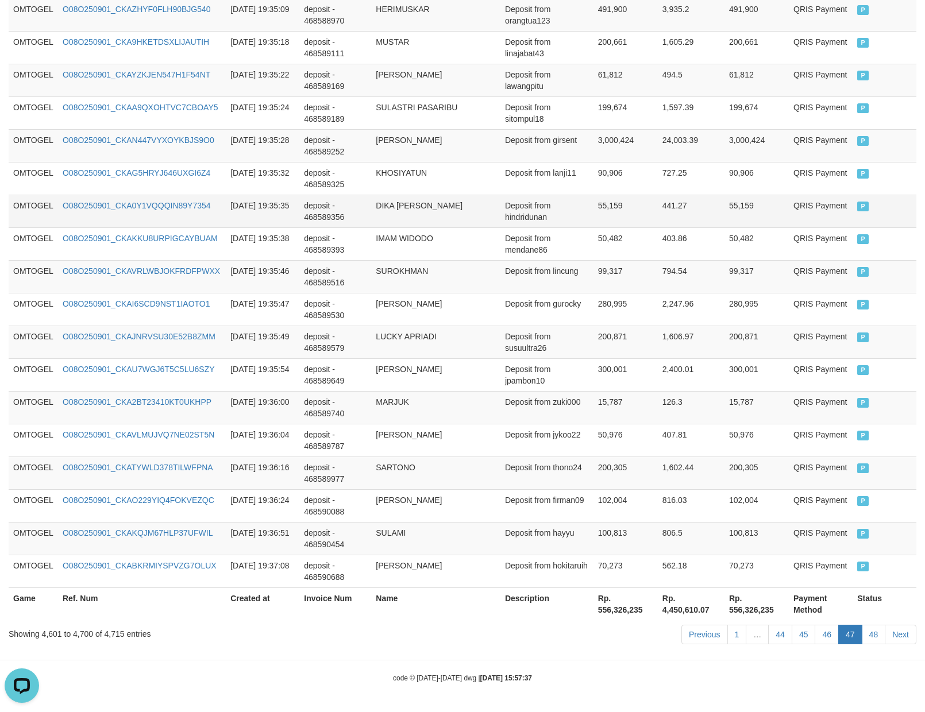
drag, startPoint x: 651, startPoint y: 222, endPoint x: 625, endPoint y: 222, distance: 25.9
click at [634, 222] on td "55,159" at bounding box center [625, 211] width 64 height 33
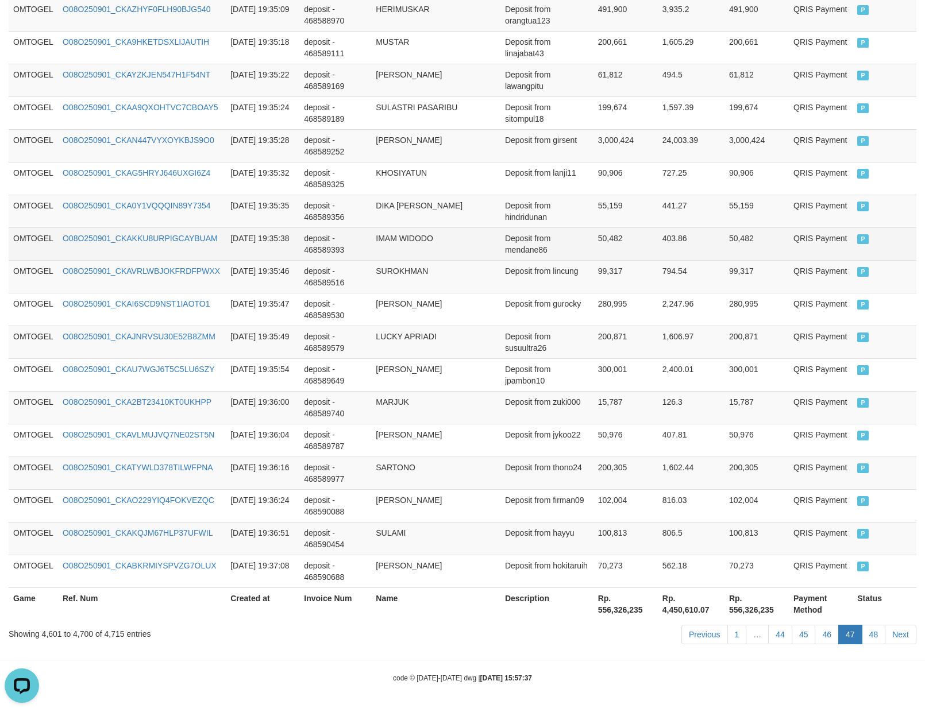
drag, startPoint x: 616, startPoint y: 254, endPoint x: 599, endPoint y: 254, distance: 17.8
click at [606, 254] on td "50,482" at bounding box center [625, 243] width 64 height 33
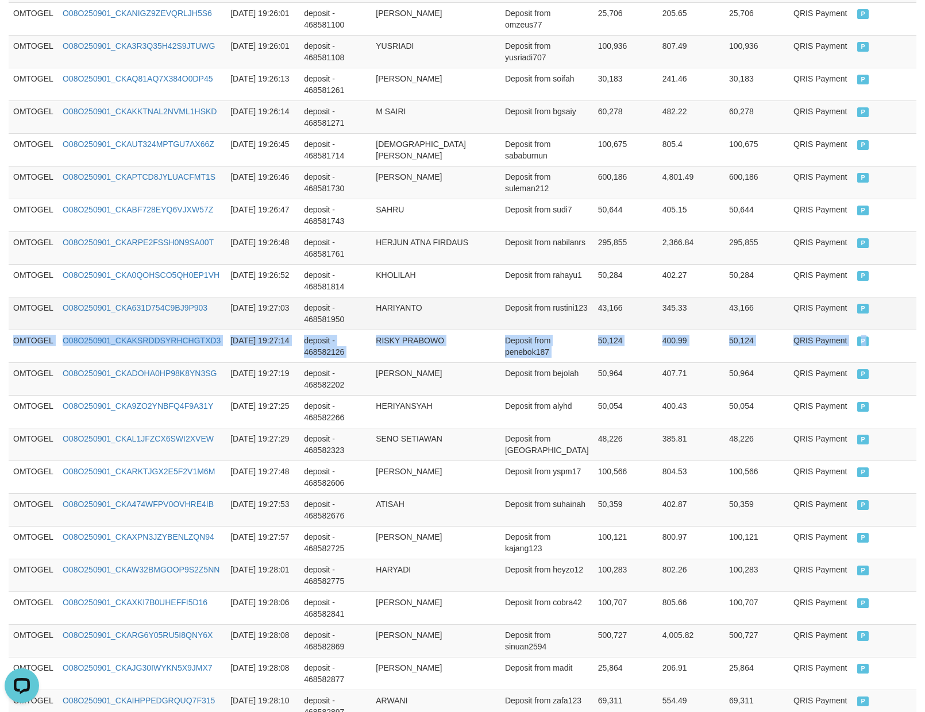
drag, startPoint x: 59, startPoint y: 376, endPoint x: 871, endPoint y: 314, distance: 814.7
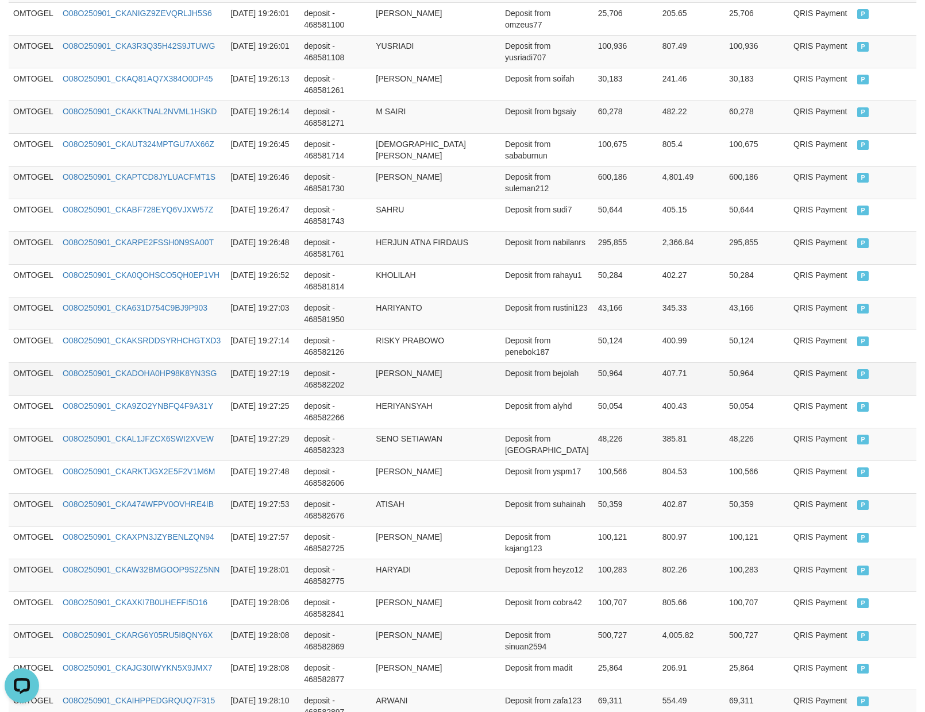
click at [361, 385] on td "deposit - 468582202" at bounding box center [335, 379] width 72 height 33
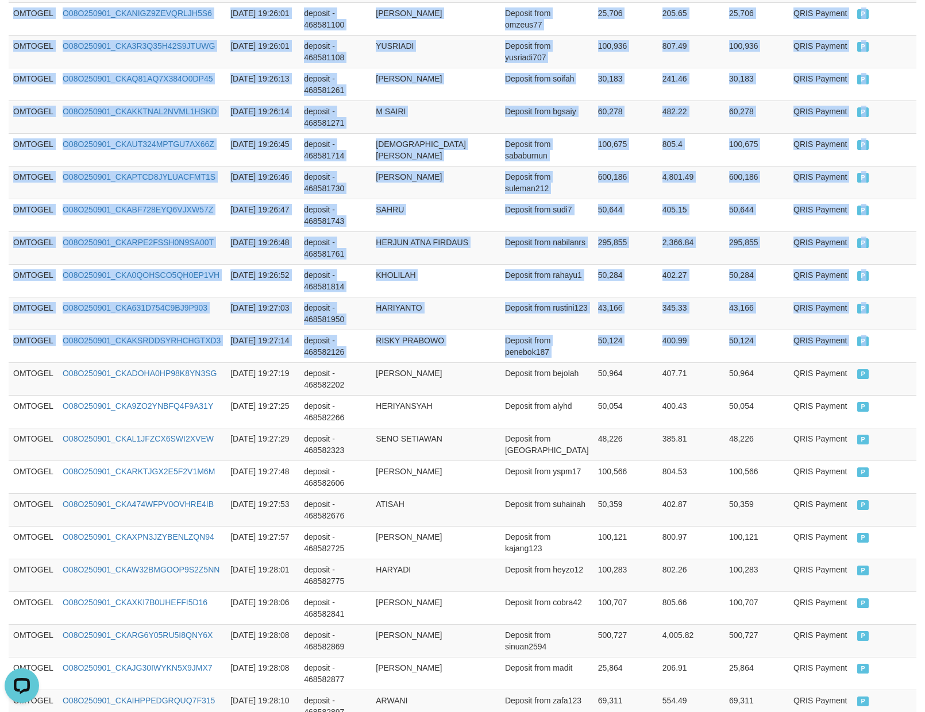
drag, startPoint x: 22, startPoint y: 390, endPoint x: 762, endPoint y: 472, distance: 745.1
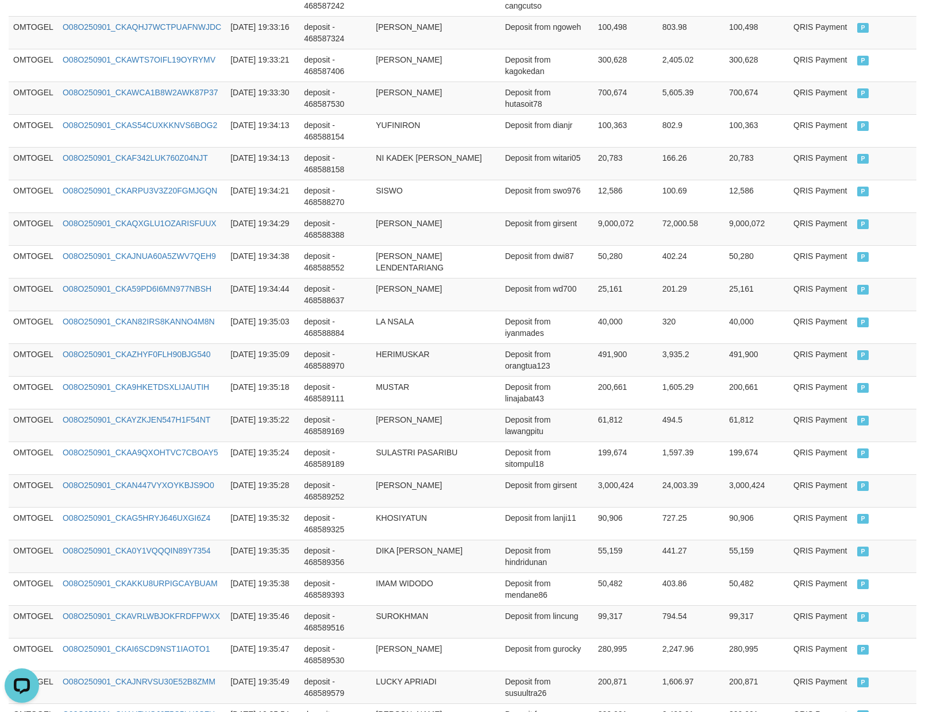
scroll to position [3149, 0]
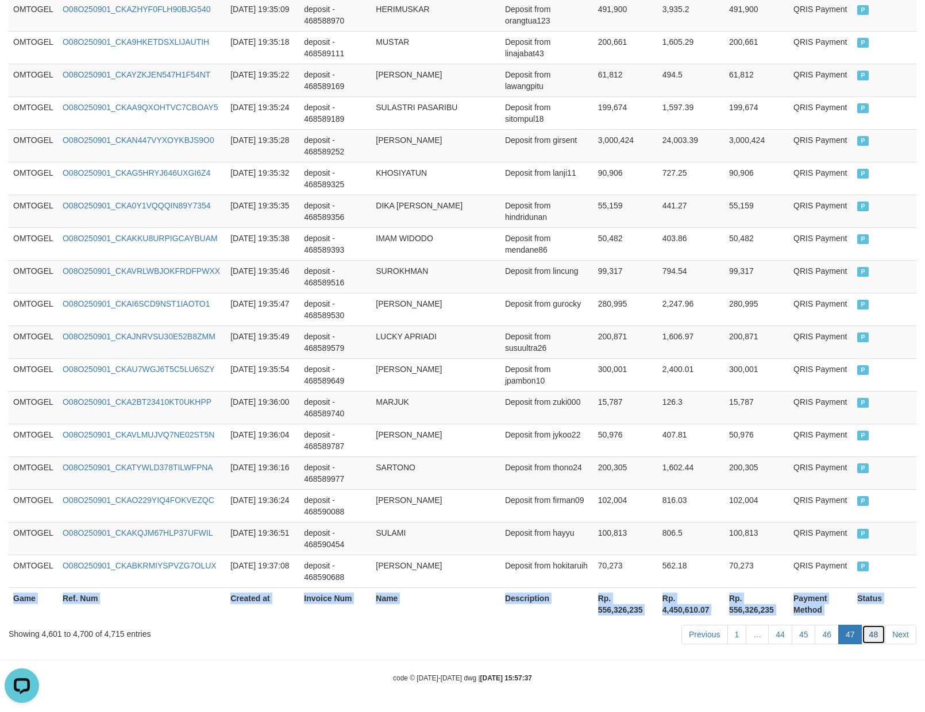
click at [882, 633] on link "48" at bounding box center [874, 635] width 24 height 20
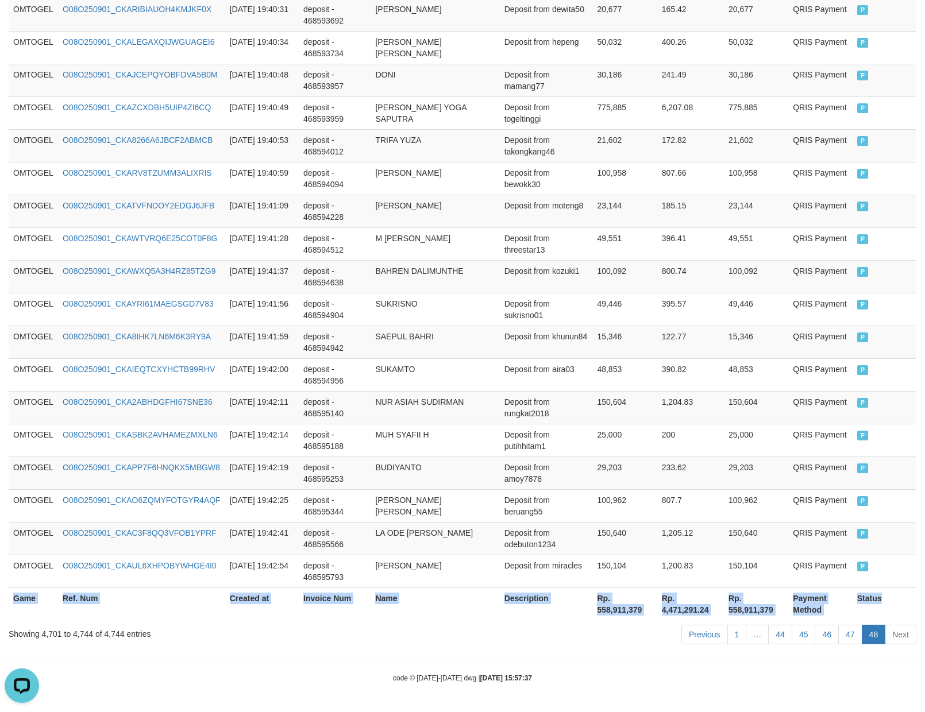
scroll to position [1308, 0]
click at [788, 635] on link "44" at bounding box center [780, 635] width 24 height 20
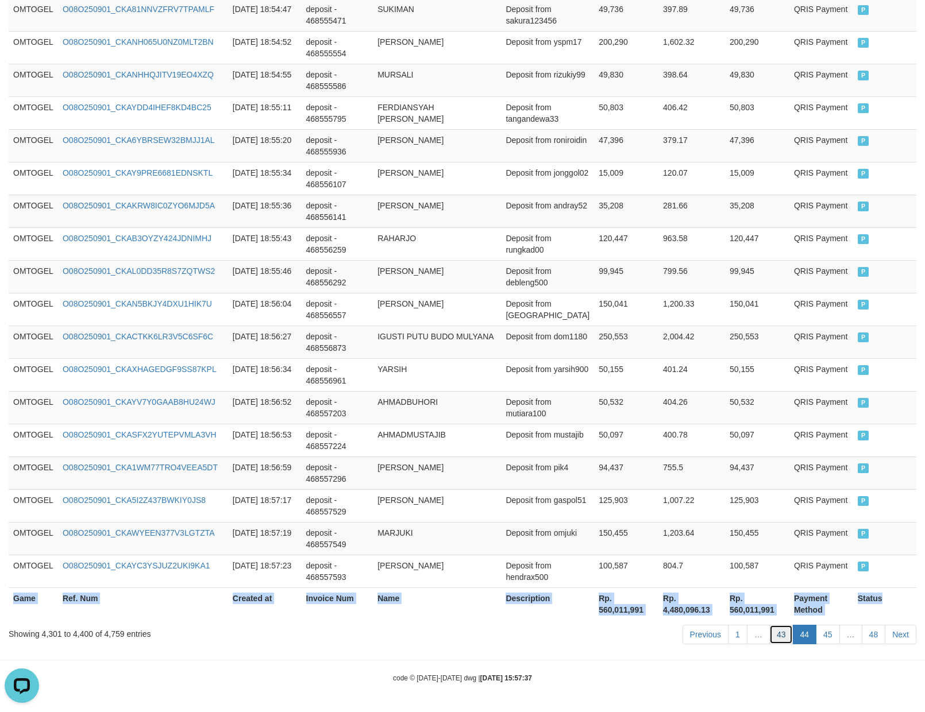
click at [770, 635] on link "43" at bounding box center [781, 635] width 24 height 20
click at [770, 634] on link "43" at bounding box center [781, 635] width 24 height 20
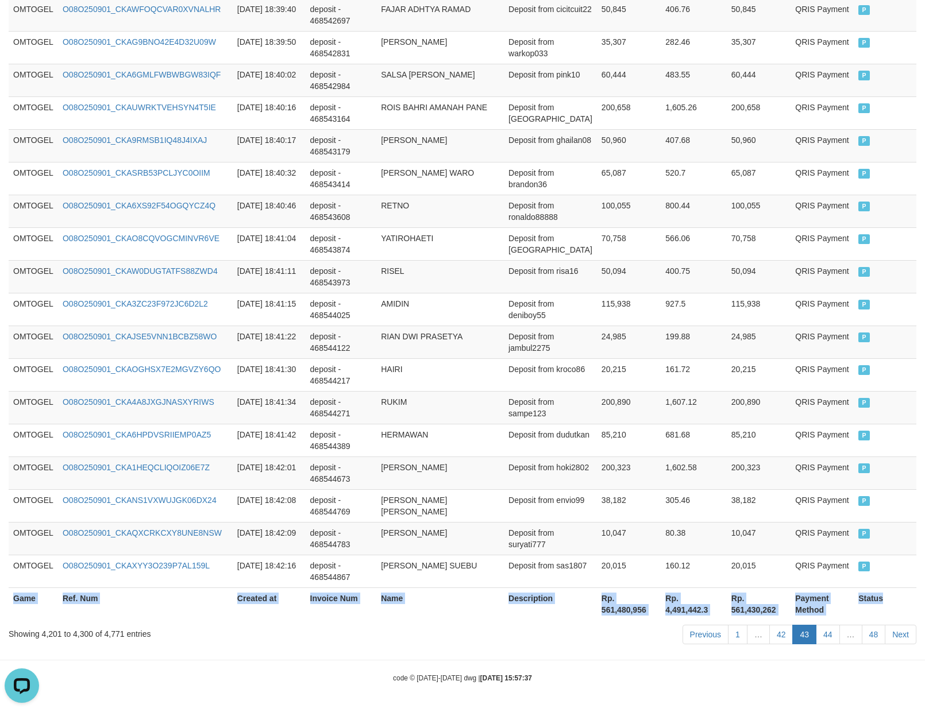
click at [770, 634] on link "42" at bounding box center [781, 635] width 24 height 20
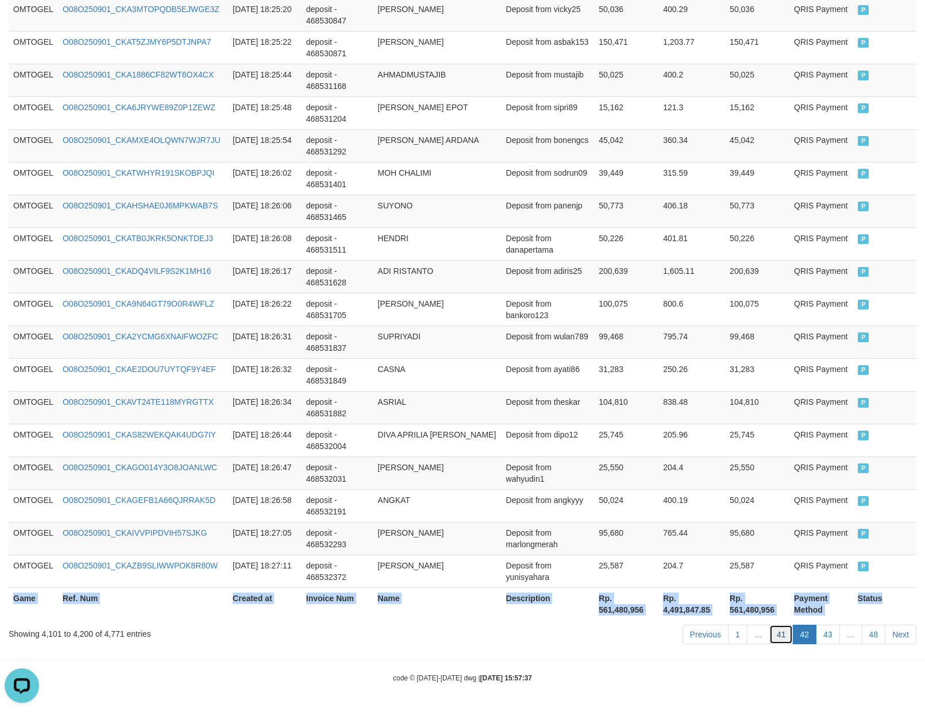
click at [784, 636] on link "41" at bounding box center [781, 635] width 24 height 20
click at [783, 635] on link "41" at bounding box center [781, 635] width 24 height 20
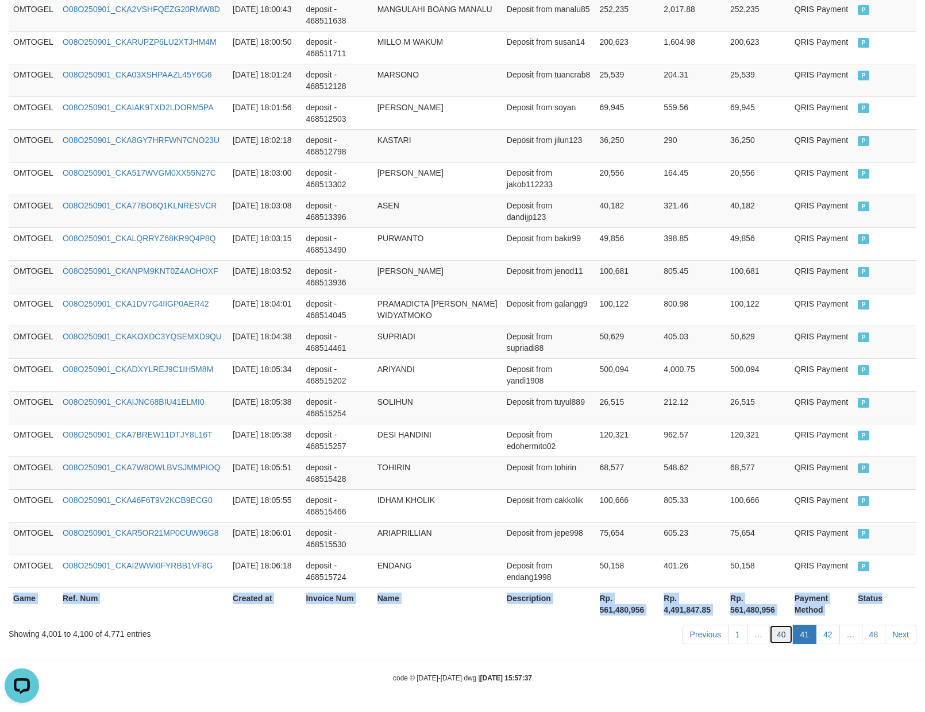
click at [788, 637] on link "40" at bounding box center [781, 635] width 24 height 20
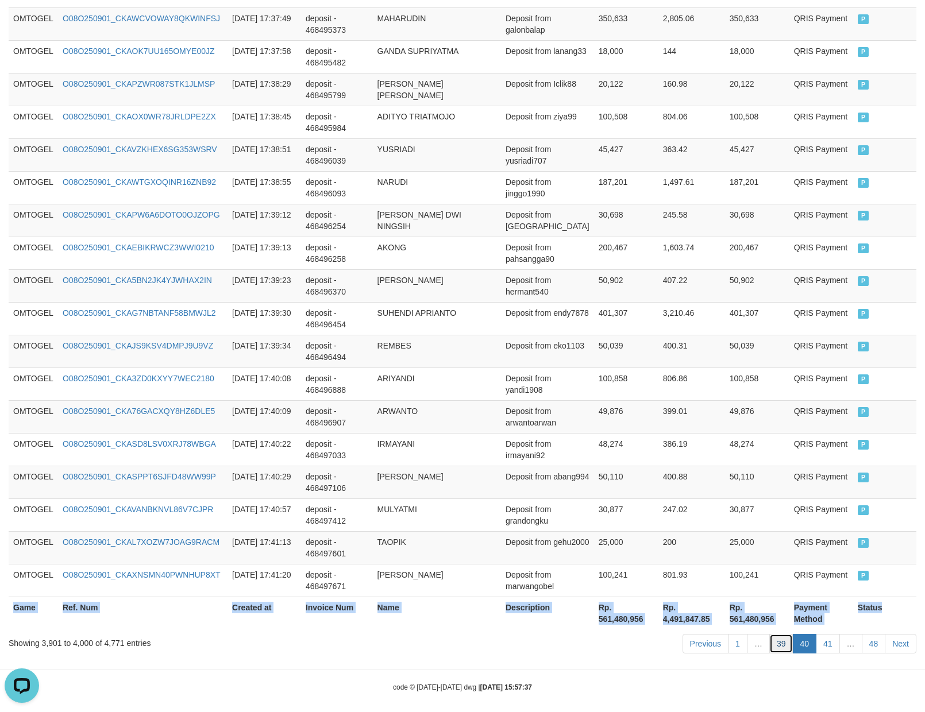
click at [784, 634] on link "39" at bounding box center [781, 644] width 24 height 20
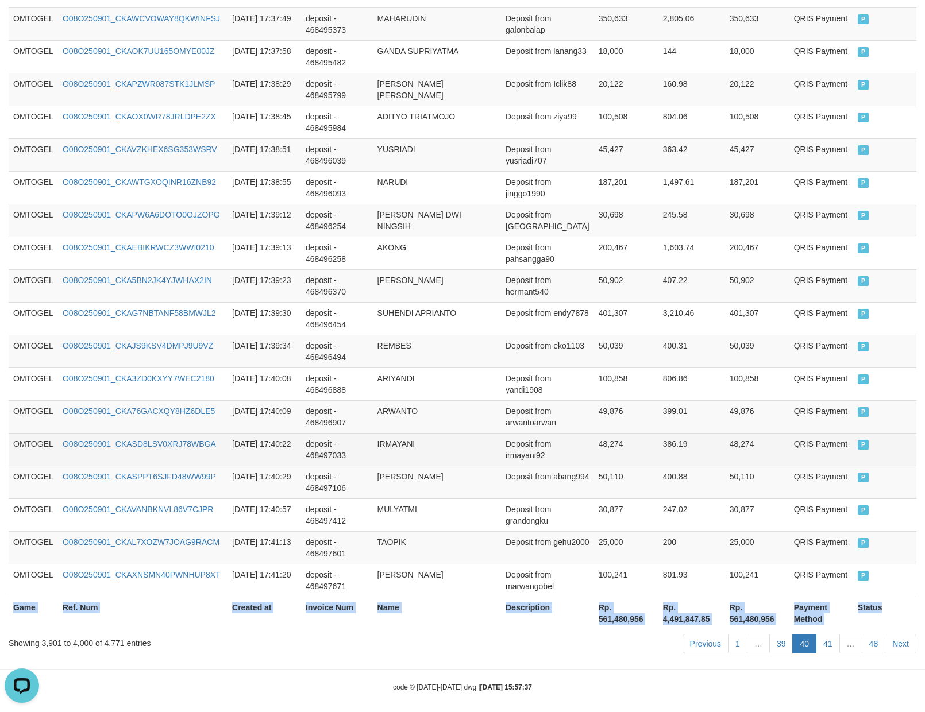
click at [525, 450] on td "Deposit from irmayani92" at bounding box center [547, 449] width 93 height 33
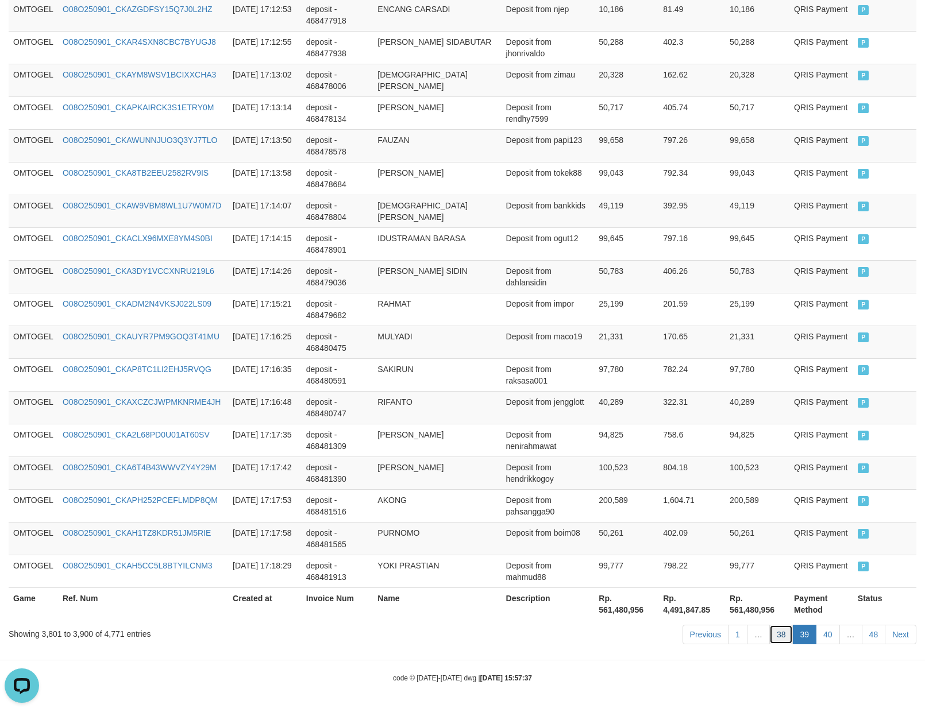
click at [776, 642] on link "38" at bounding box center [781, 635] width 24 height 20
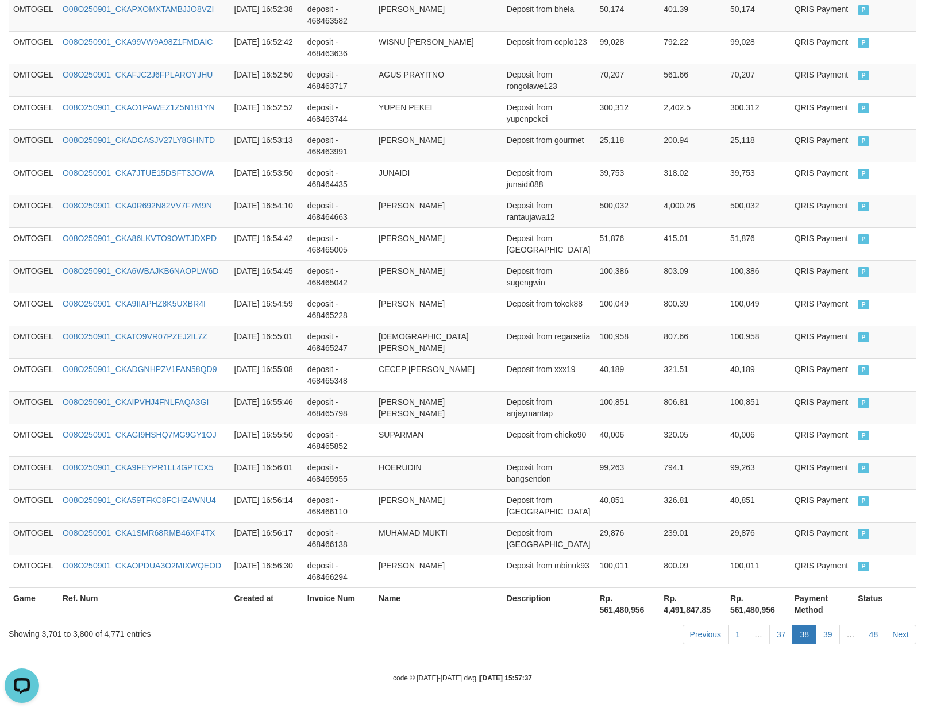
click at [776, 642] on link "37" at bounding box center [781, 635] width 24 height 20
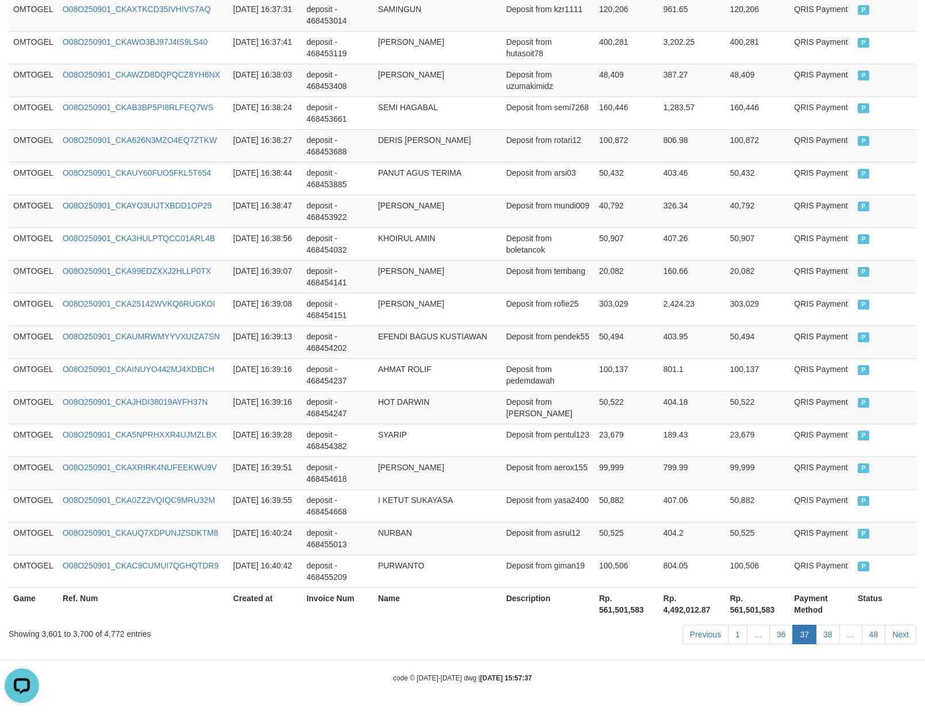
click at [776, 642] on link "36" at bounding box center [781, 635] width 24 height 20
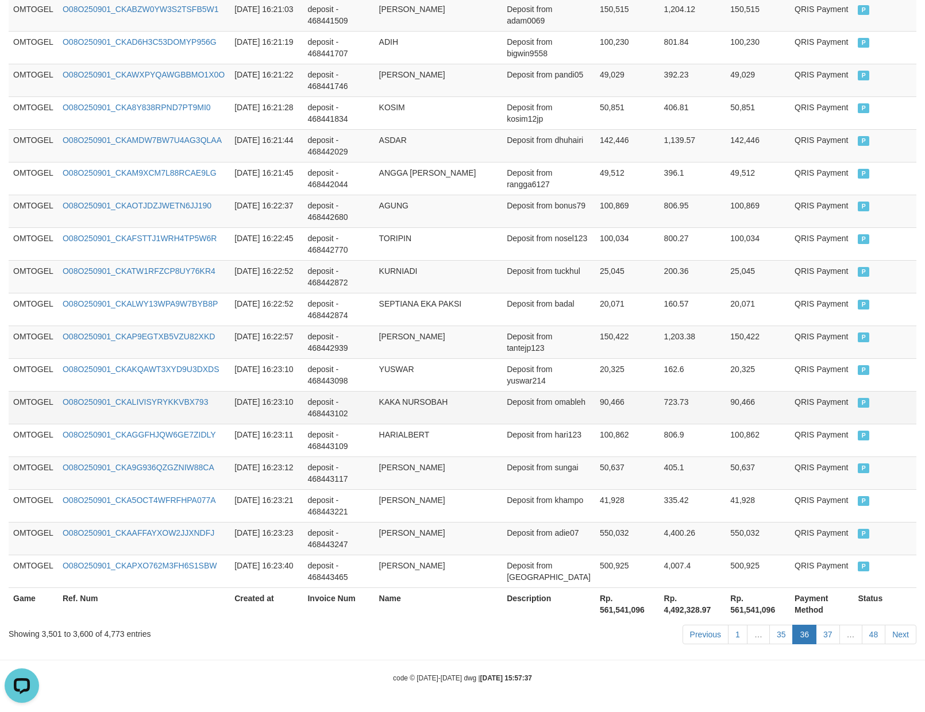
click at [549, 394] on td "Deposit from omableh" at bounding box center [548, 407] width 93 height 33
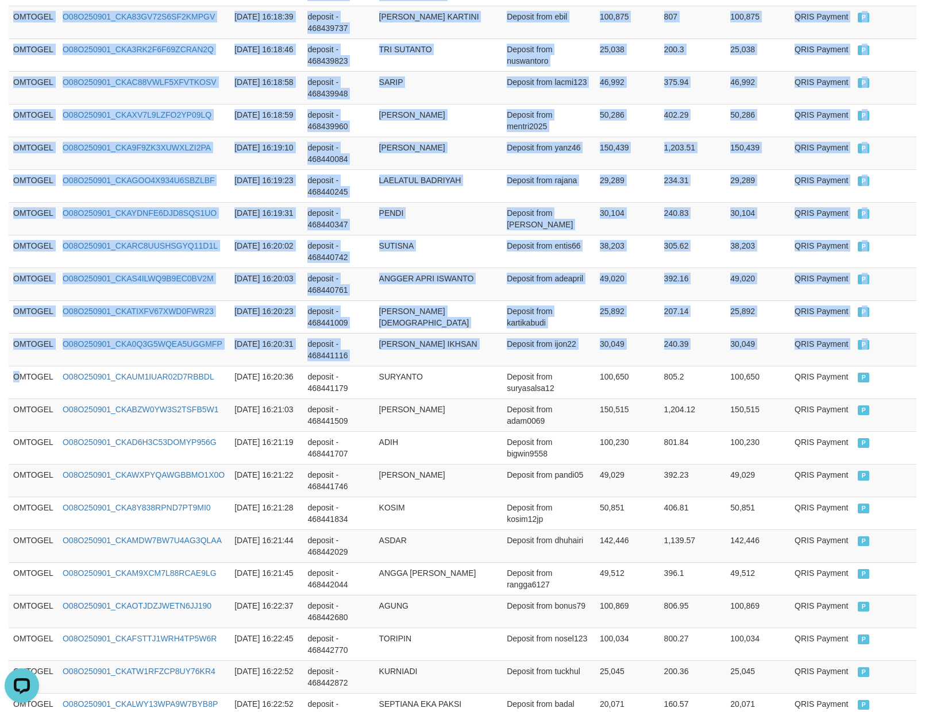
drag, startPoint x: 19, startPoint y: 392, endPoint x: 935, endPoint y: 372, distance: 915.9
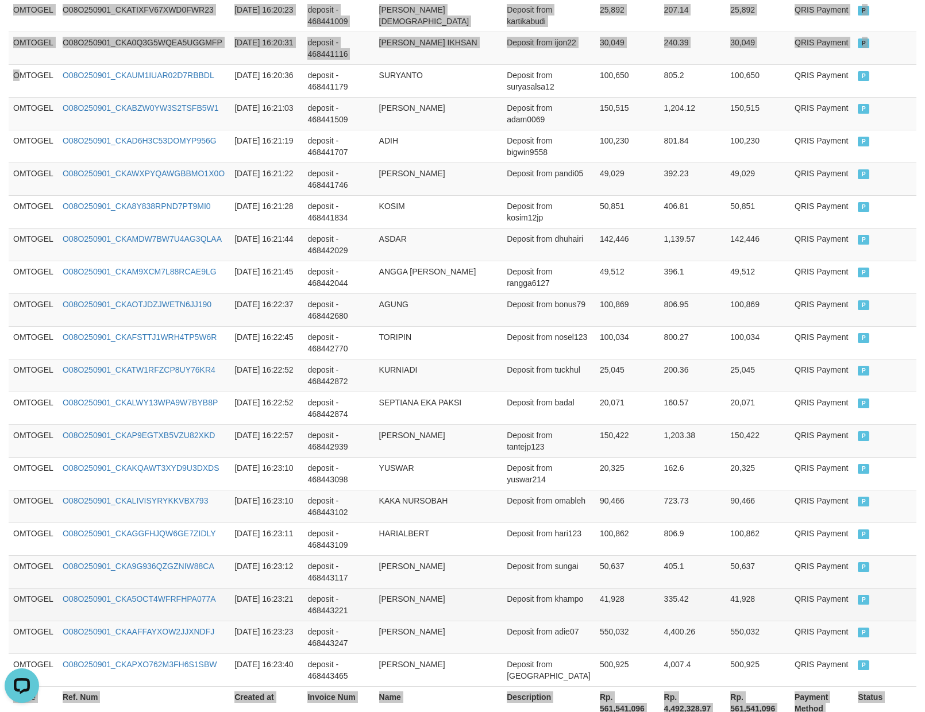
scroll to position [3149, 0]
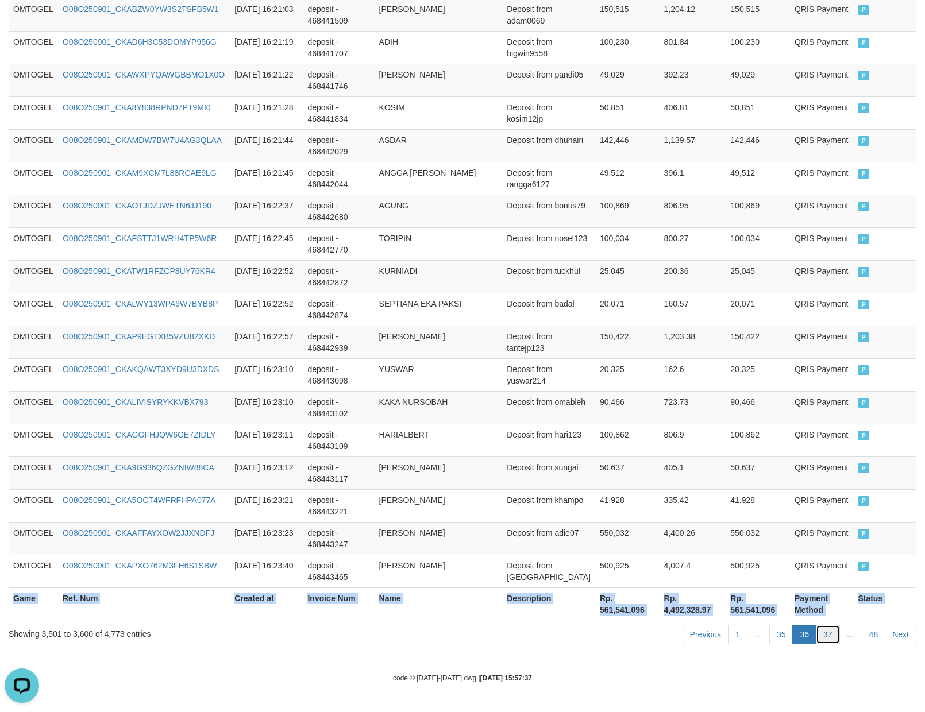
click at [817, 639] on link "37" at bounding box center [828, 635] width 24 height 20
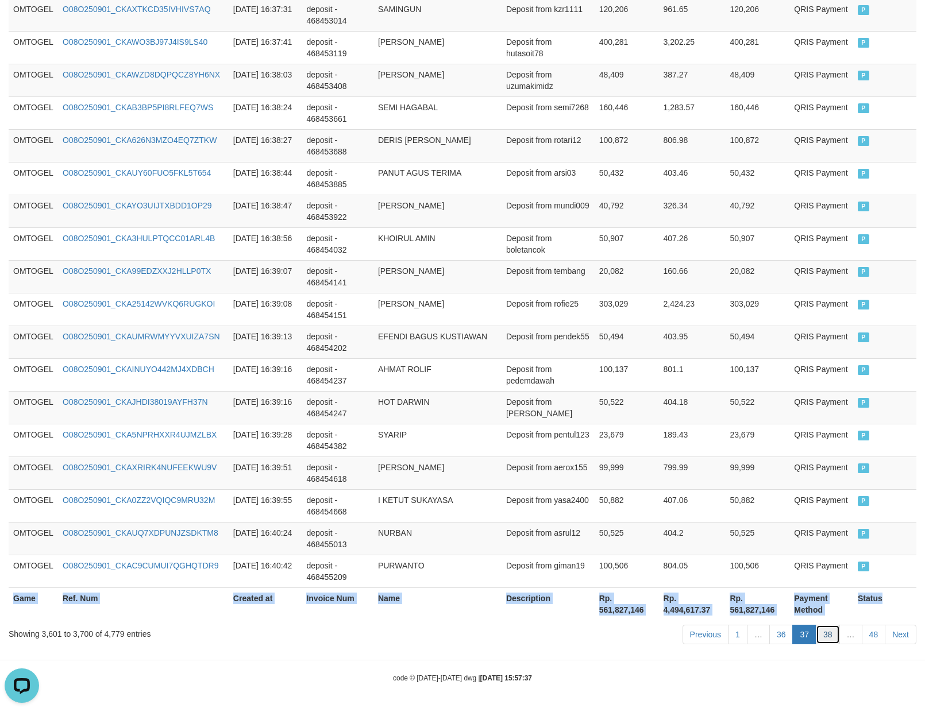
click at [823, 635] on link "38" at bounding box center [828, 635] width 24 height 20
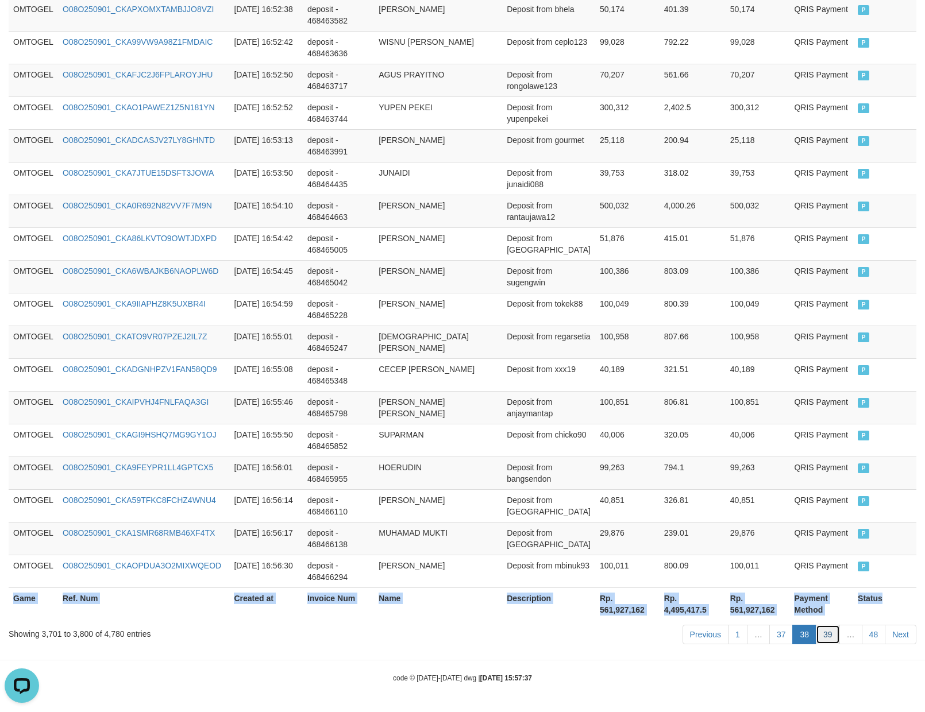
click at [831, 641] on link "39" at bounding box center [828, 635] width 24 height 20
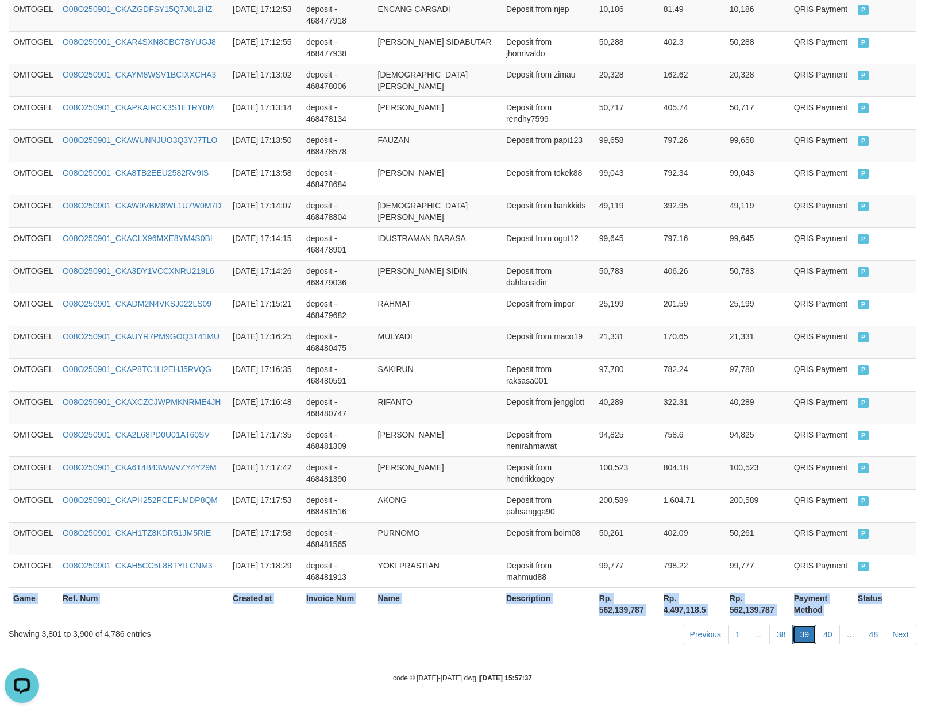
click at [800, 636] on link "39" at bounding box center [804, 635] width 24 height 20
click at [828, 633] on link "40" at bounding box center [828, 635] width 24 height 20
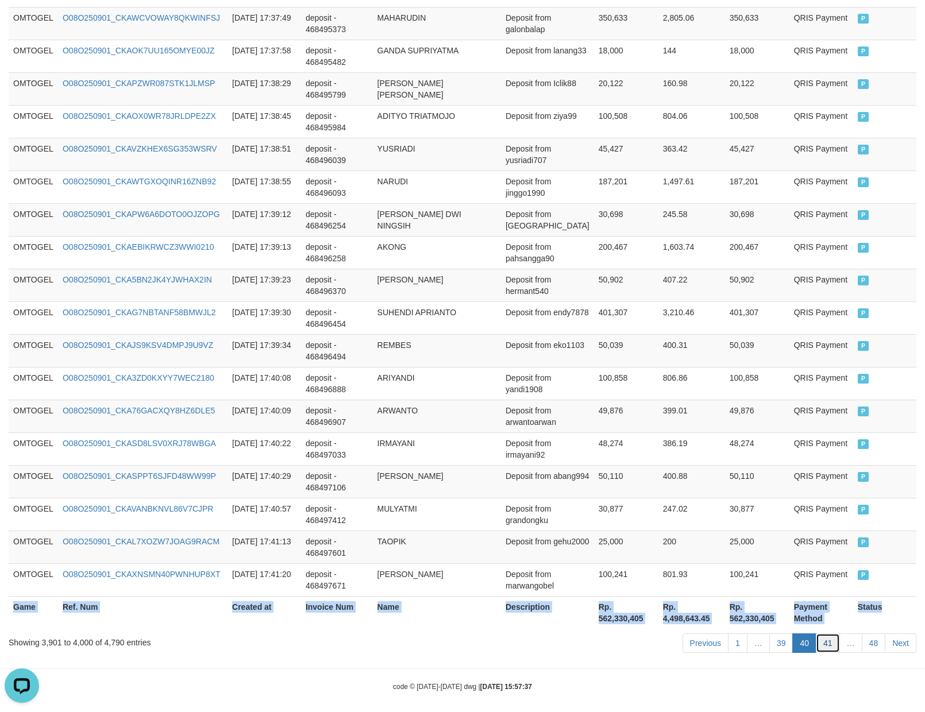
click at [820, 635] on link "41" at bounding box center [828, 644] width 24 height 20
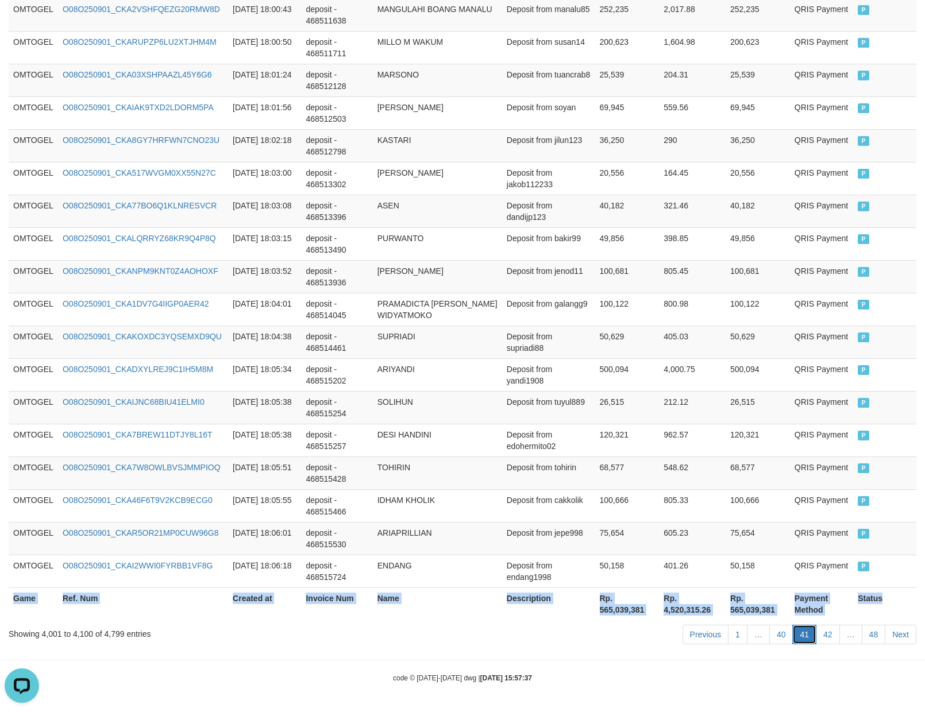
click at [799, 627] on link "41" at bounding box center [804, 635] width 24 height 20
click at [826, 633] on link "42" at bounding box center [828, 635] width 24 height 20
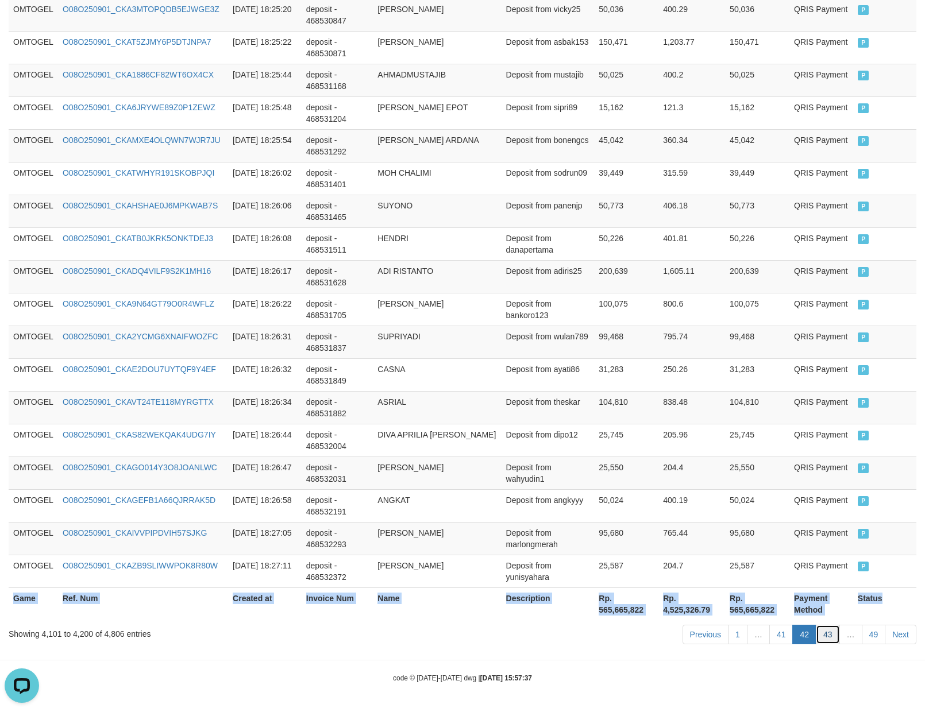
click at [824, 634] on link "43" at bounding box center [828, 635] width 24 height 20
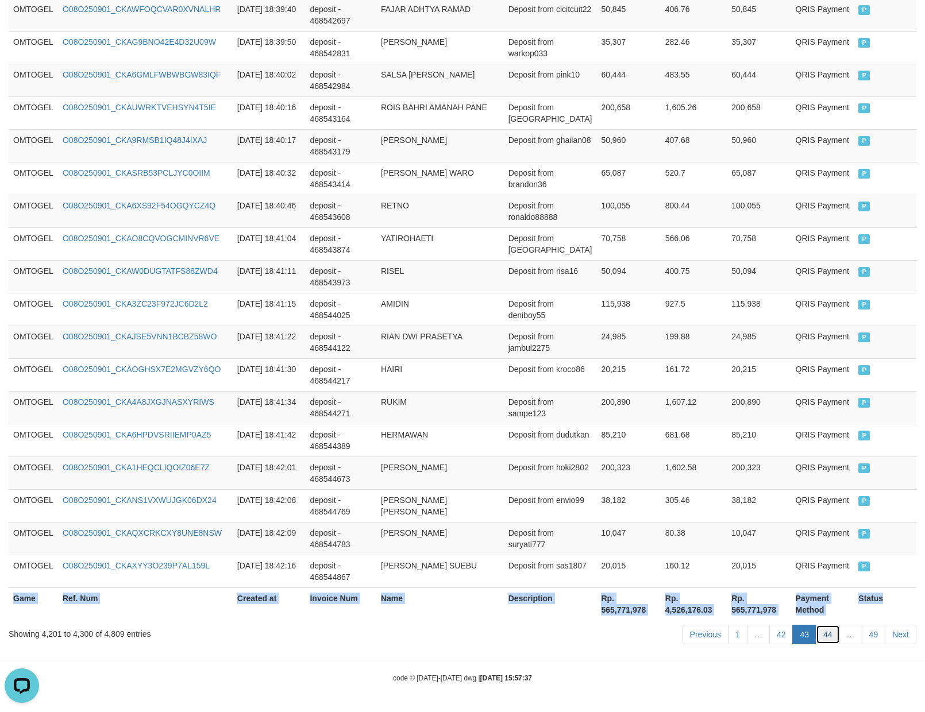
click at [826, 630] on link "44" at bounding box center [828, 635] width 24 height 20
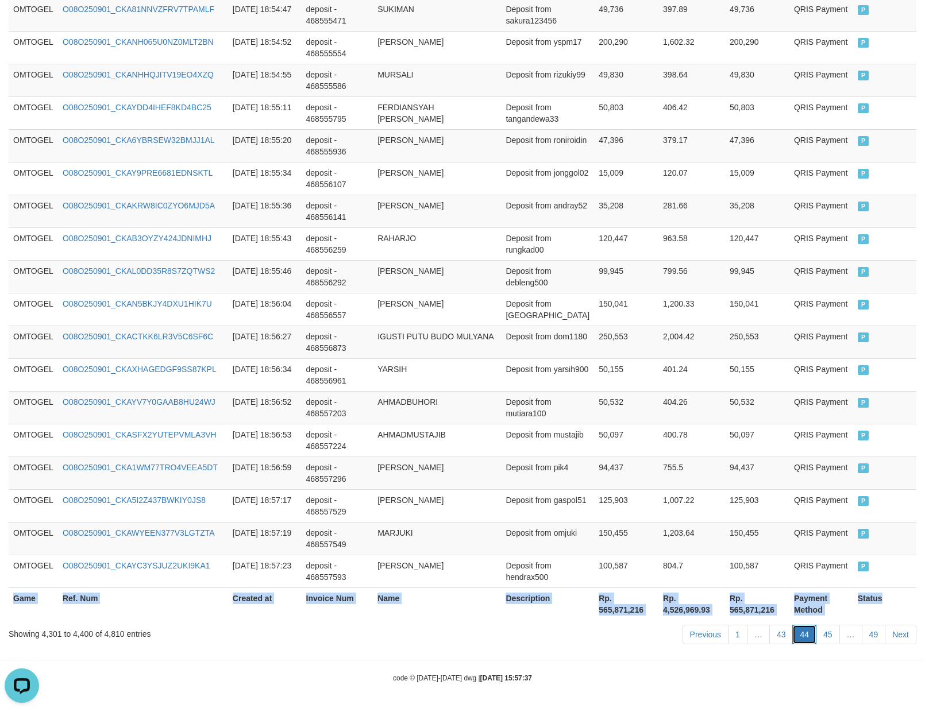
click at [801, 627] on link "44" at bounding box center [804, 635] width 24 height 20
click at [819, 636] on link "45" at bounding box center [828, 635] width 24 height 20
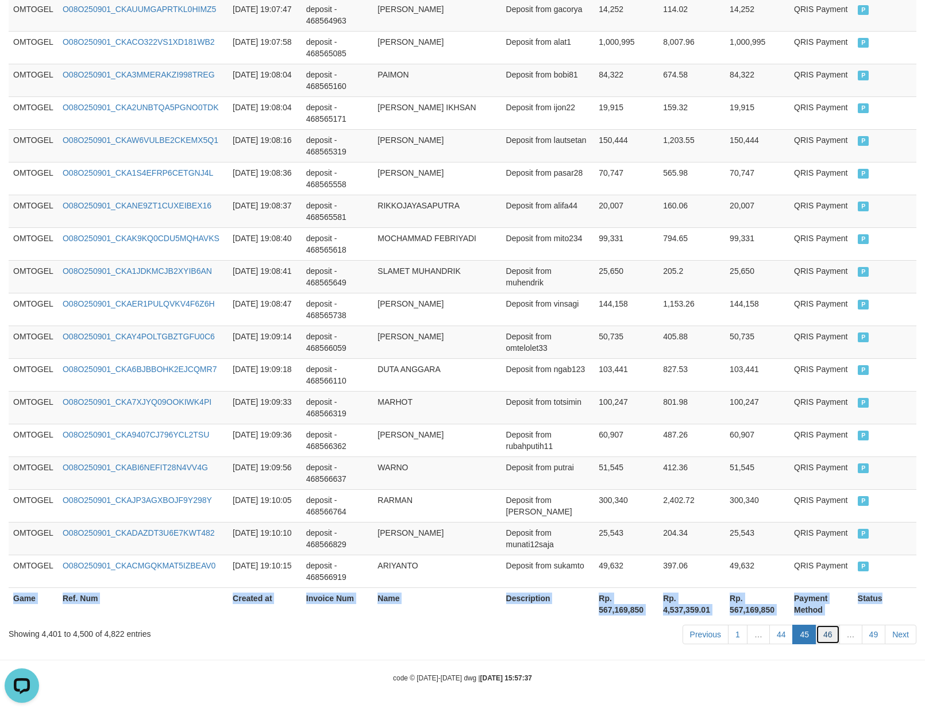
click at [826, 636] on link "46" at bounding box center [828, 635] width 24 height 20
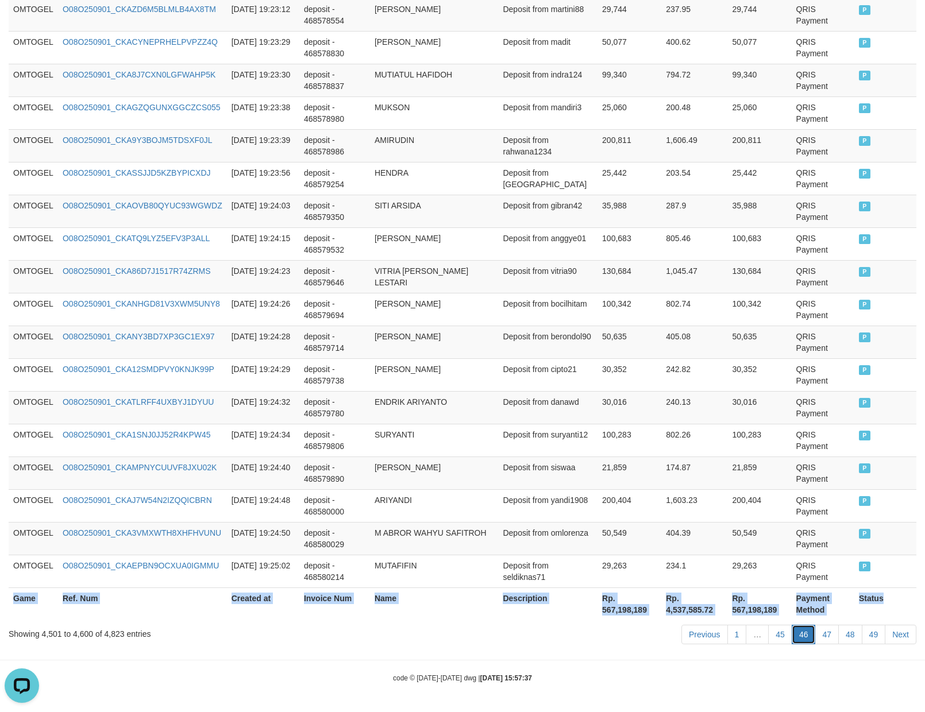
click at [797, 633] on link "46" at bounding box center [804, 635] width 24 height 20
click at [795, 639] on link "46" at bounding box center [804, 635] width 24 height 20
click at [820, 633] on link "47" at bounding box center [827, 635] width 24 height 20
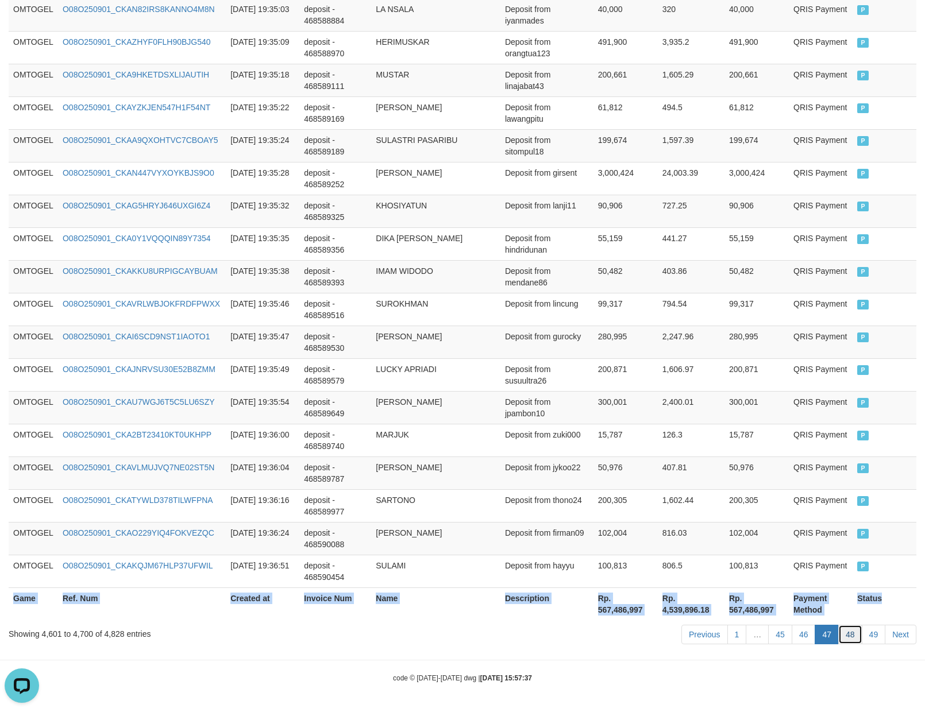
click at [851, 638] on link "48" at bounding box center [850, 635] width 24 height 20
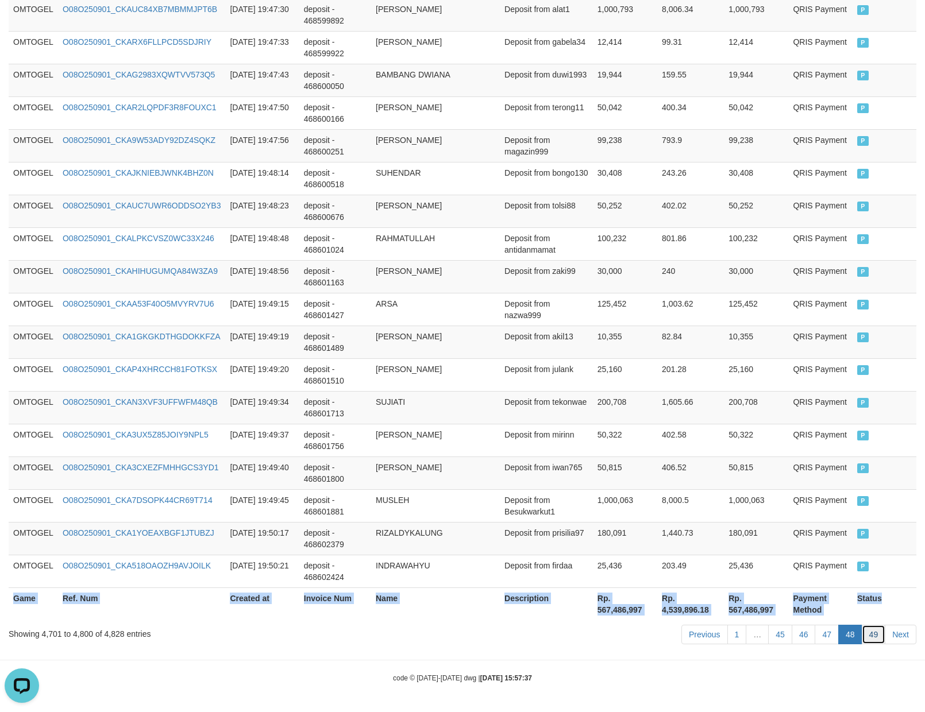
click at [875, 634] on link "49" at bounding box center [874, 635] width 24 height 20
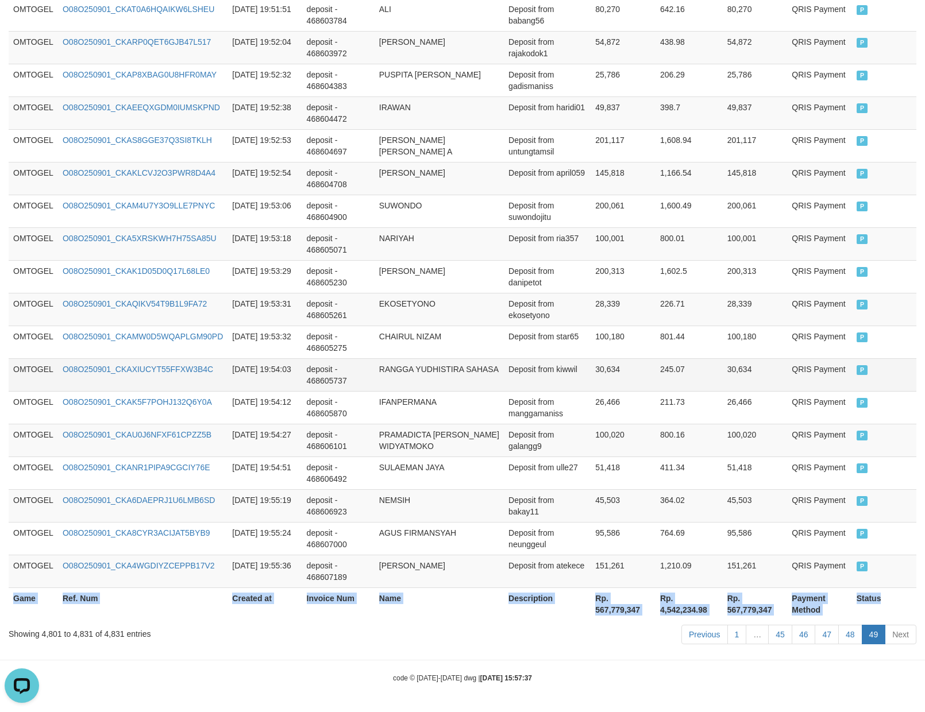
click at [623, 360] on td "30,634" at bounding box center [623, 374] width 65 height 33
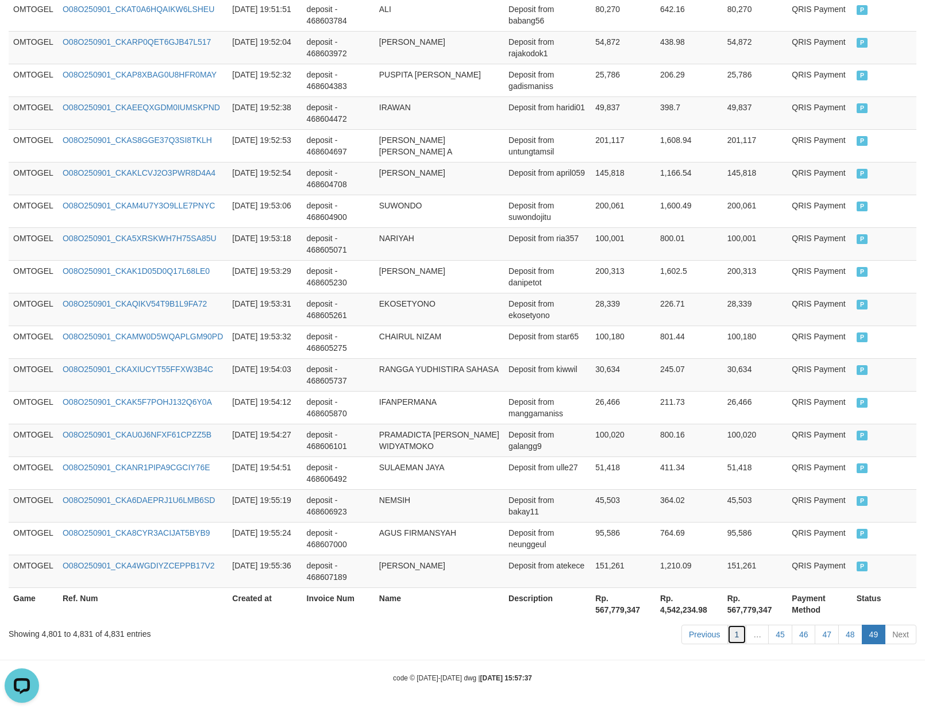
click at [731, 638] on link "1" at bounding box center [737, 635] width 20 height 20
click at [641, 375] on td "30,634" at bounding box center [623, 374] width 65 height 33
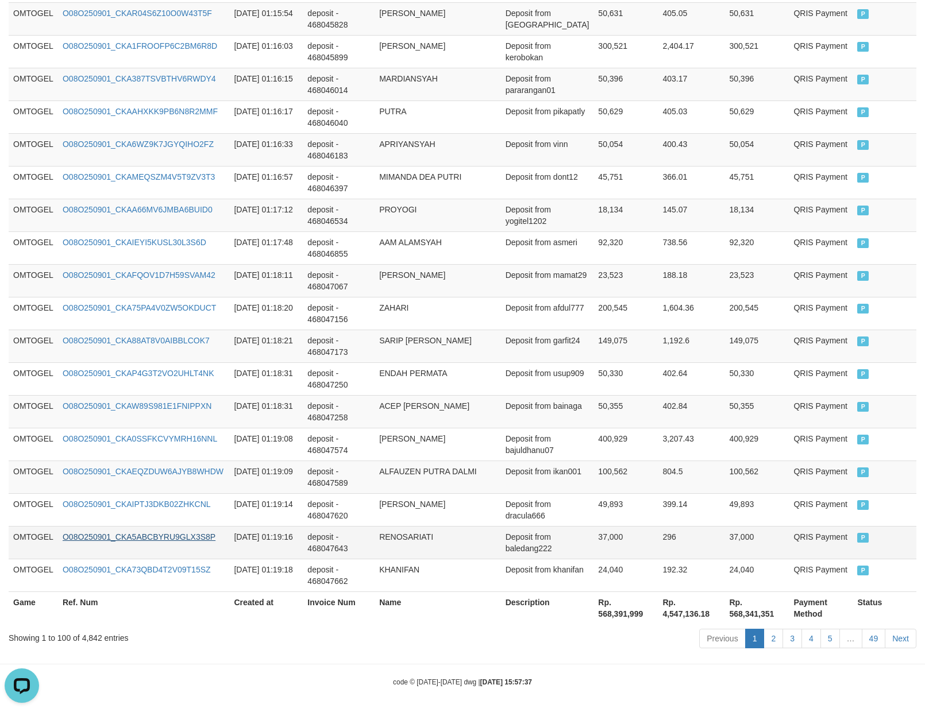
scroll to position [3149, 0]
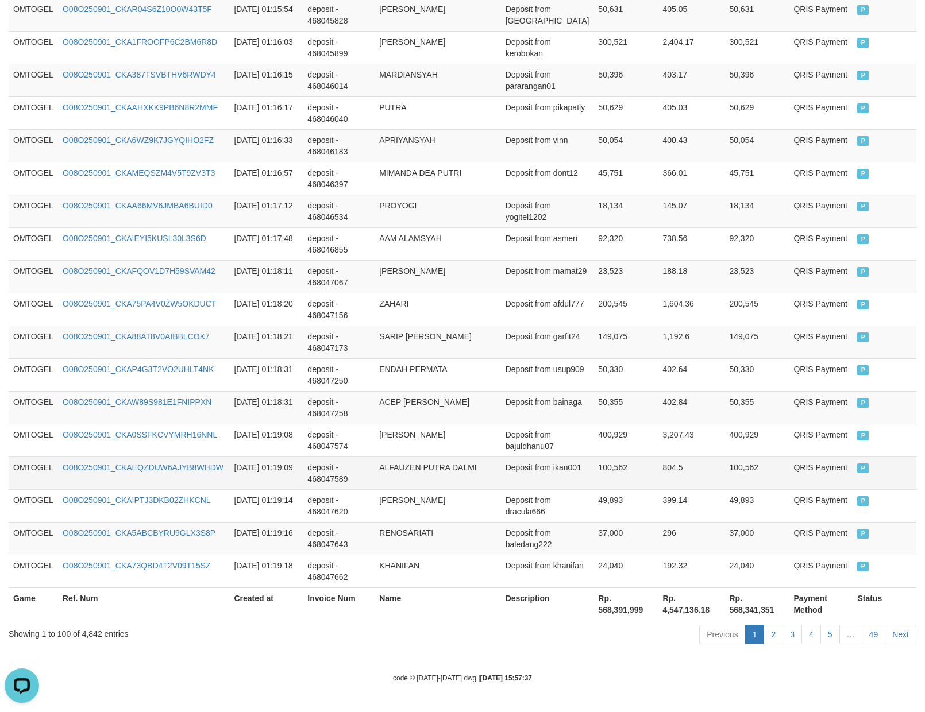
click at [654, 469] on td "100,562" at bounding box center [625, 473] width 64 height 33
click at [774, 634] on link "2" at bounding box center [773, 635] width 20 height 20
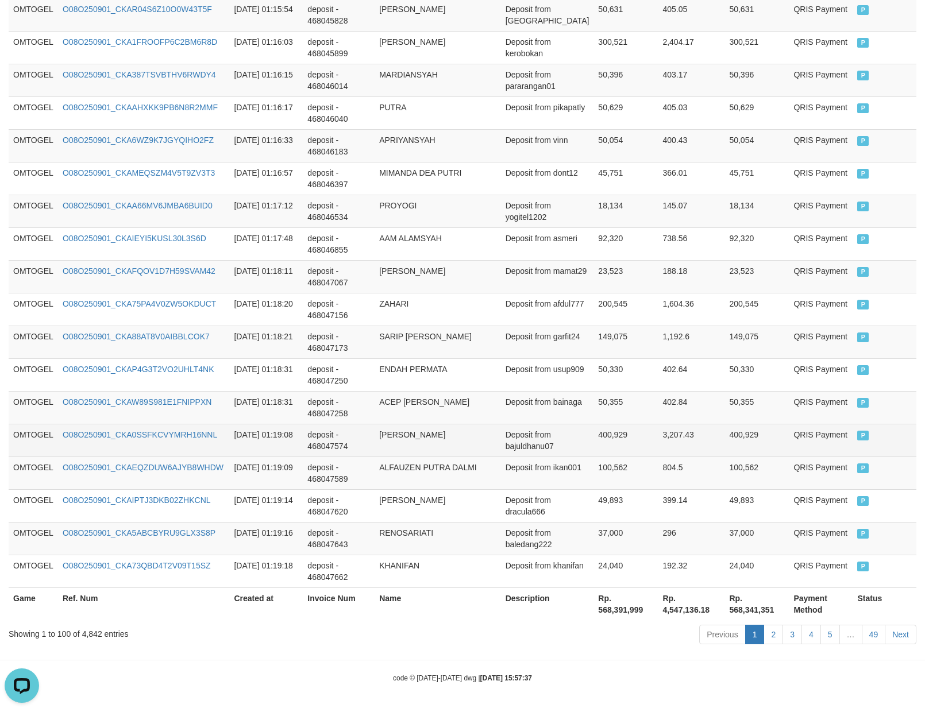
click at [578, 452] on td "Deposit from bajuldhanu07" at bounding box center [547, 440] width 93 height 33
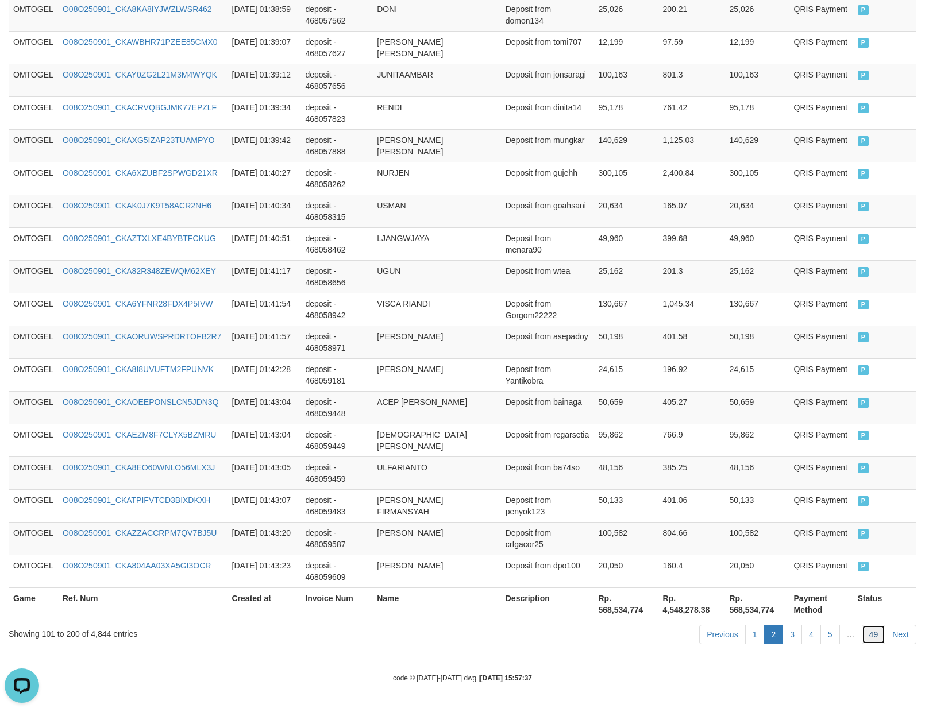
click at [879, 635] on link "49" at bounding box center [874, 635] width 24 height 20
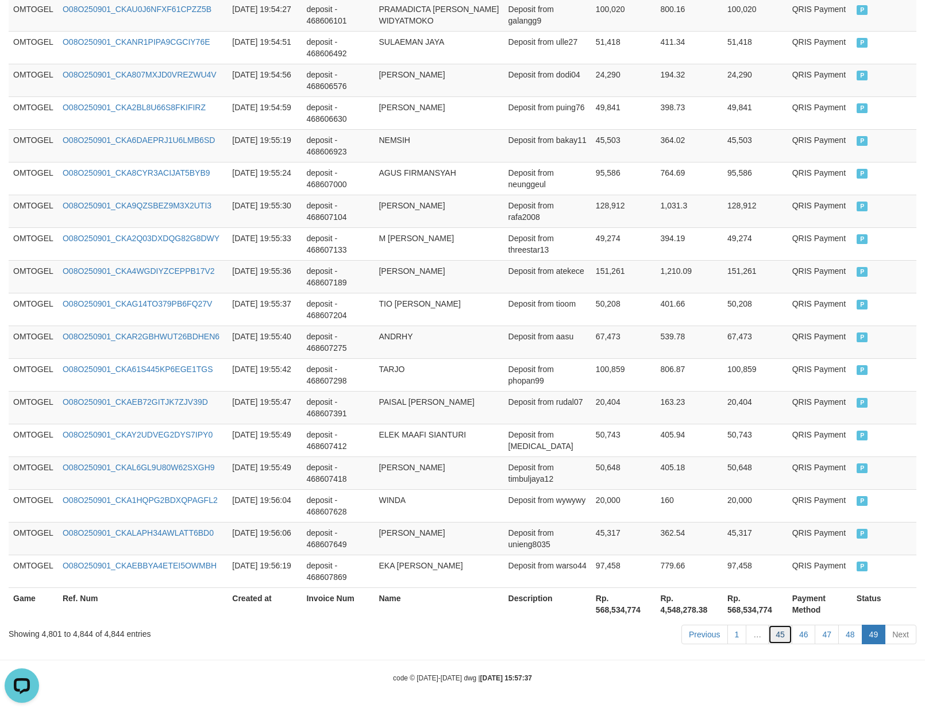
click at [770, 631] on link "45" at bounding box center [780, 635] width 24 height 20
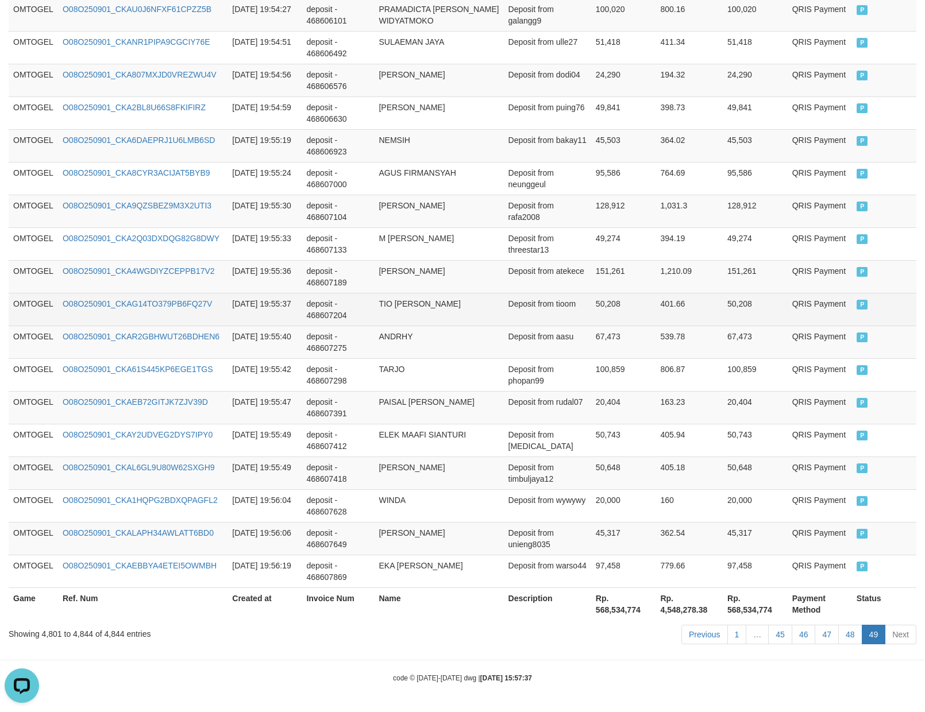
click at [489, 321] on td "TIO [PERSON_NAME]" at bounding box center [438, 309] width 129 height 33
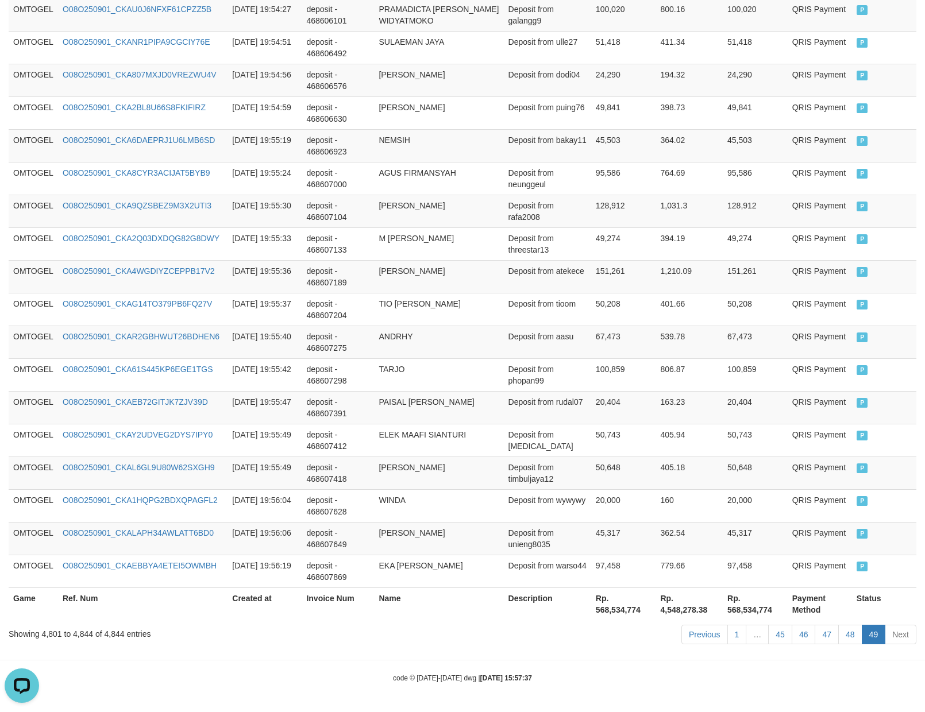
scroll to position [3149, 0]
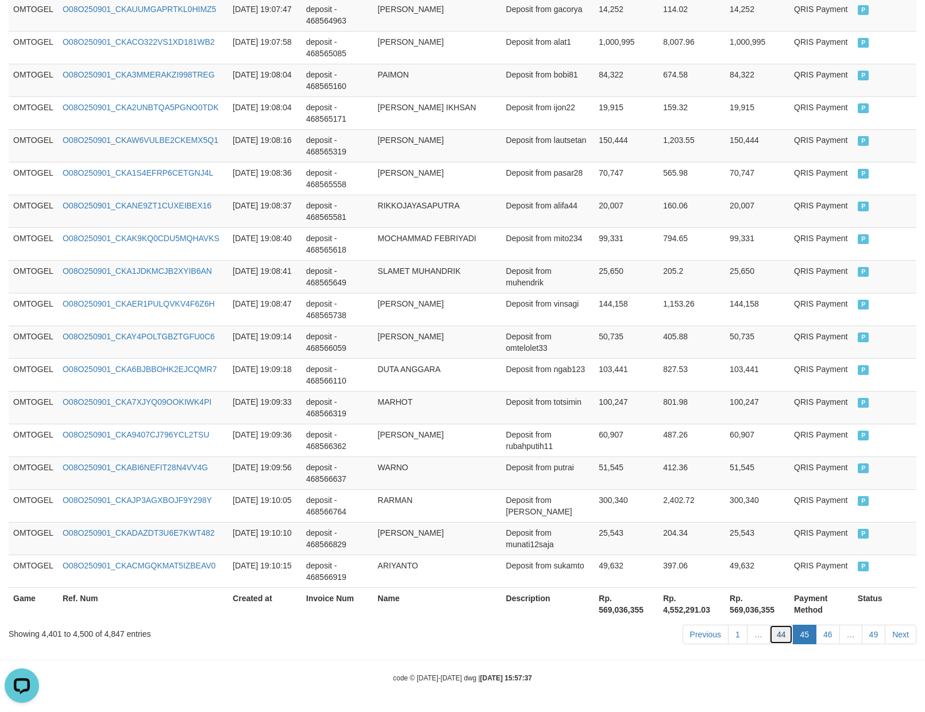
click at [776, 639] on link "44" at bounding box center [781, 635] width 24 height 20
click at [576, 420] on td "Deposit from totsimin" at bounding box center [548, 407] width 93 height 33
click at [785, 641] on link "44" at bounding box center [781, 635] width 24 height 20
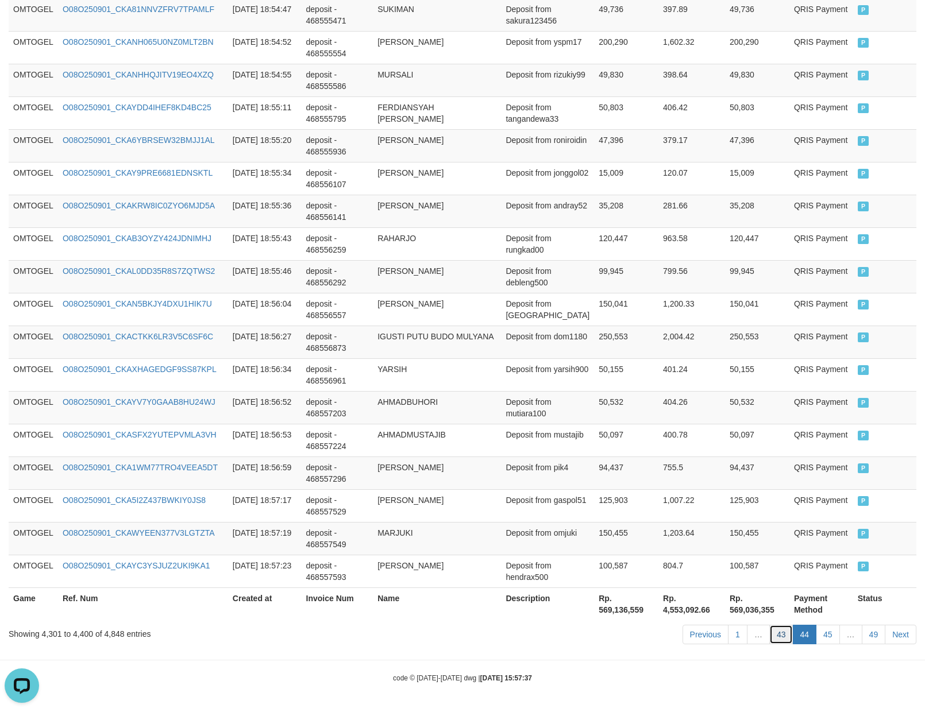
click at [772, 629] on link "43" at bounding box center [781, 635] width 24 height 20
click at [620, 484] on td "94,437" at bounding box center [626, 473] width 64 height 33
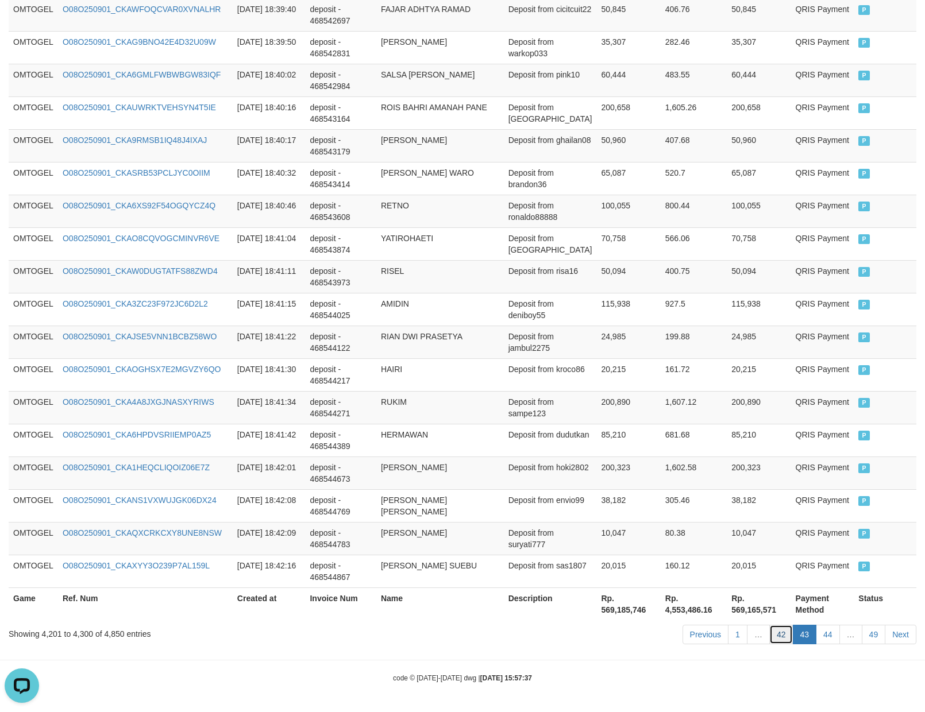
click at [777, 633] on link "42" at bounding box center [781, 635] width 24 height 20
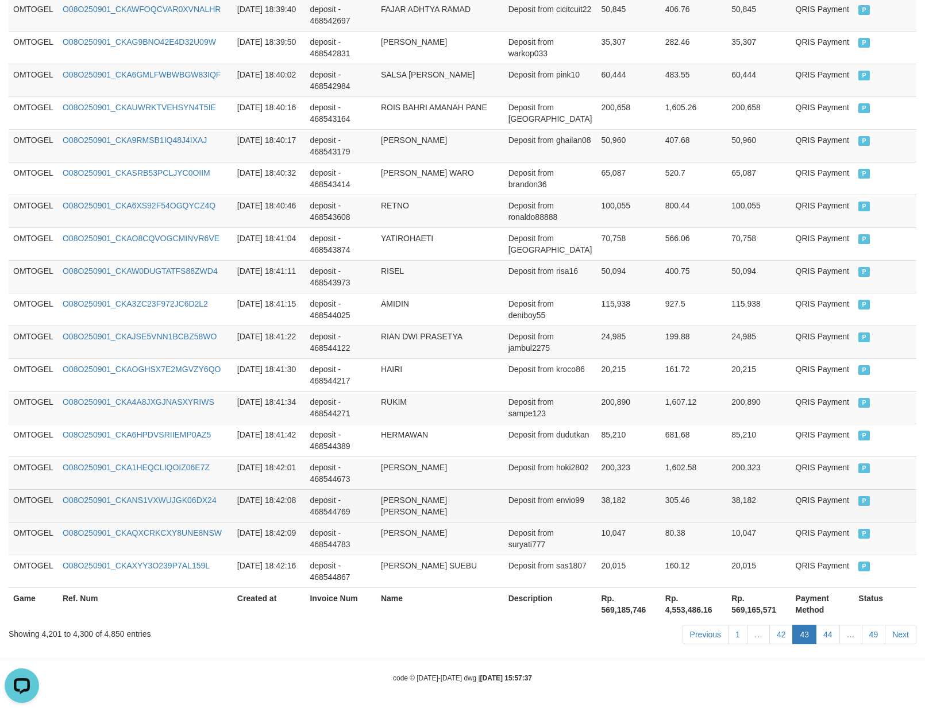
click at [661, 509] on td "305.46" at bounding box center [694, 505] width 66 height 33
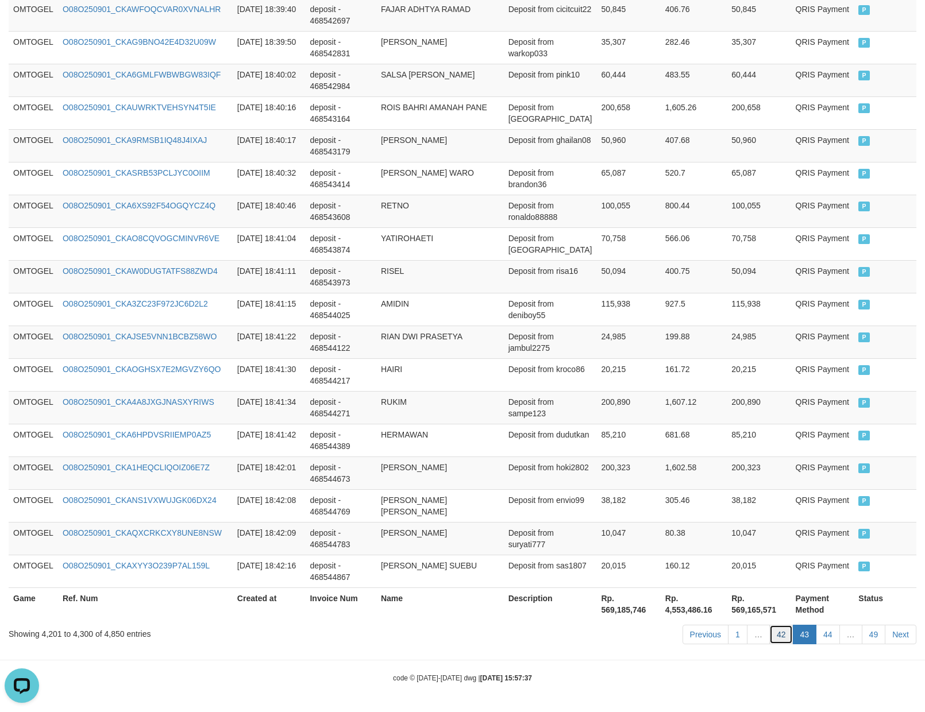
click at [778, 643] on link "42" at bounding box center [781, 635] width 24 height 20
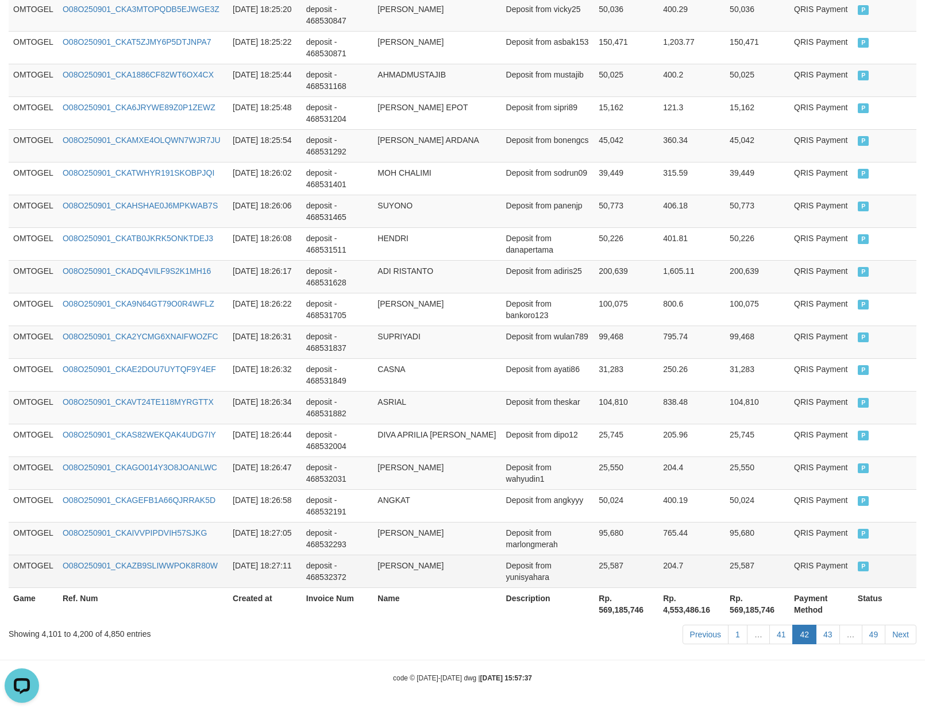
click at [728, 566] on td "25,587" at bounding box center [757, 571] width 64 height 33
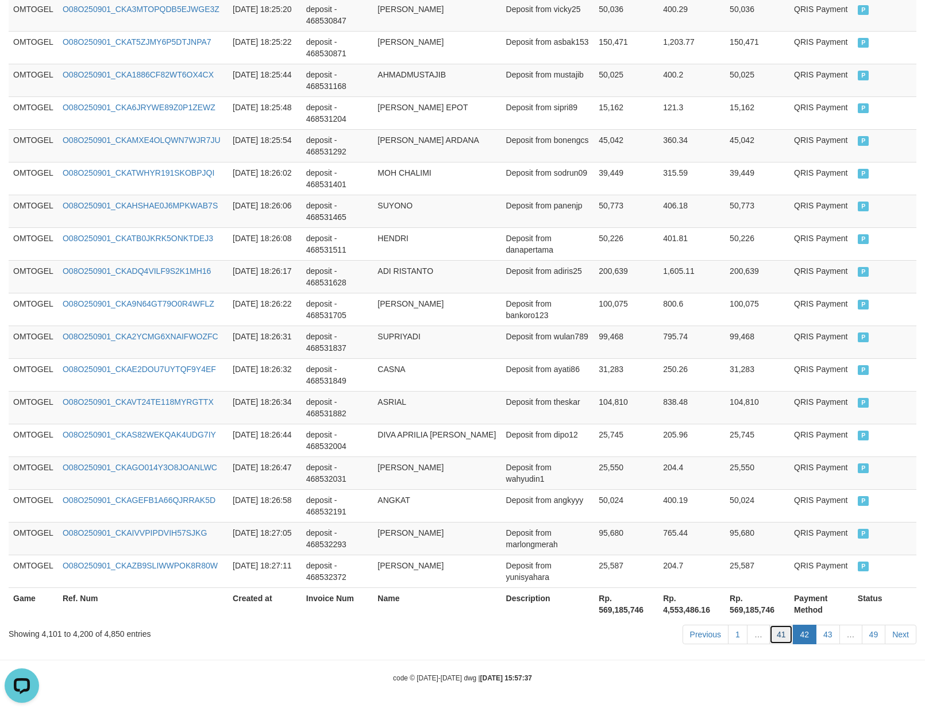
click at [774, 639] on link "41" at bounding box center [781, 635] width 24 height 20
click at [651, 547] on td "95,680" at bounding box center [626, 538] width 64 height 33
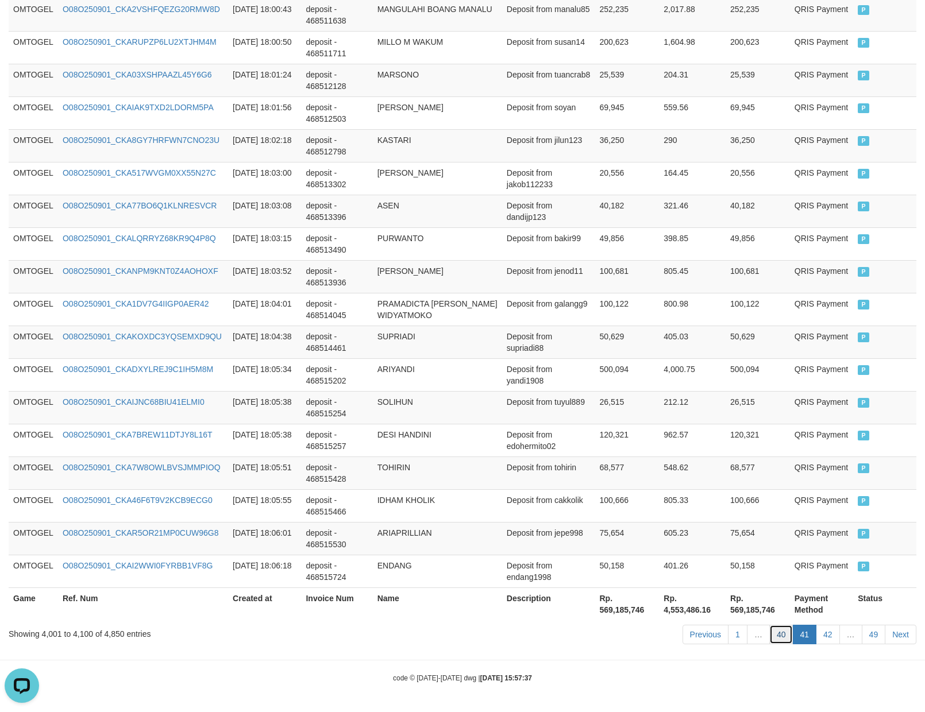
click at [779, 635] on link "40" at bounding box center [781, 635] width 24 height 20
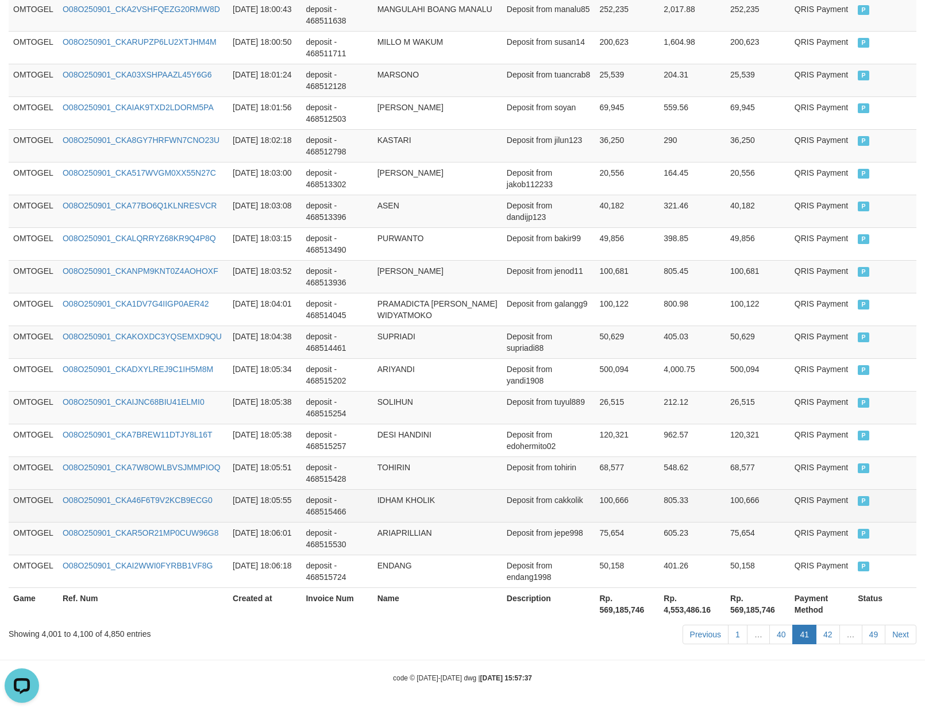
click at [589, 514] on td "Deposit from cakkolik" at bounding box center [548, 505] width 93 height 33
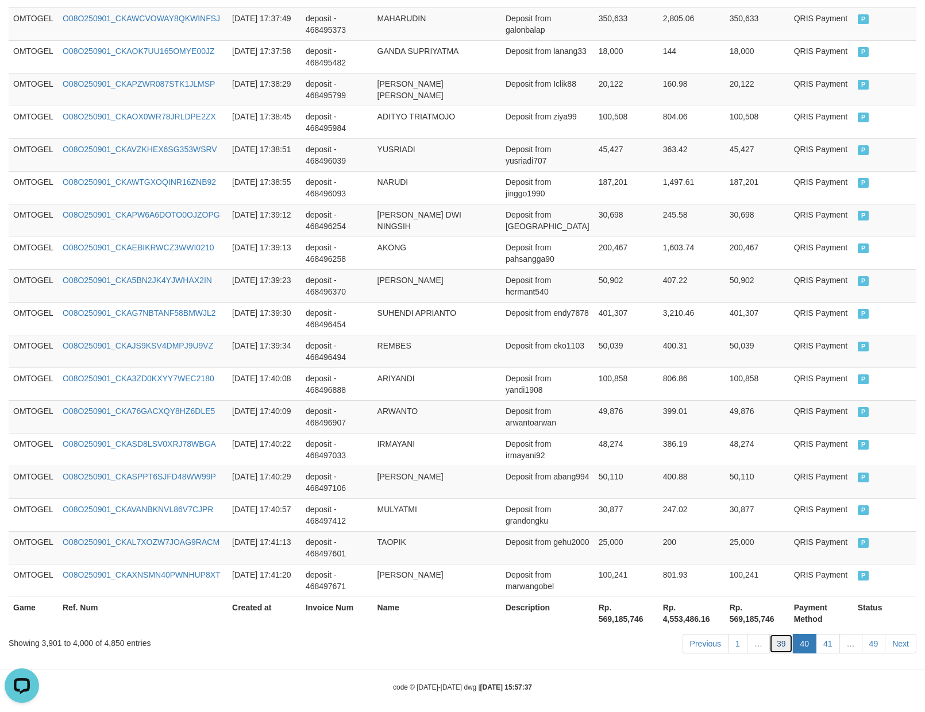
click at [788, 637] on link "39" at bounding box center [781, 644] width 24 height 20
click at [696, 546] on td "200" at bounding box center [691, 547] width 67 height 33
click at [777, 638] on link "39" at bounding box center [781, 644] width 24 height 20
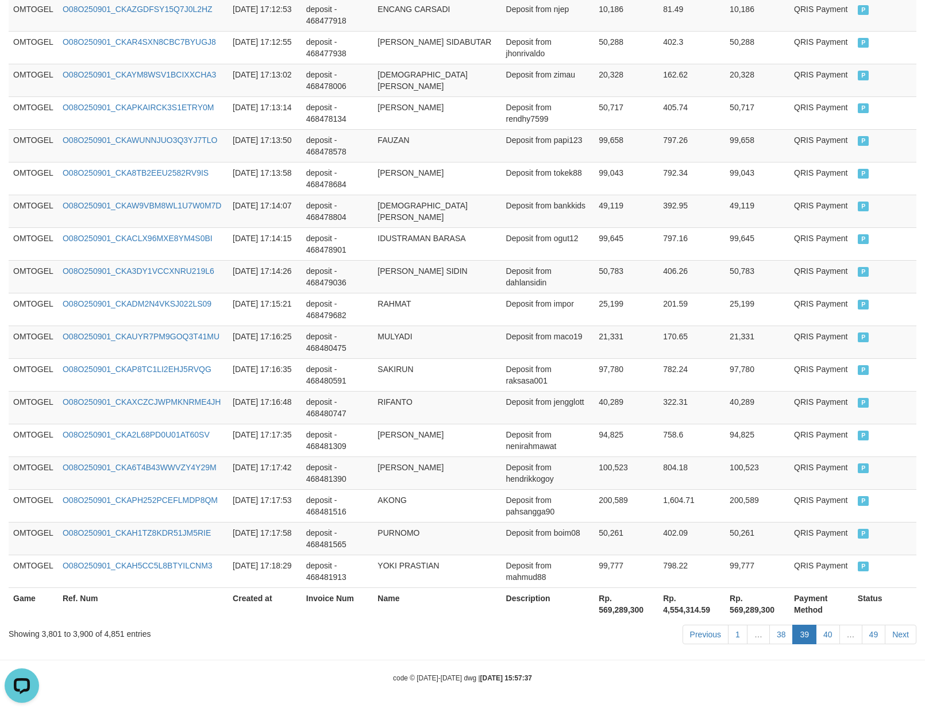
click at [719, 547] on td "402.09" at bounding box center [691, 538] width 67 height 33
click at [771, 635] on link "38" at bounding box center [781, 635] width 24 height 20
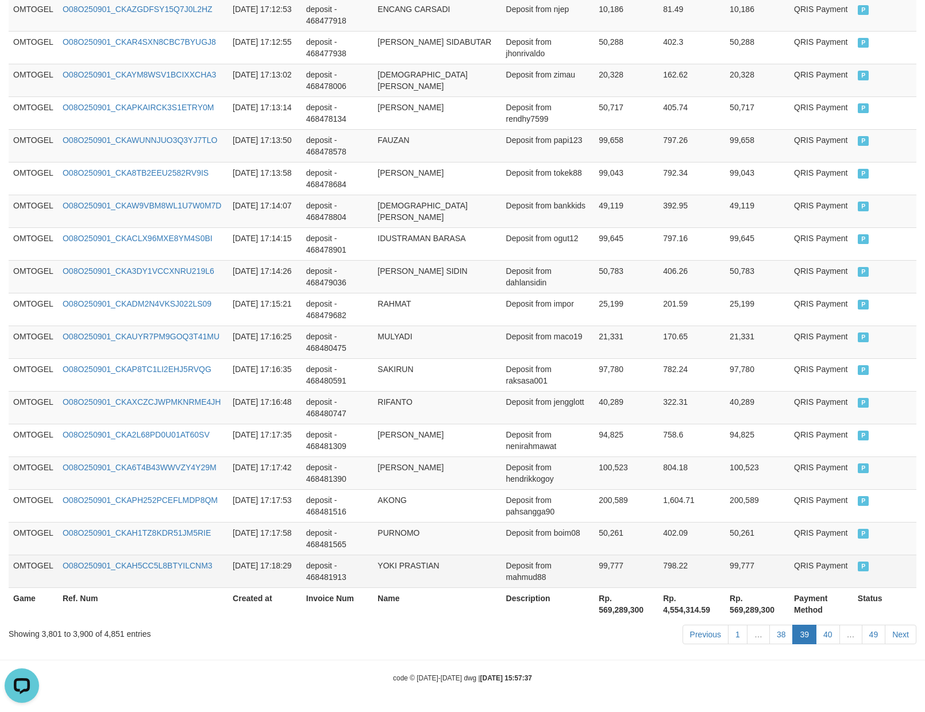
click at [726, 569] on td "99,777" at bounding box center [757, 571] width 64 height 33
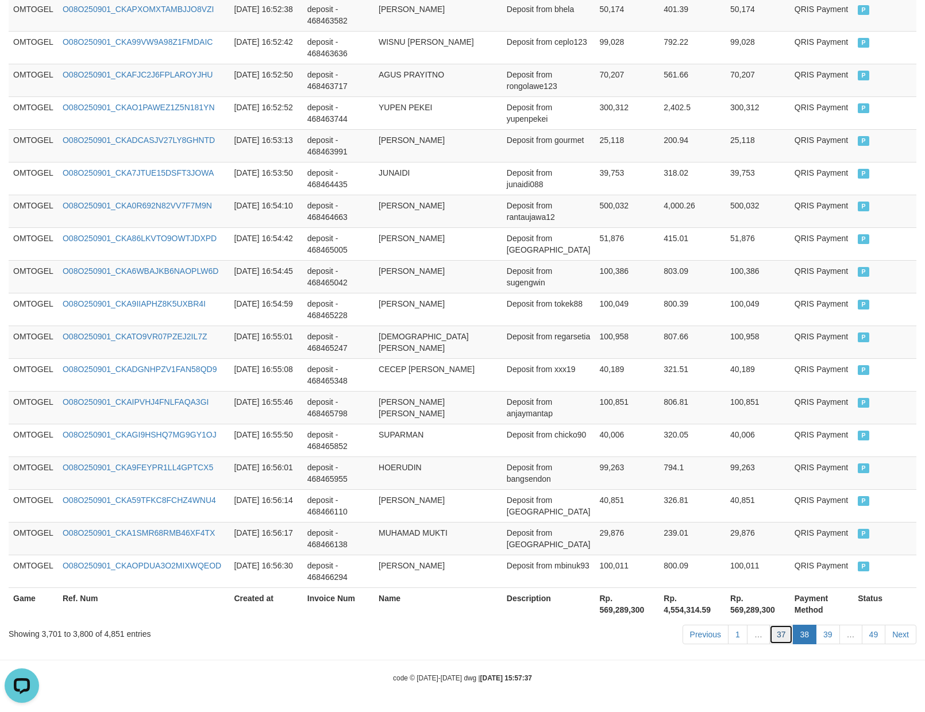
click at [776, 642] on link "37" at bounding box center [781, 635] width 24 height 20
click at [695, 485] on td "794.1" at bounding box center [692, 473] width 67 height 33
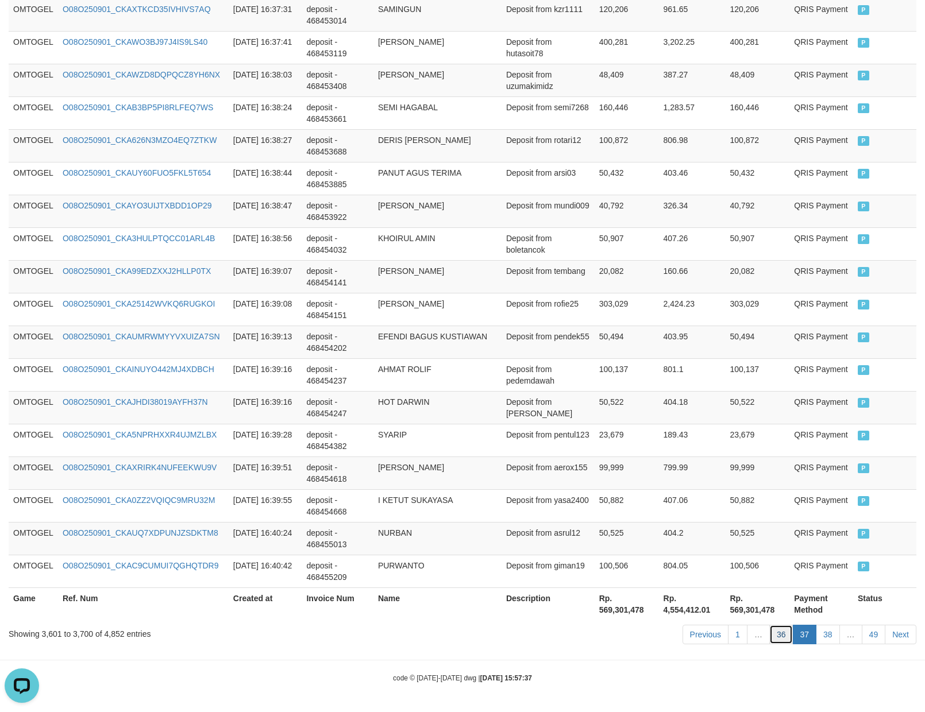
click at [776, 642] on link "36" at bounding box center [781, 635] width 24 height 20
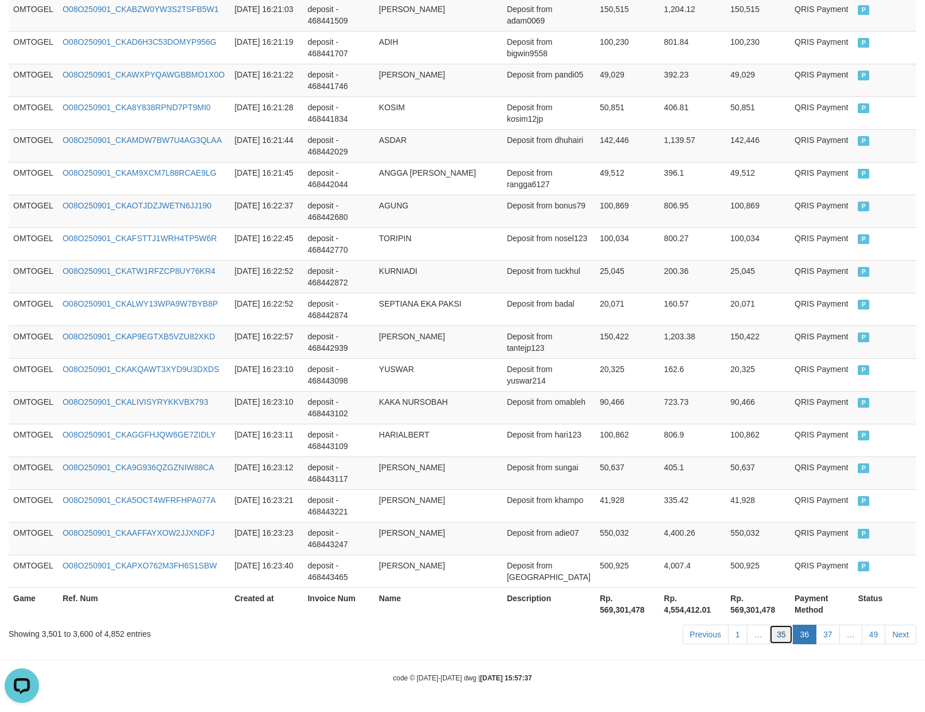
click at [774, 636] on link "35" at bounding box center [781, 635] width 24 height 20
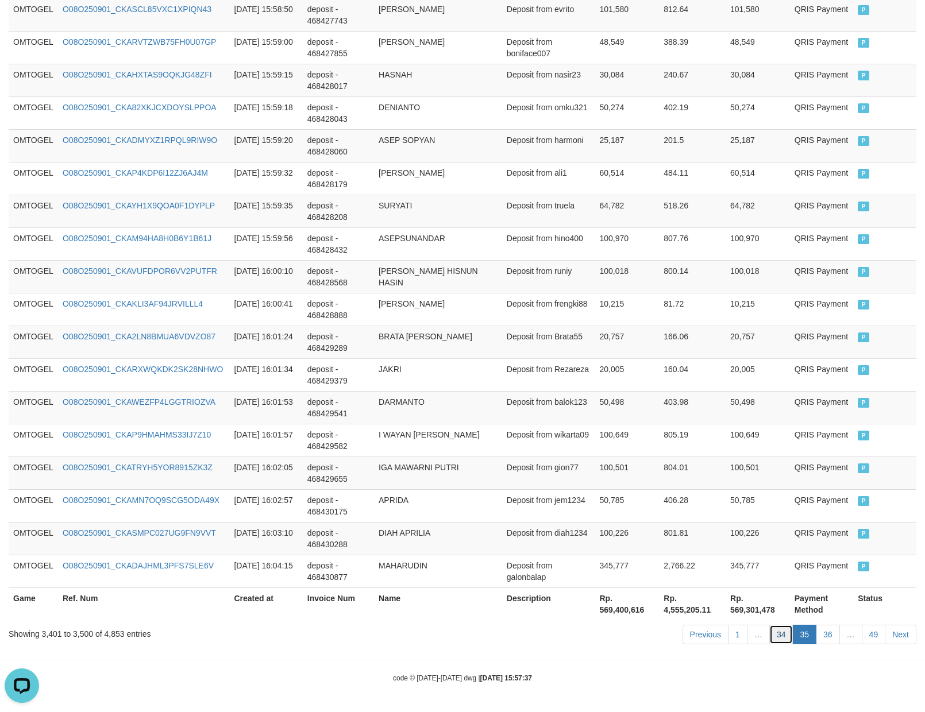
click at [774, 636] on link "34" at bounding box center [781, 635] width 24 height 20
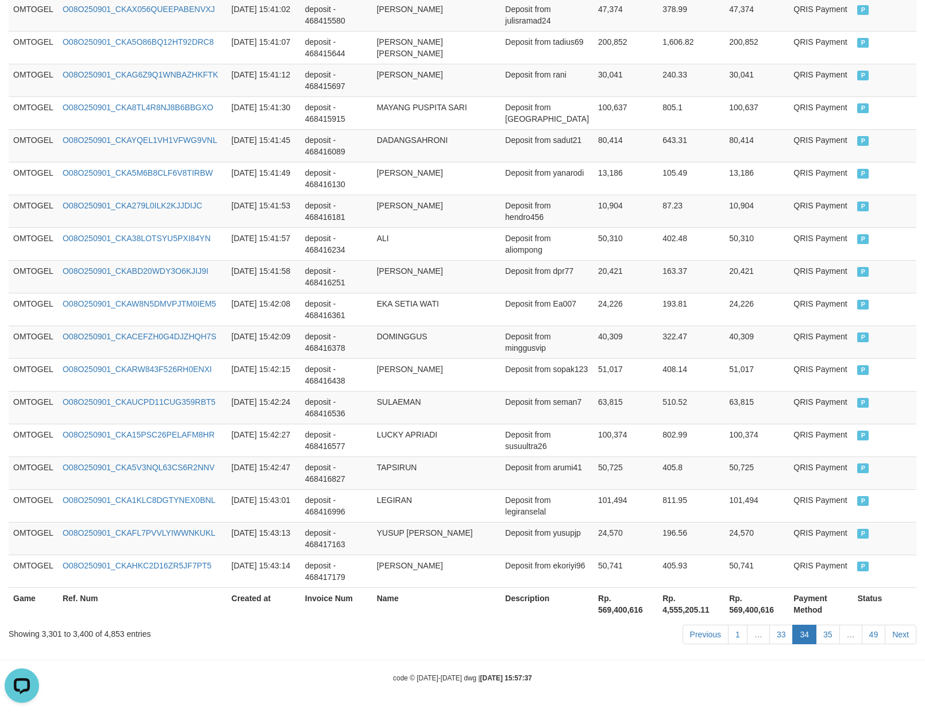
scroll to position [1584, 0]
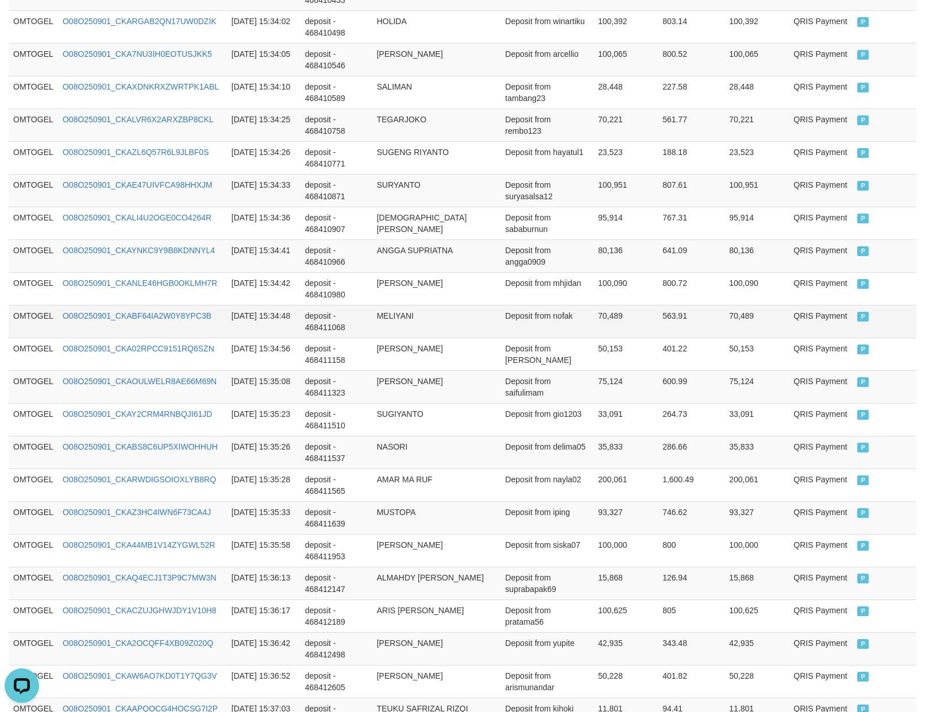
click at [564, 323] on td "Deposit from nofak" at bounding box center [546, 321] width 93 height 33
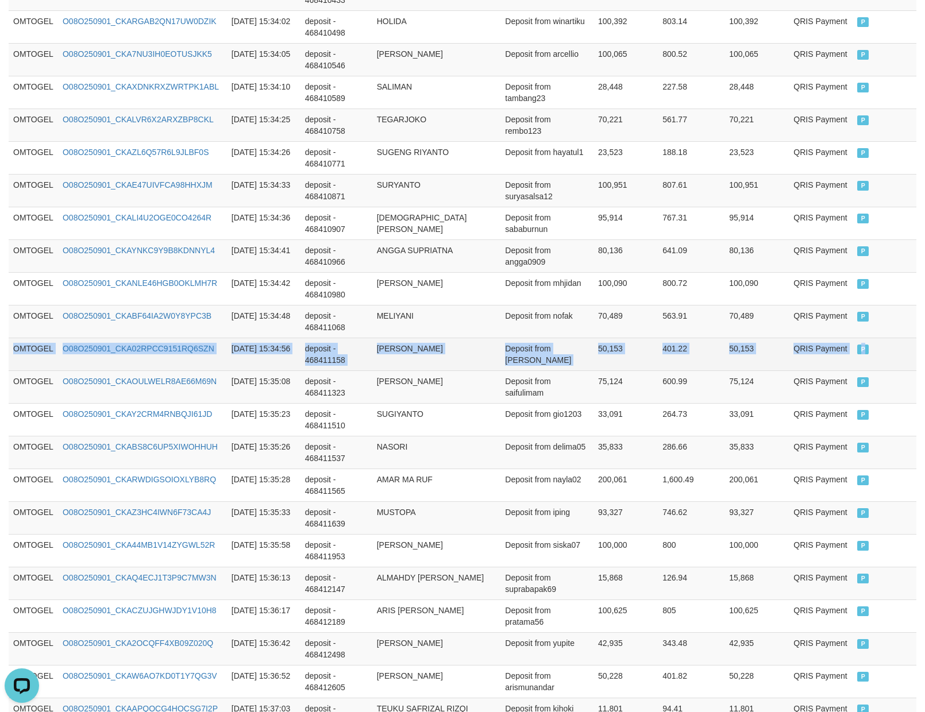
drag, startPoint x: 10, startPoint y: 356, endPoint x: 908, endPoint y: 357, distance: 897.9
click at [908, 357] on tr "OMTOGEL O08O250901_CKA02RPCC9151RQ6SZN [DATE] 15:34:56 deposit - 468411158 [PER…" at bounding box center [463, 354] width 908 height 33
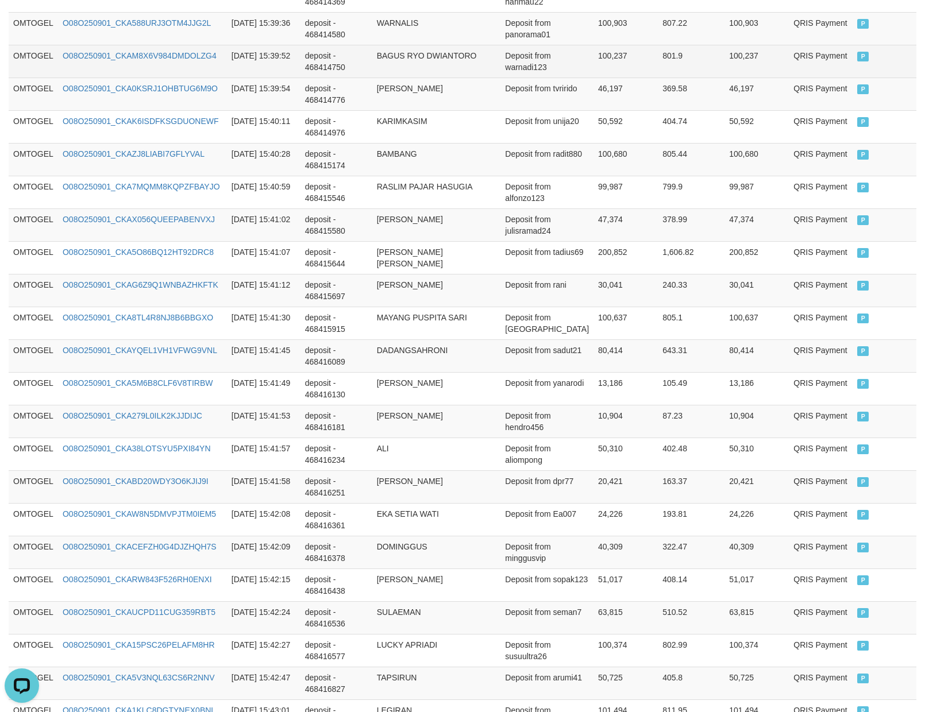
scroll to position [3149, 0]
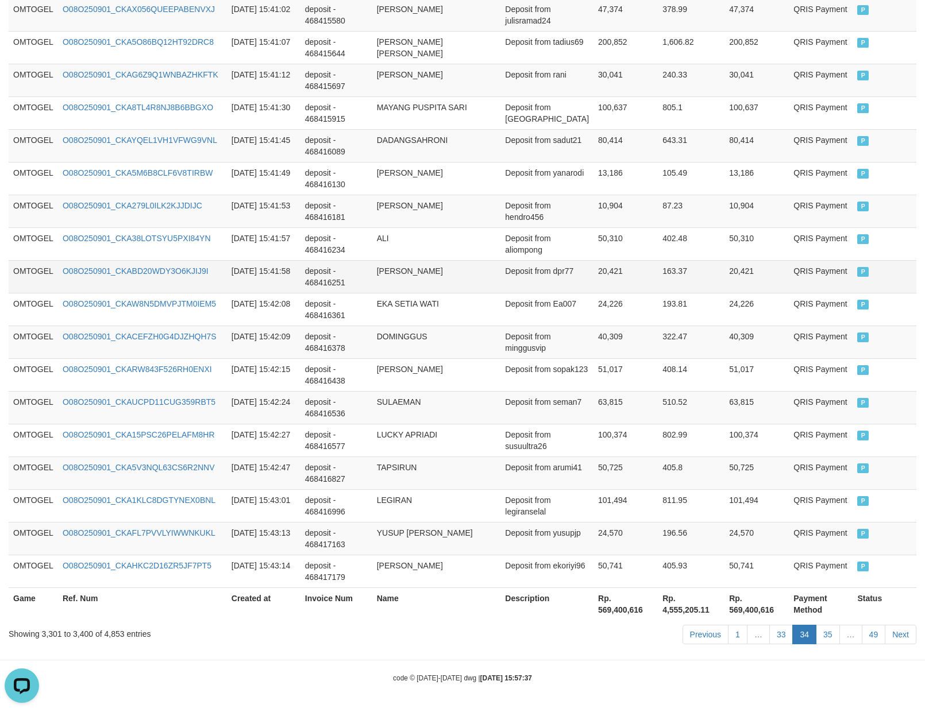
click at [533, 260] on td "Deposit from dpr77" at bounding box center [546, 276] width 93 height 33
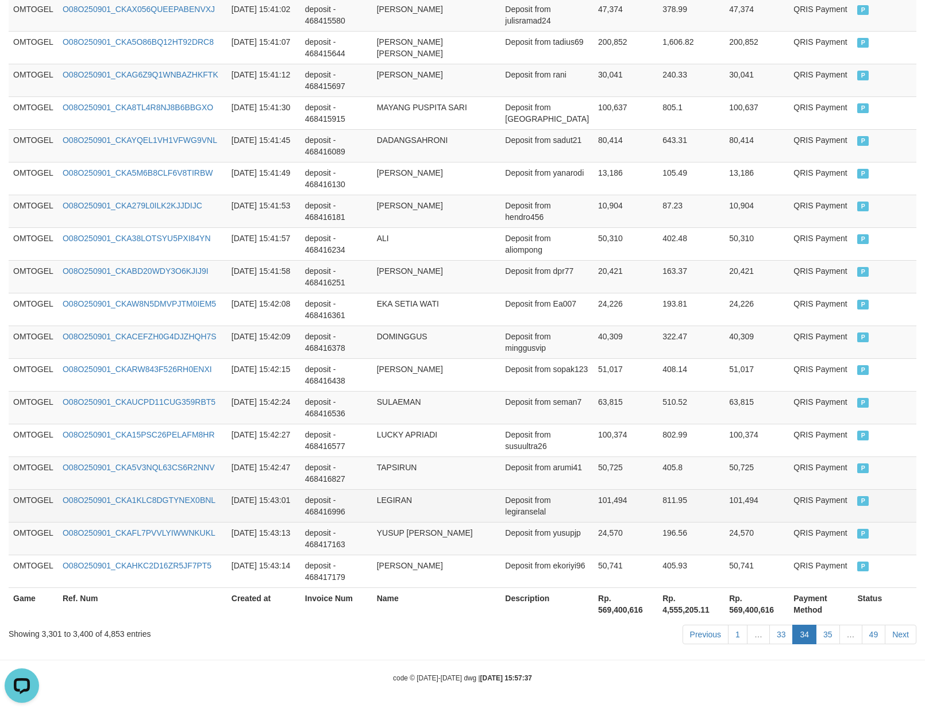
click at [619, 506] on td "101,494" at bounding box center [625, 505] width 64 height 33
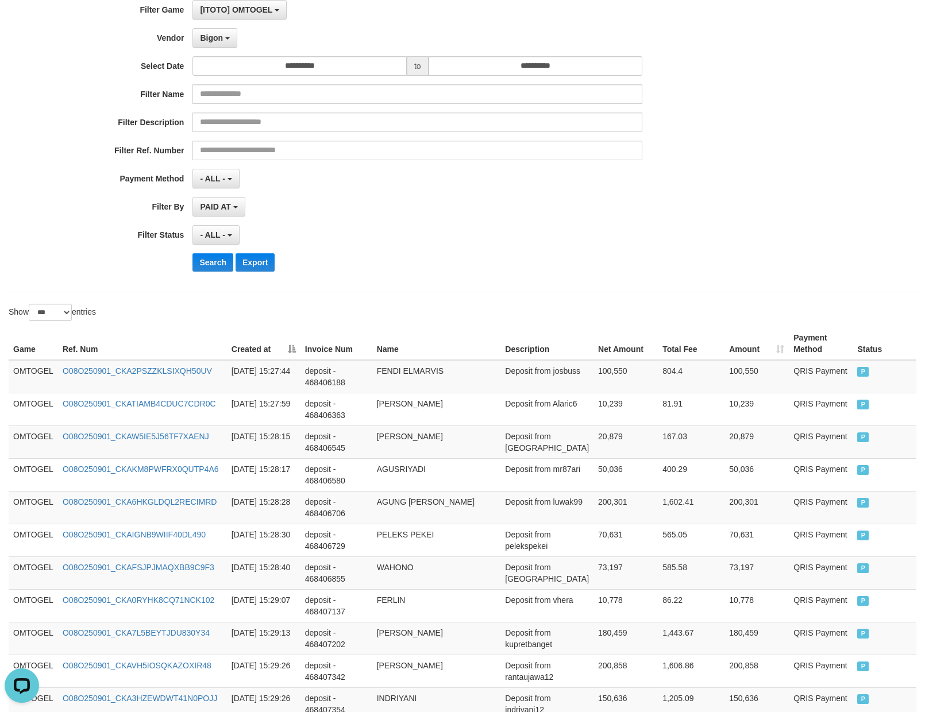
scroll to position [0, 0]
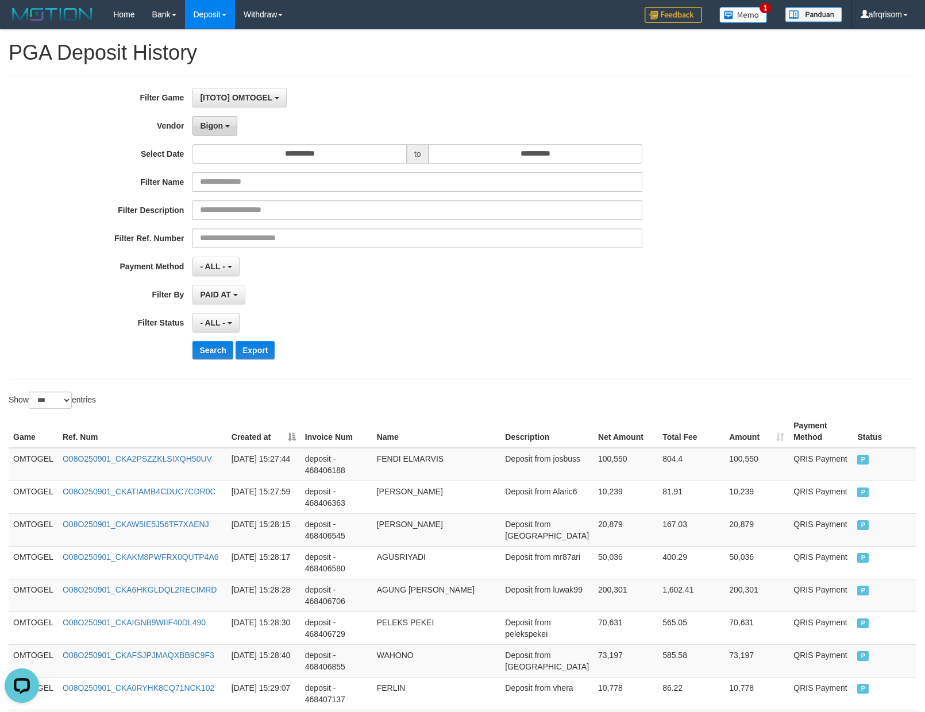
click at [200, 127] on span "Bigon" at bounding box center [211, 125] width 23 height 9
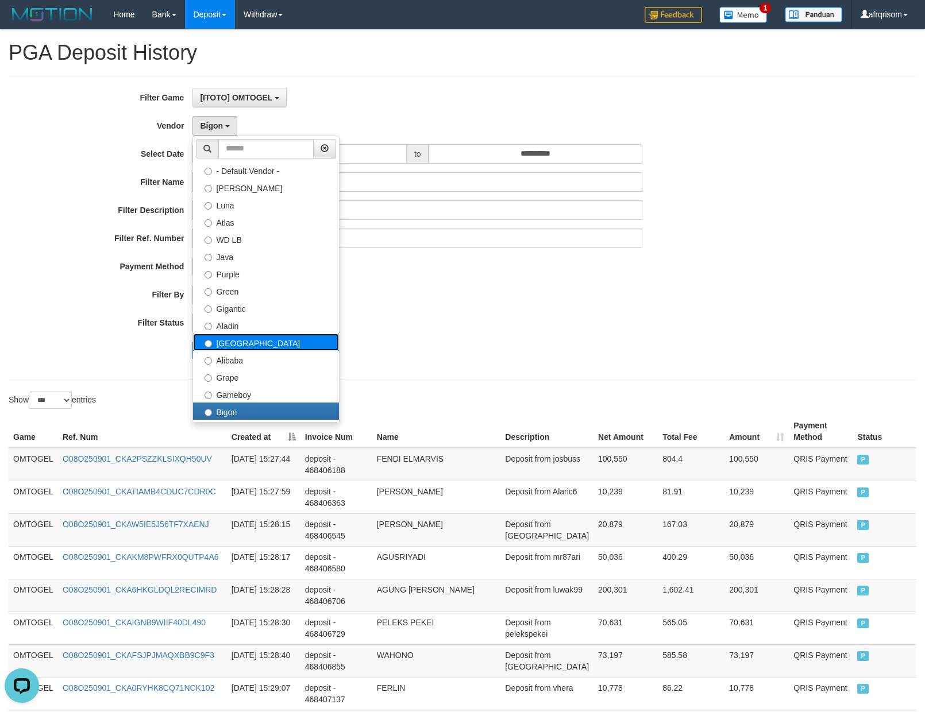
click at [230, 345] on label "[GEOGRAPHIC_DATA]" at bounding box center [266, 342] width 146 height 17
select select "**********"
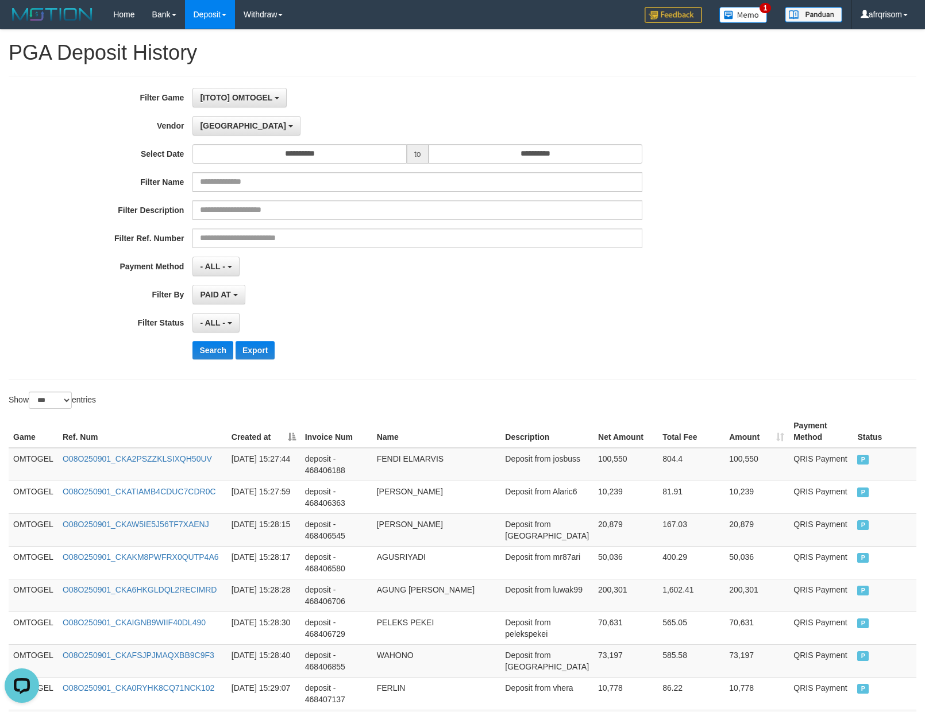
click at [439, 306] on div "**********" at bounding box center [385, 228] width 771 height 280
click at [203, 352] on button "Search" at bounding box center [212, 350] width 41 height 18
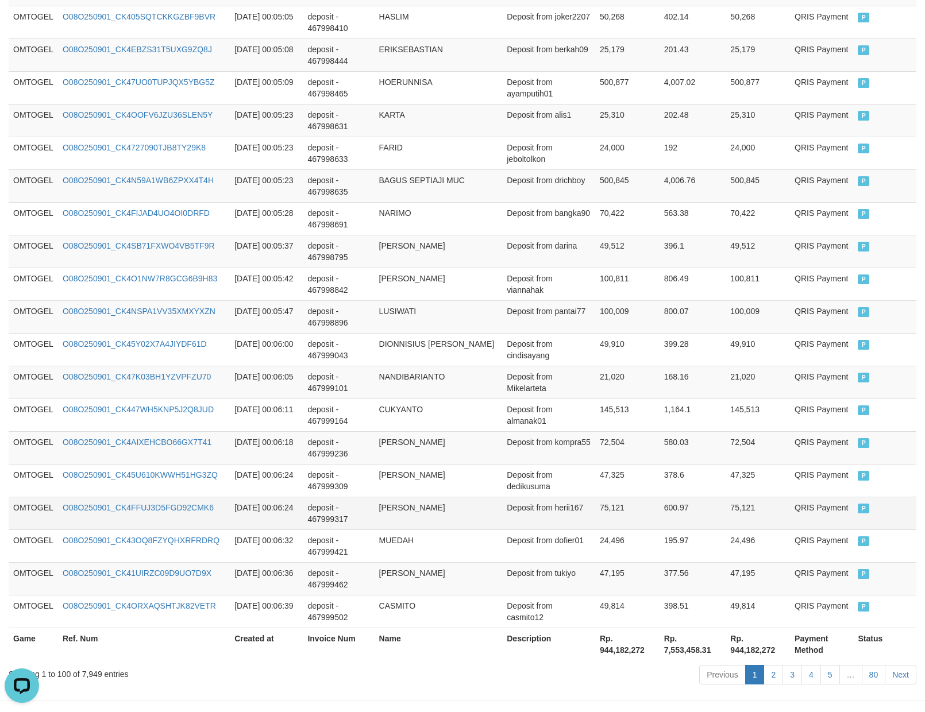
scroll to position [3149, 0]
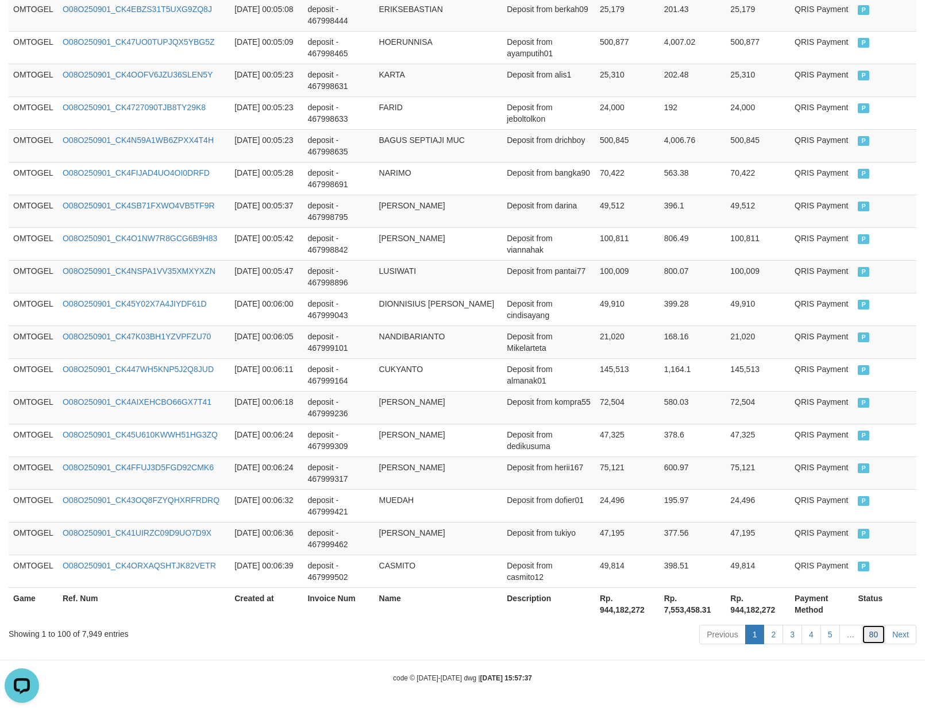
click at [876, 641] on link "80" at bounding box center [874, 635] width 24 height 20
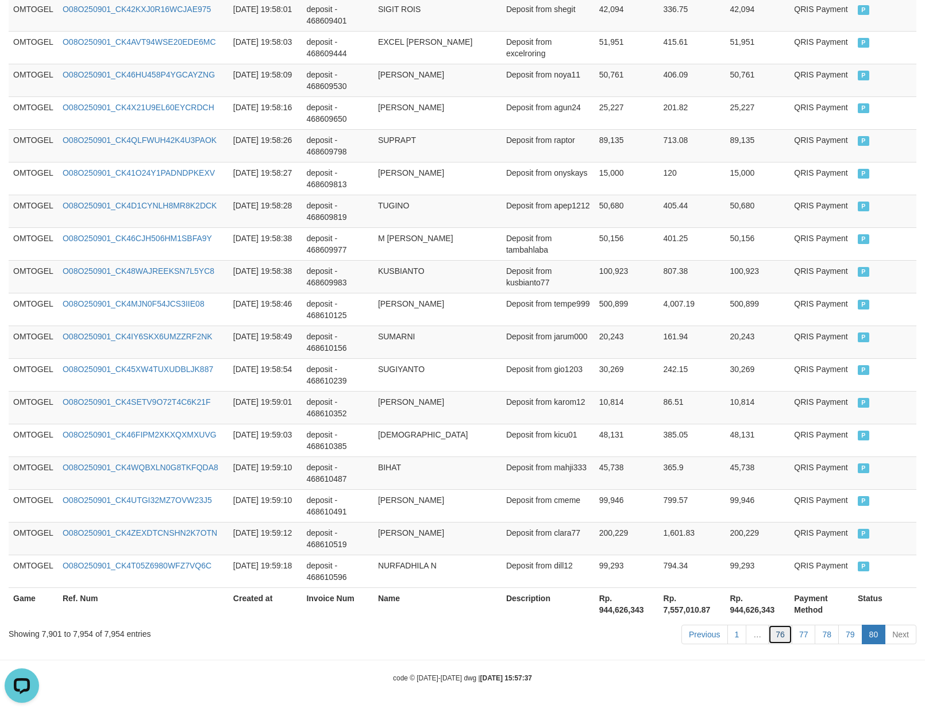
click at [784, 632] on link "76" at bounding box center [780, 635] width 24 height 20
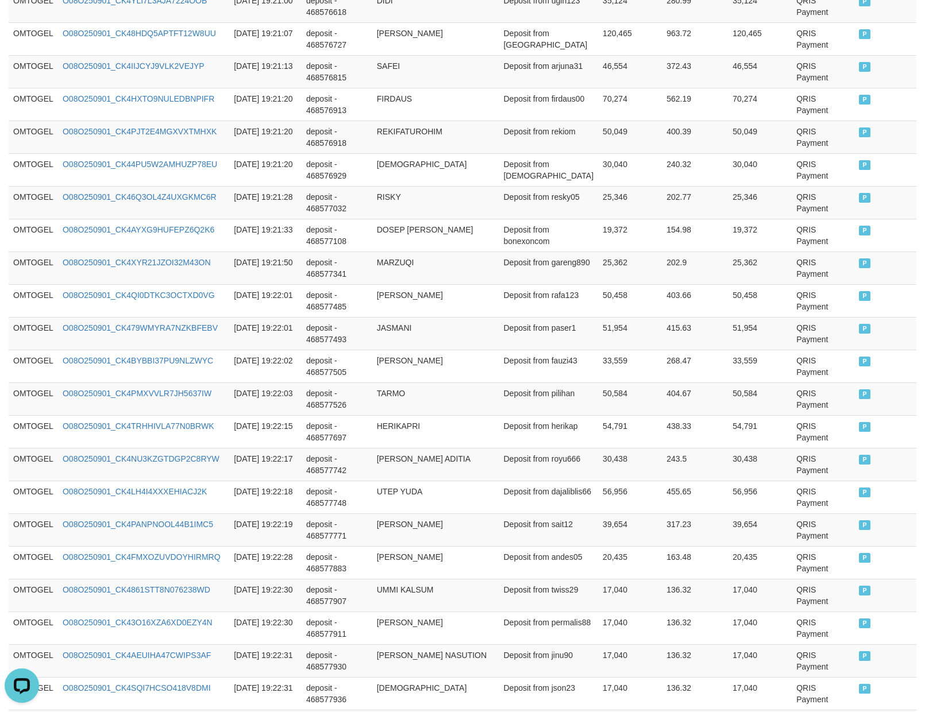
scroll to position [3149, 0]
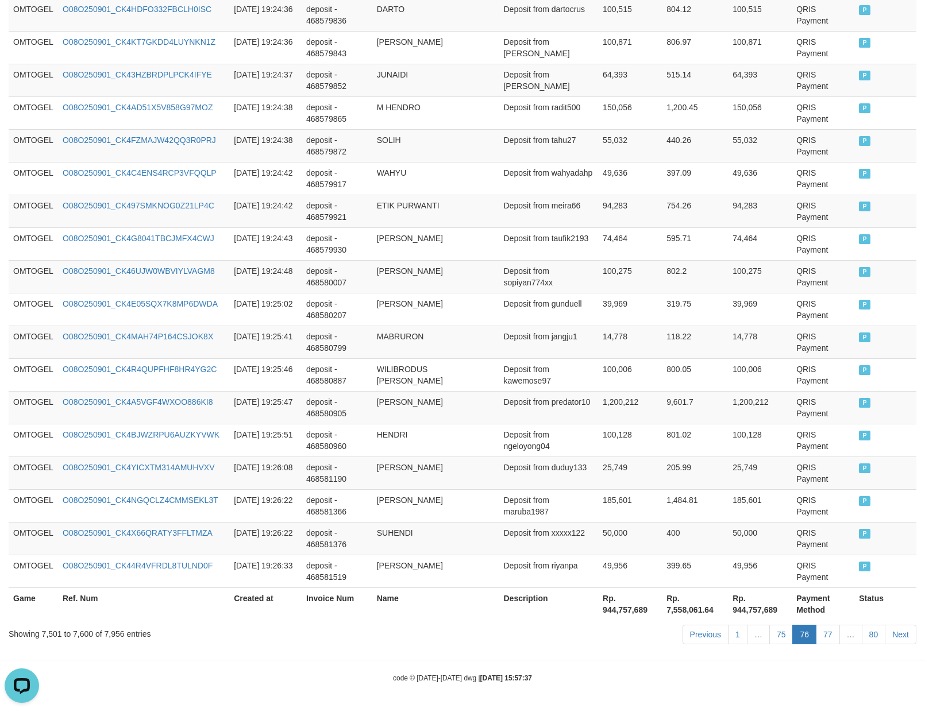
click at [784, 632] on link "75" at bounding box center [781, 635] width 24 height 20
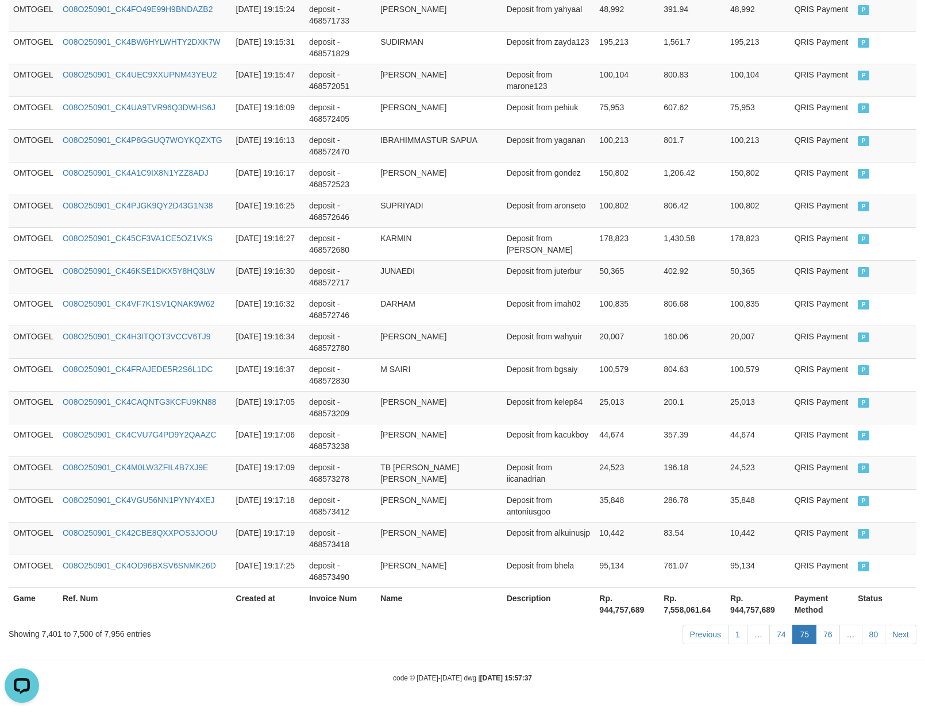
click at [630, 443] on td "44,674" at bounding box center [627, 440] width 64 height 33
click at [785, 630] on link "74" at bounding box center [781, 635] width 24 height 20
click at [788, 627] on link "74" at bounding box center [781, 635] width 24 height 20
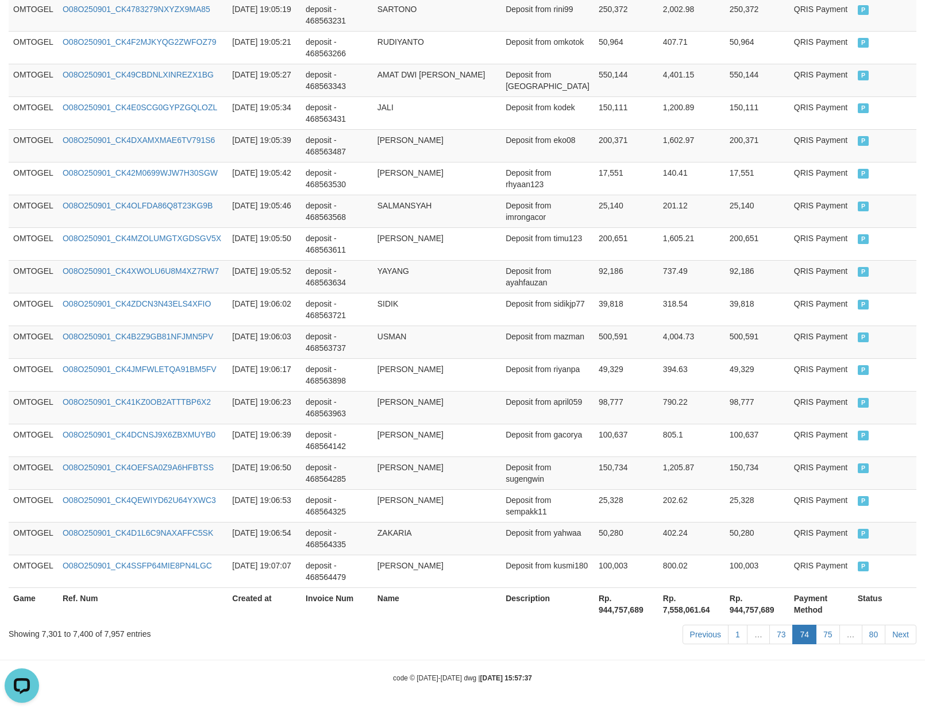
click at [788, 627] on link "73" at bounding box center [781, 635] width 24 height 20
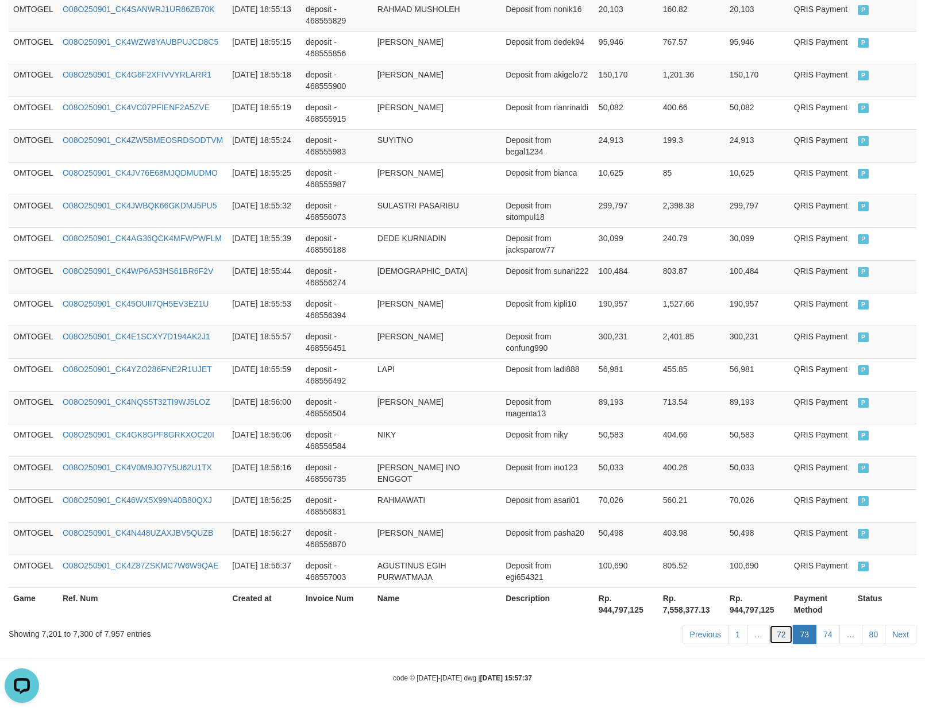
click at [770, 639] on link "72" at bounding box center [781, 635] width 24 height 20
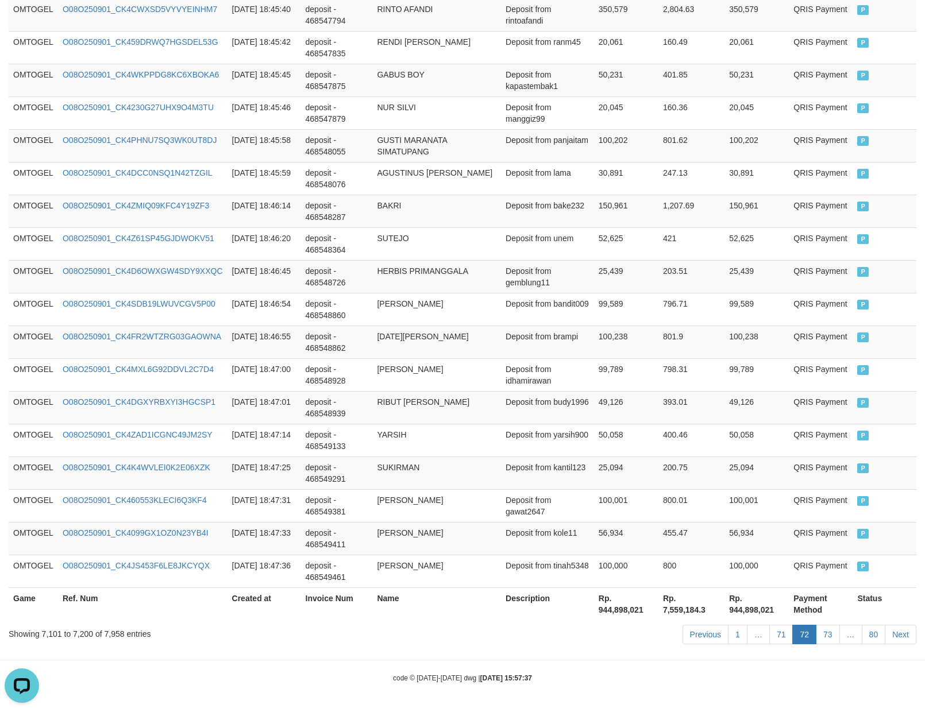
click at [770, 639] on link "71" at bounding box center [781, 635] width 24 height 20
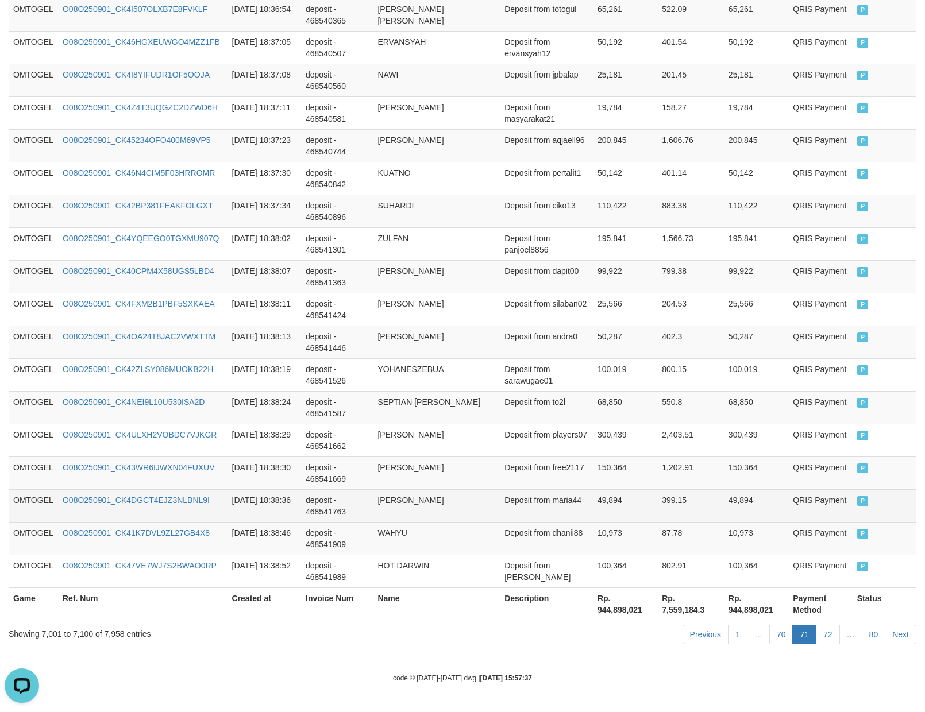
click at [758, 512] on td "49,894" at bounding box center [756, 505] width 64 height 33
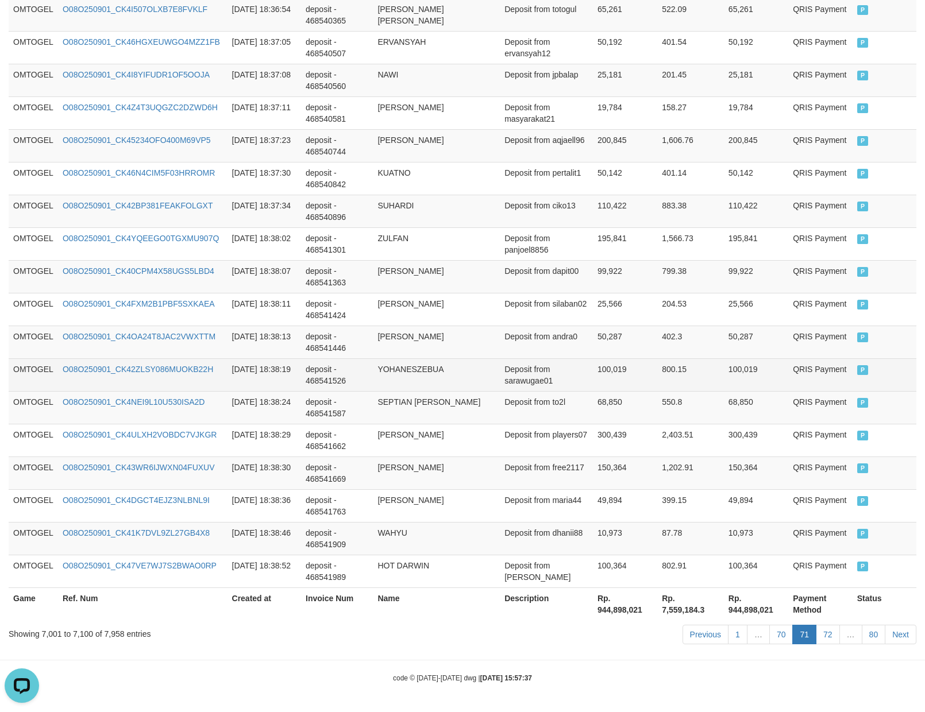
click at [414, 371] on td "YOHANESZEBUA" at bounding box center [436, 374] width 127 height 33
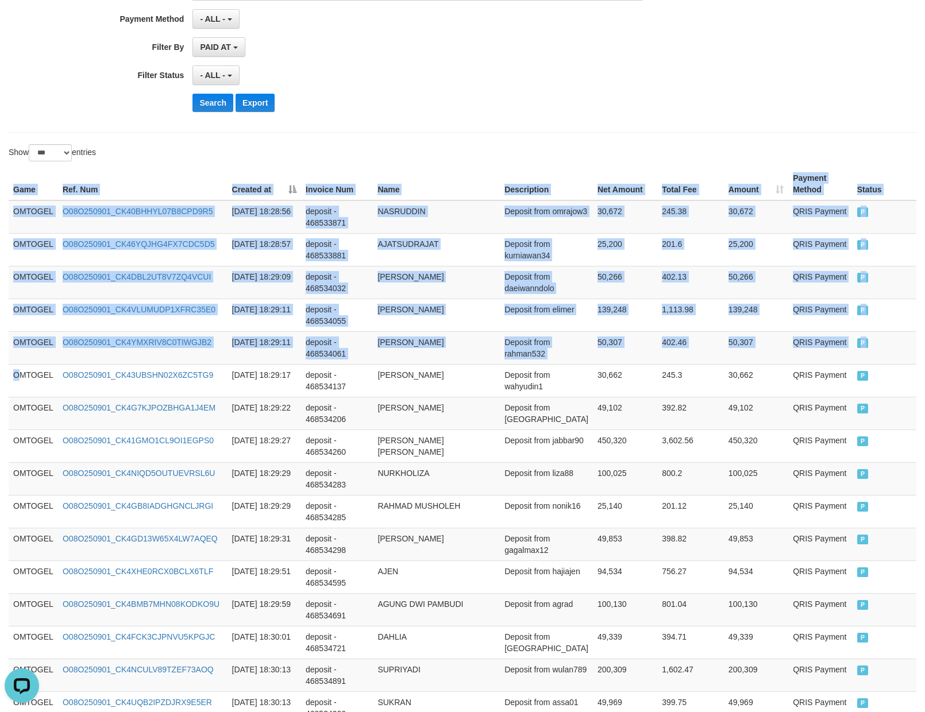
drag, startPoint x: 20, startPoint y: 380, endPoint x: 935, endPoint y: 380, distance: 914.6
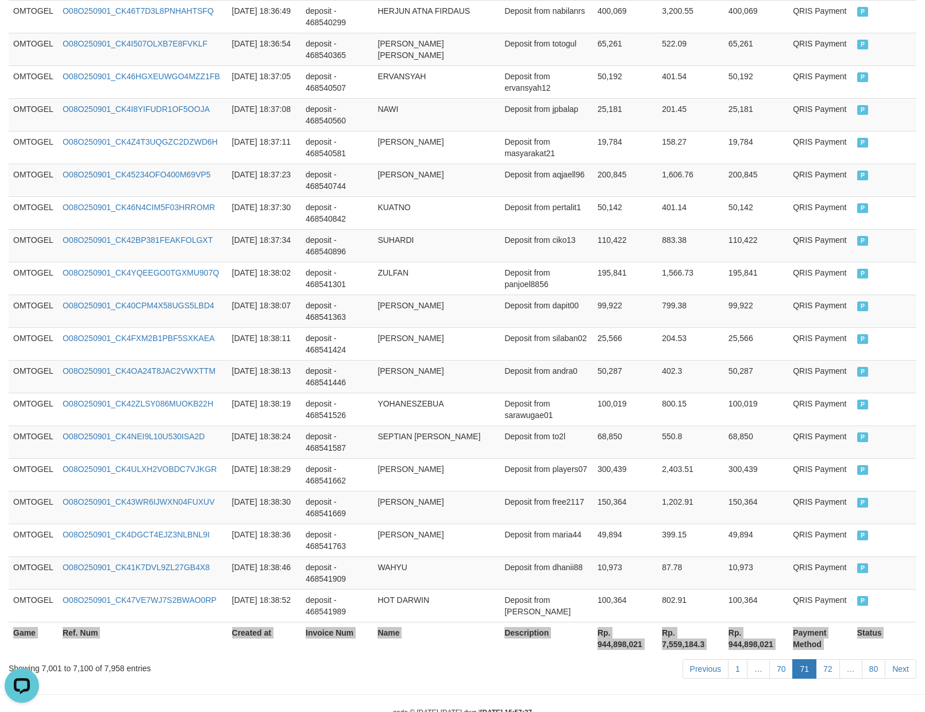
scroll to position [3149, 0]
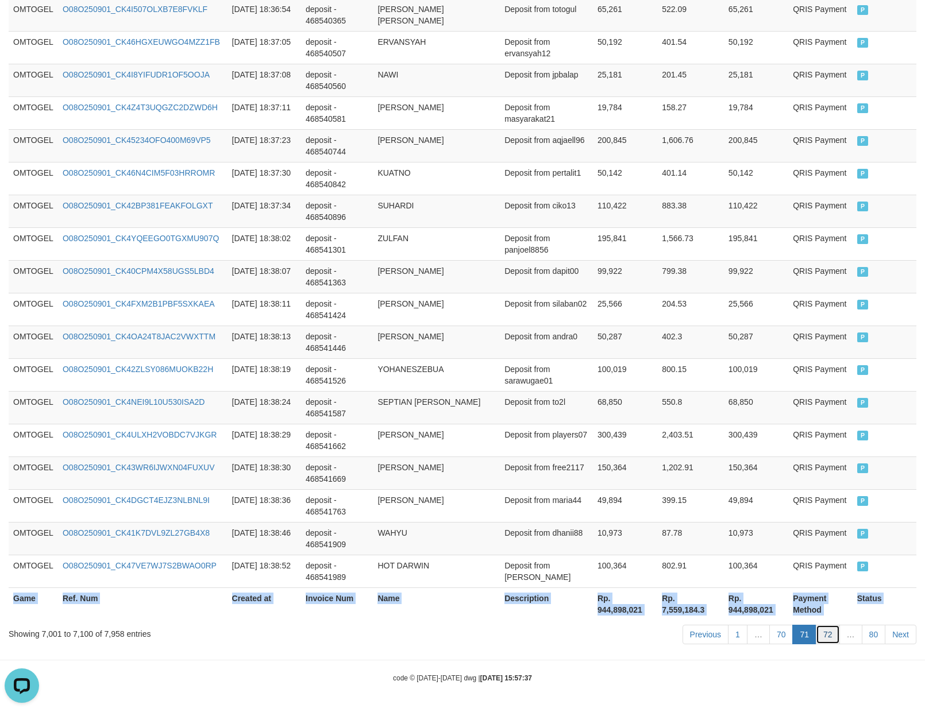
click at [822, 635] on link "72" at bounding box center [828, 635] width 24 height 20
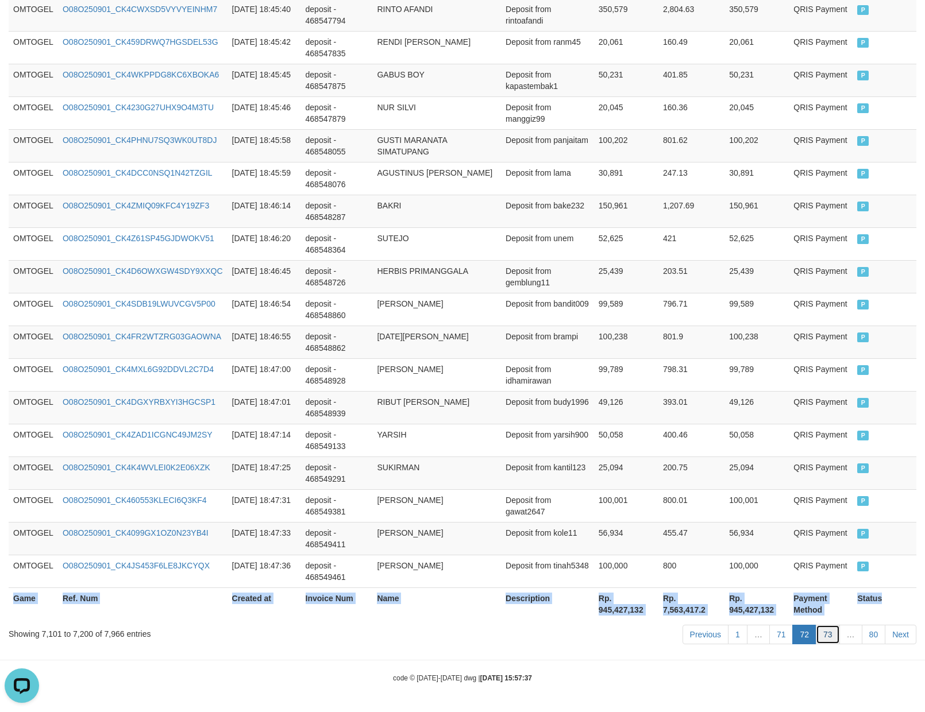
click at [827, 630] on link "73" at bounding box center [828, 635] width 24 height 20
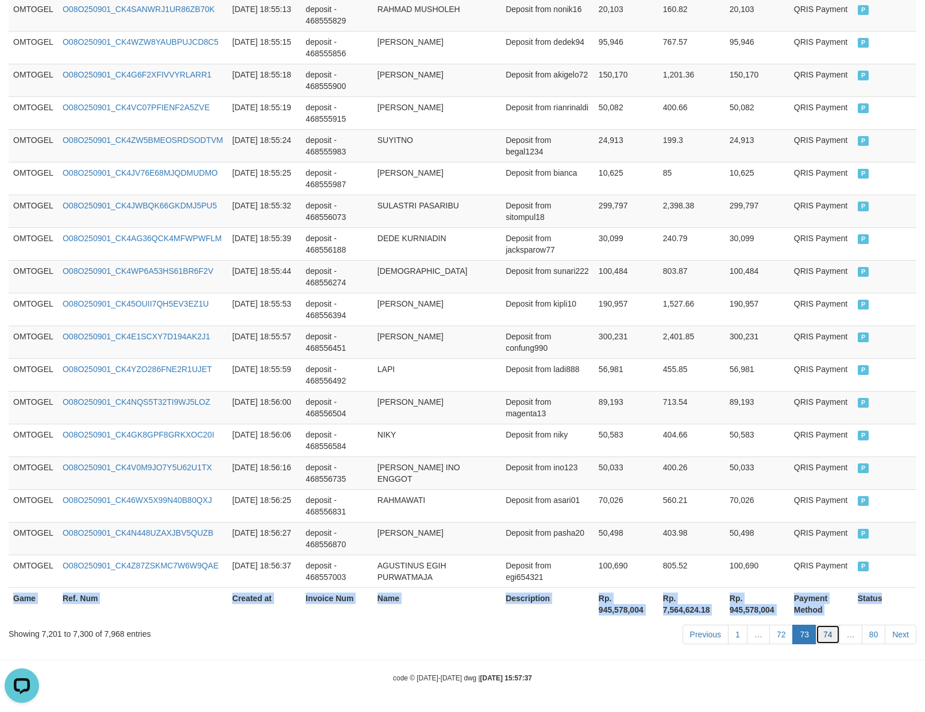
click at [823, 636] on link "74" at bounding box center [828, 635] width 24 height 20
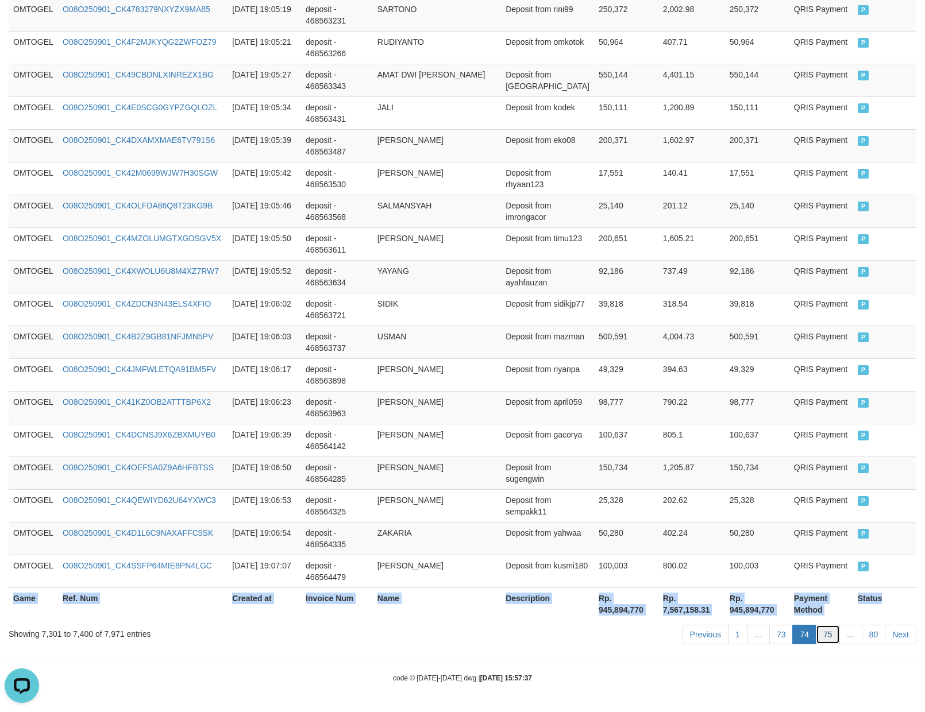
click at [828, 637] on link "75" at bounding box center [828, 635] width 24 height 20
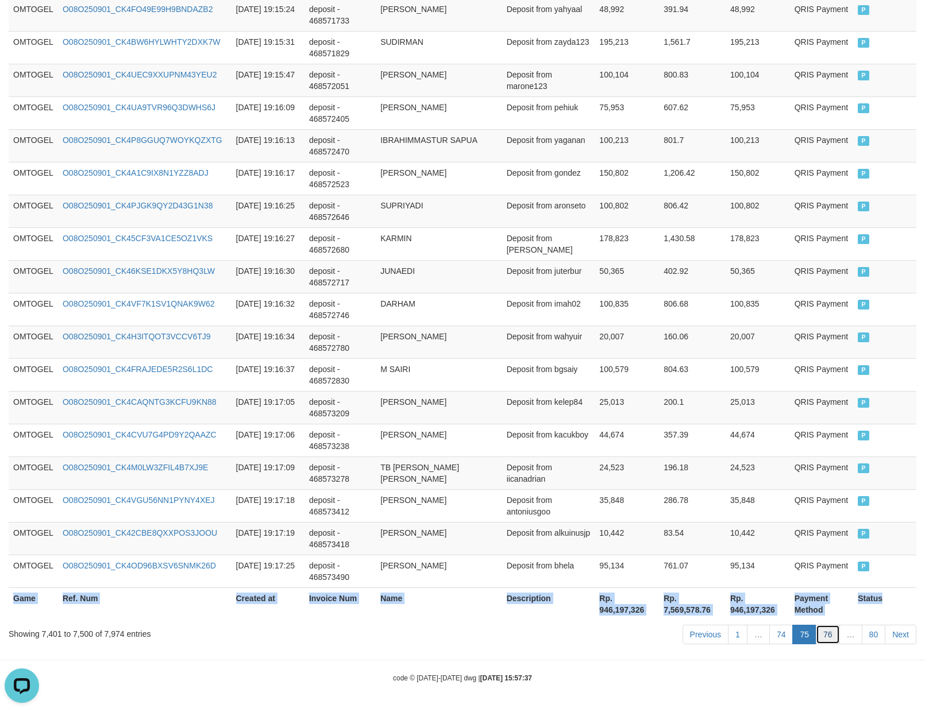
click at [828, 634] on link "76" at bounding box center [828, 635] width 24 height 20
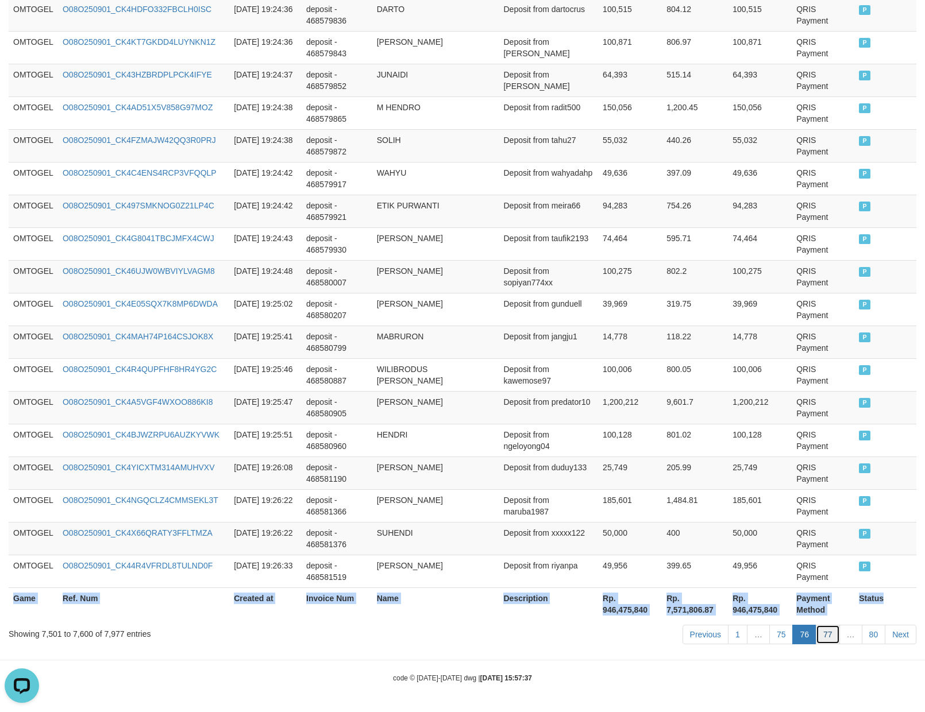
click at [831, 638] on link "77" at bounding box center [828, 635] width 24 height 20
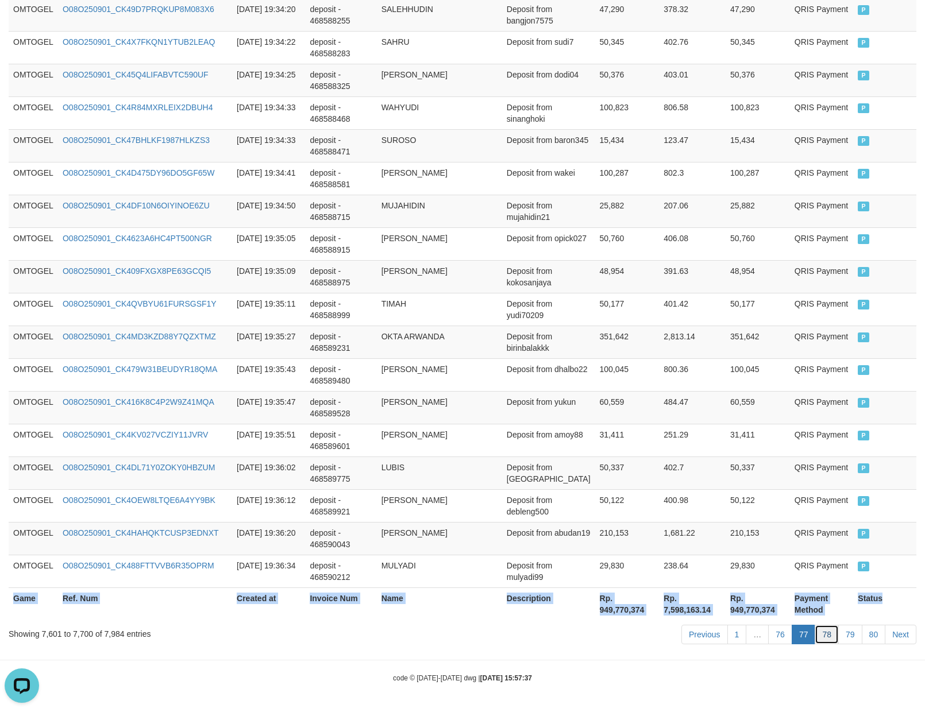
click at [830, 638] on link "78" at bounding box center [827, 635] width 24 height 20
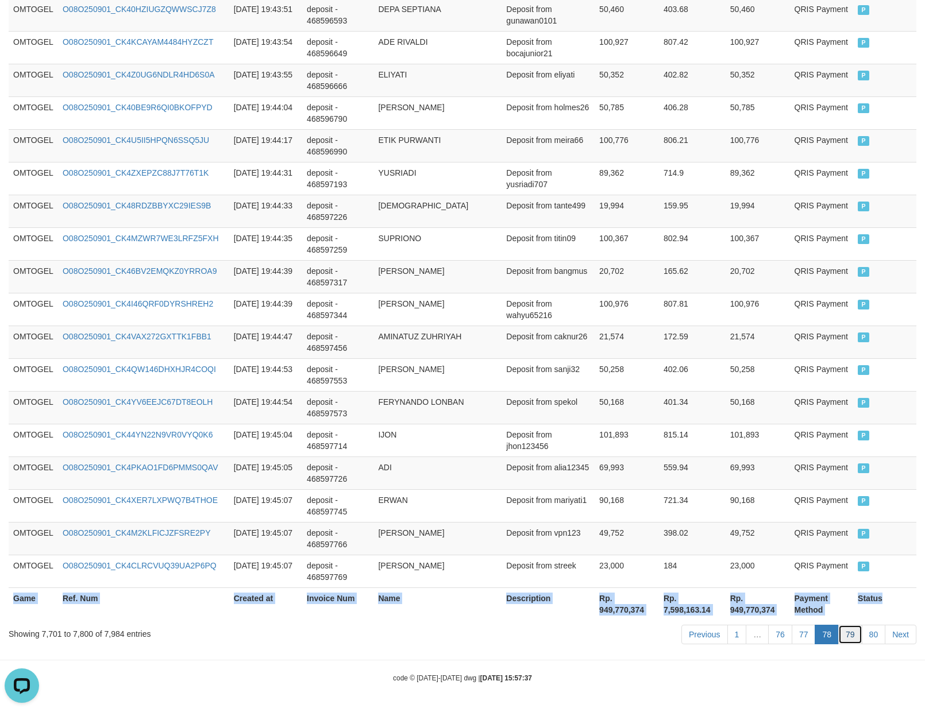
click at [844, 639] on link "79" at bounding box center [850, 635] width 24 height 20
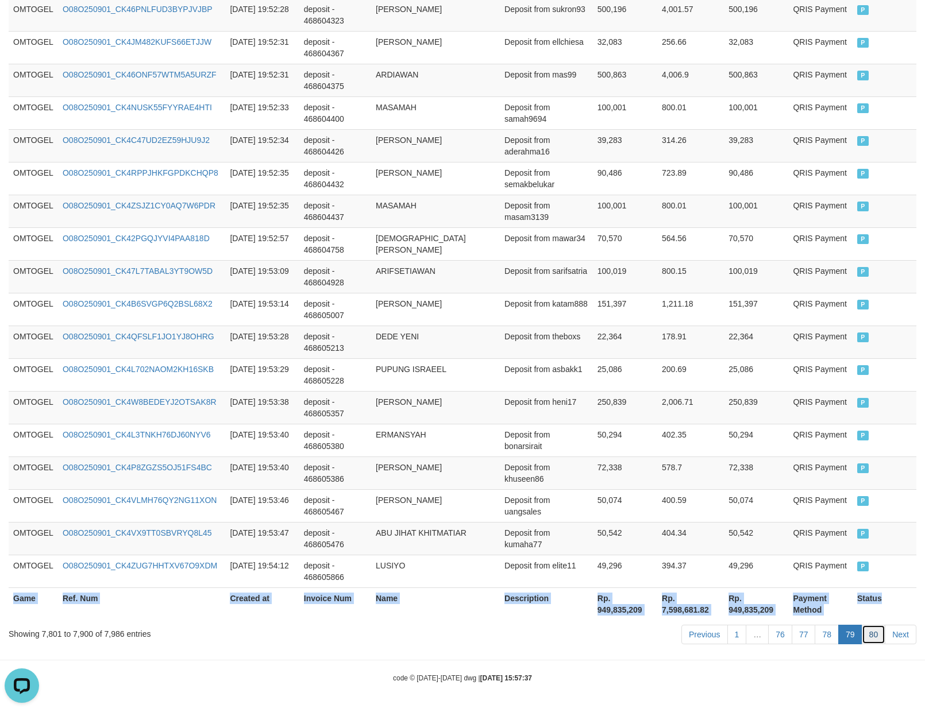
click at [876, 637] on link "80" at bounding box center [874, 635] width 24 height 20
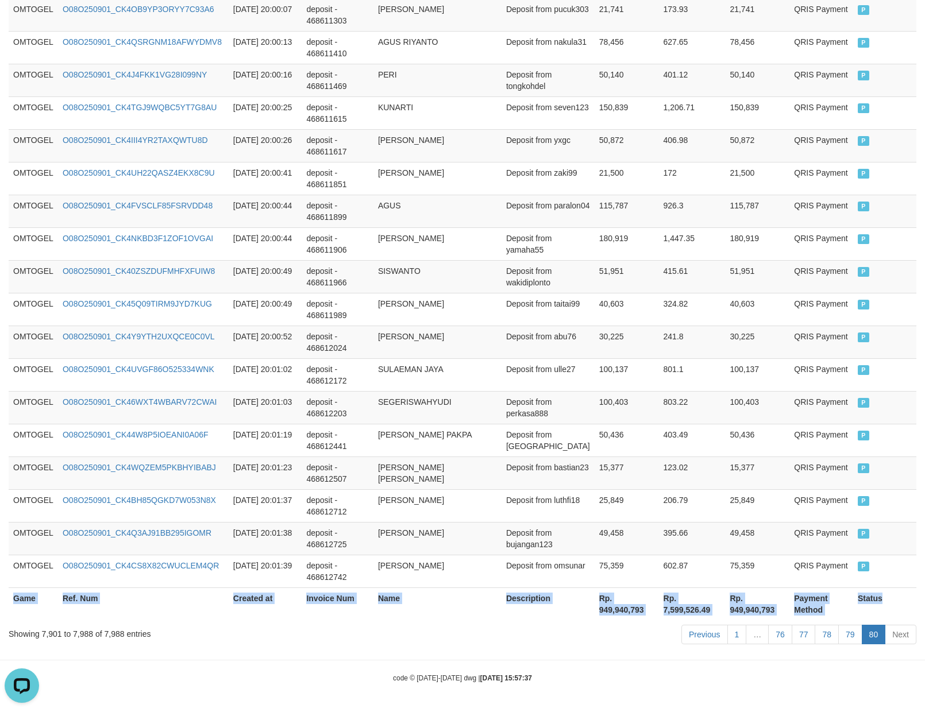
scroll to position [2755, 0]
